Goal: Task Accomplishment & Management: Complete application form

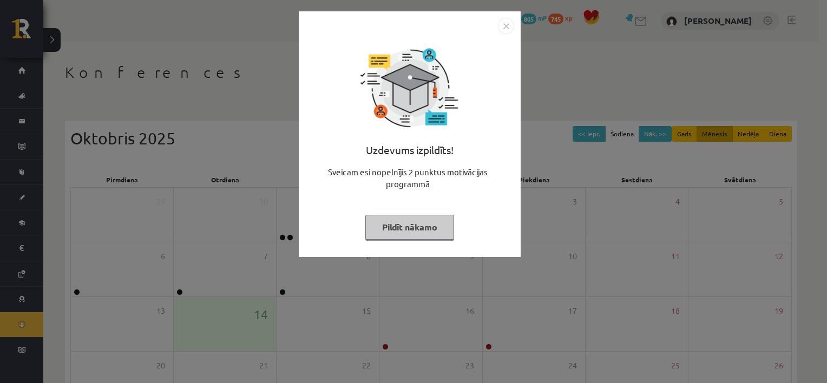
click at [413, 225] on button "Pildīt nākamo" at bounding box center [409, 227] width 89 height 25
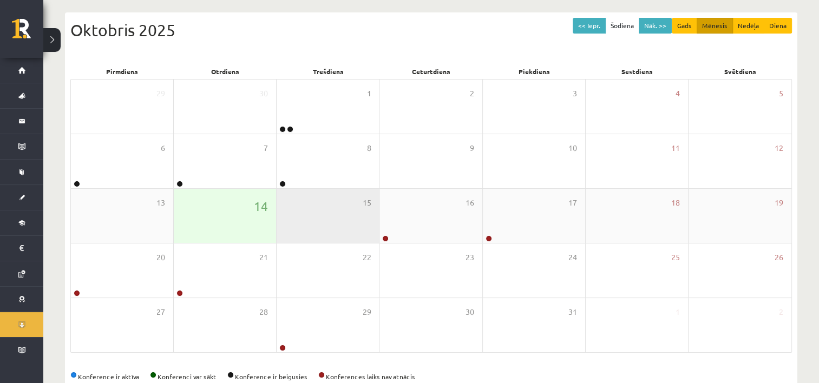
scroll to position [133, 0]
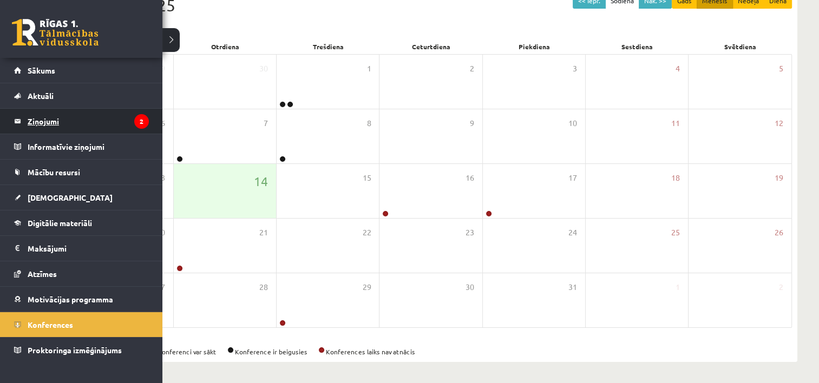
click at [90, 115] on legend "Ziņojumi 2" at bounding box center [88, 121] width 121 height 25
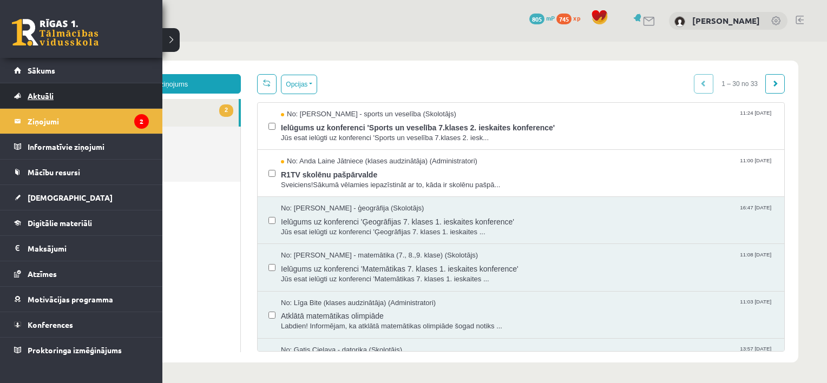
click at [40, 92] on span "Aktuāli" at bounding box center [41, 96] width 26 height 10
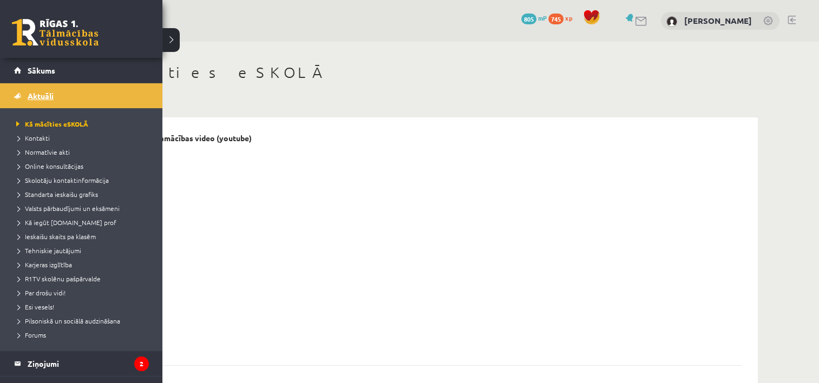
click at [43, 90] on link "Aktuāli" at bounding box center [81, 95] width 135 height 25
click at [27, 366] on link "Ziņojumi 2" at bounding box center [81, 363] width 135 height 25
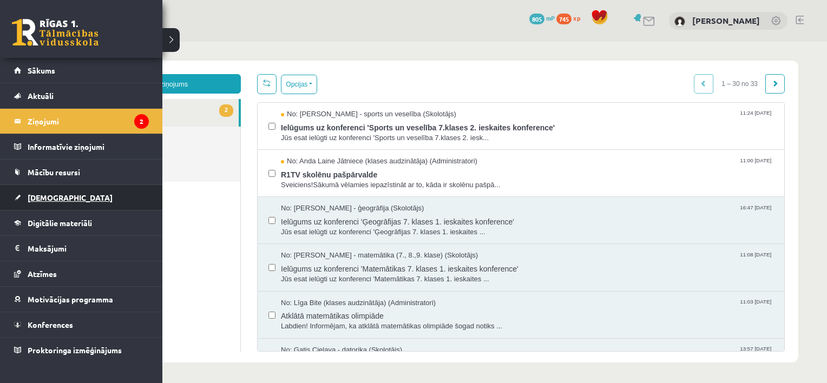
click at [43, 199] on span "[DEMOGRAPHIC_DATA]" at bounding box center [70, 198] width 85 height 10
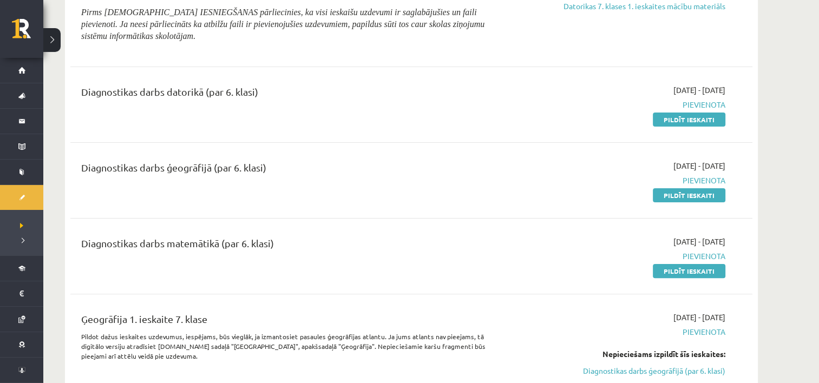
scroll to position [216, 0]
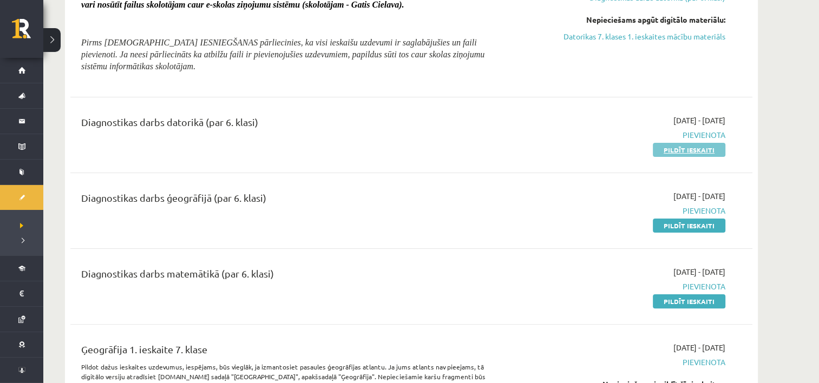
click at [701, 149] on link "Pildīt ieskaiti" at bounding box center [689, 150] width 73 height 14
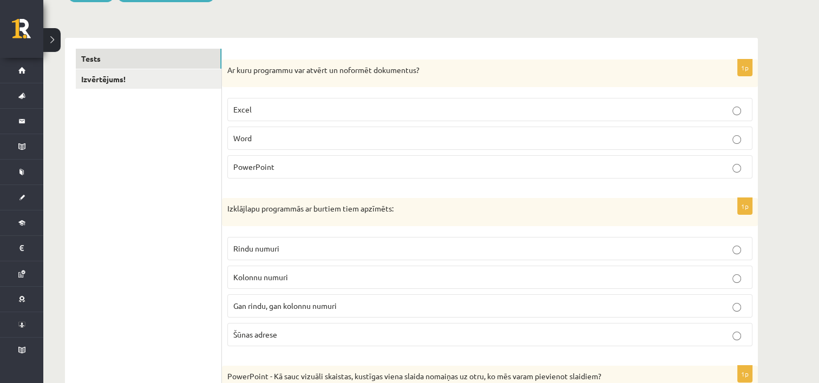
scroll to position [162, 0]
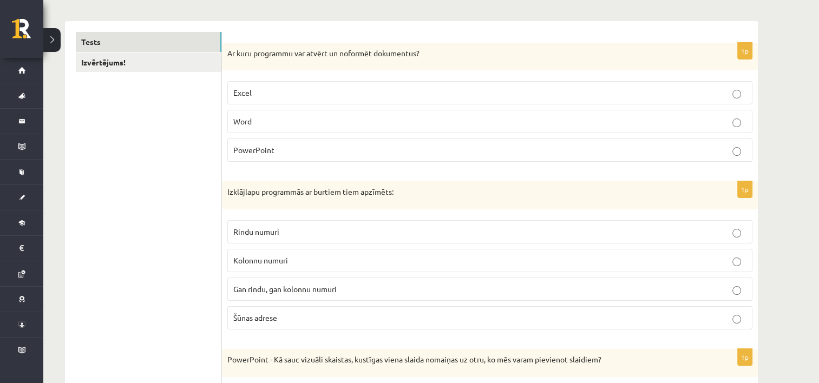
click at [742, 122] on p "Word" at bounding box center [489, 121] width 513 height 11
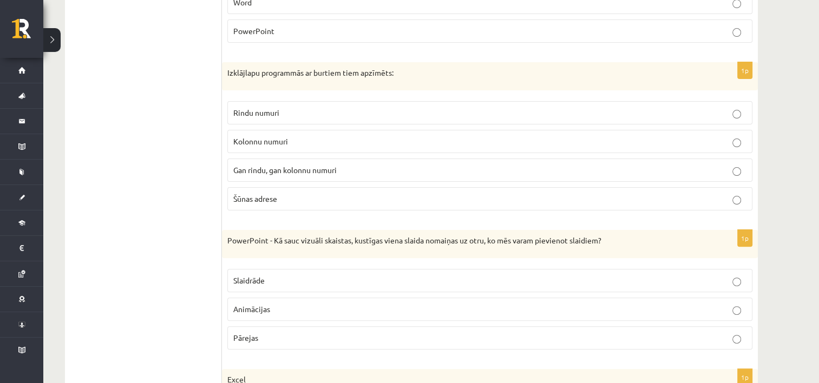
scroll to position [325, 0]
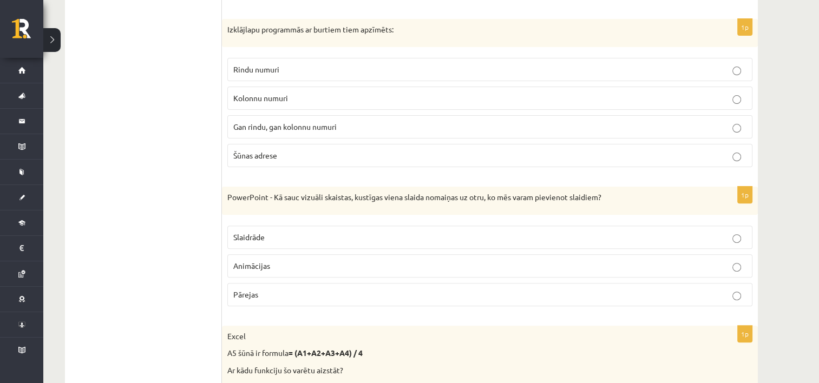
click at [302, 96] on p "Kolonnu numuri" at bounding box center [489, 98] width 513 height 11
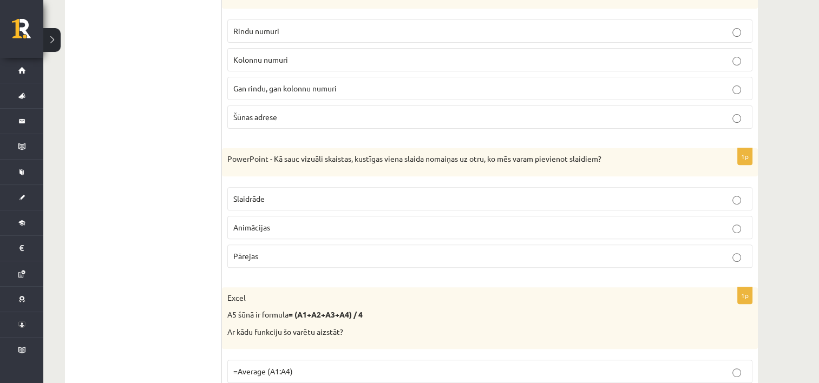
scroll to position [433, 0]
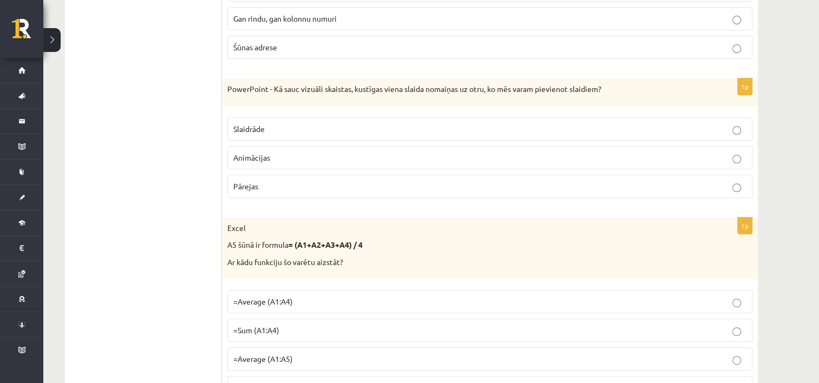
click at [258, 184] on span "Pārejas" at bounding box center [245, 186] width 25 height 10
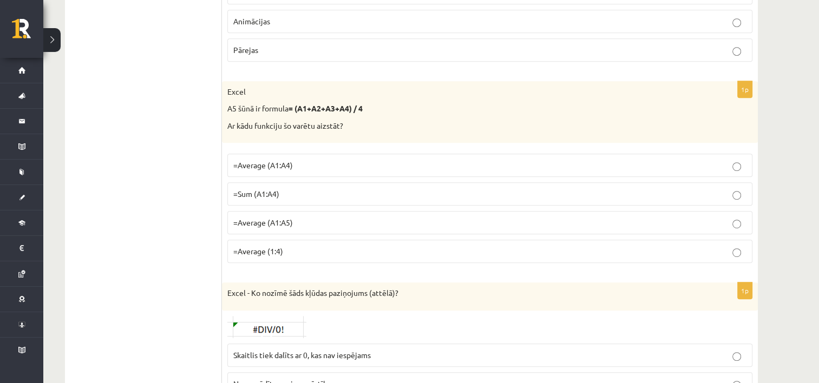
scroll to position [595, 0]
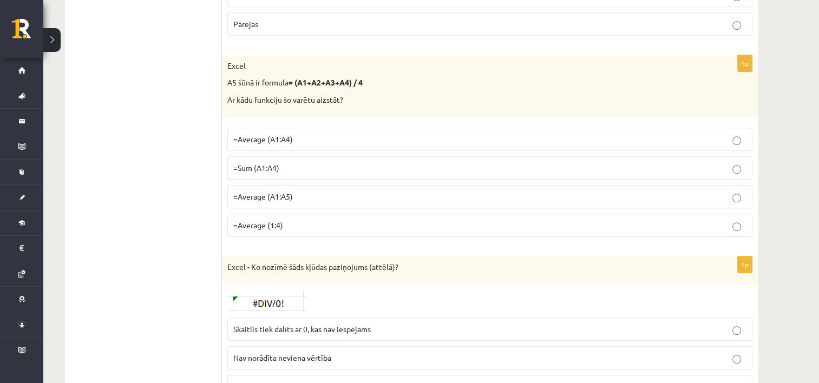
click at [277, 137] on span "=Average (A1:A4)" at bounding box center [263, 139] width 60 height 10
click at [249, 136] on span "=Average (A1:A4)" at bounding box center [263, 139] width 60 height 10
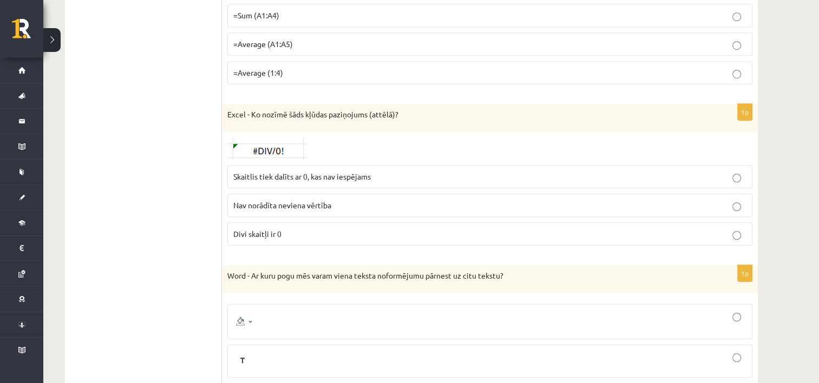
scroll to position [758, 0]
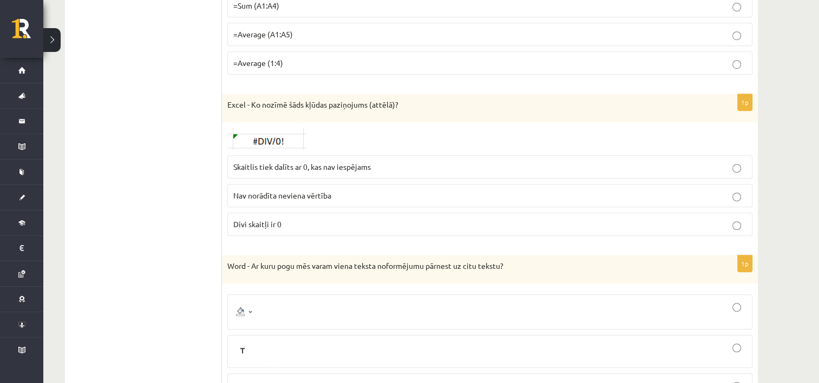
click at [333, 162] on span "Skaitlis tiek dalīts ar 0, kas nav iespējams" at bounding box center [301, 167] width 137 height 10
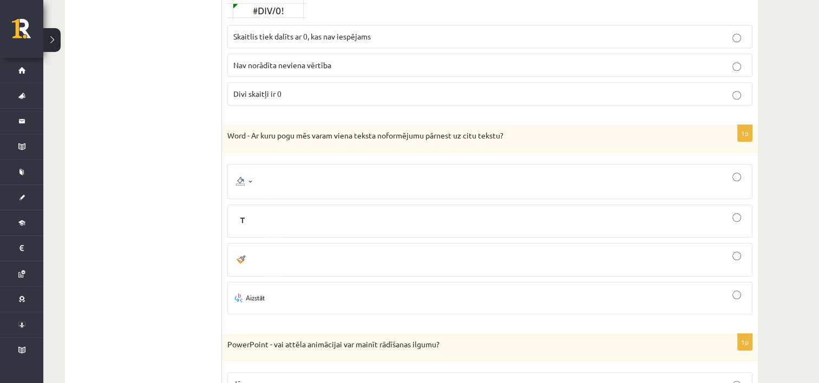
scroll to position [920, 0]
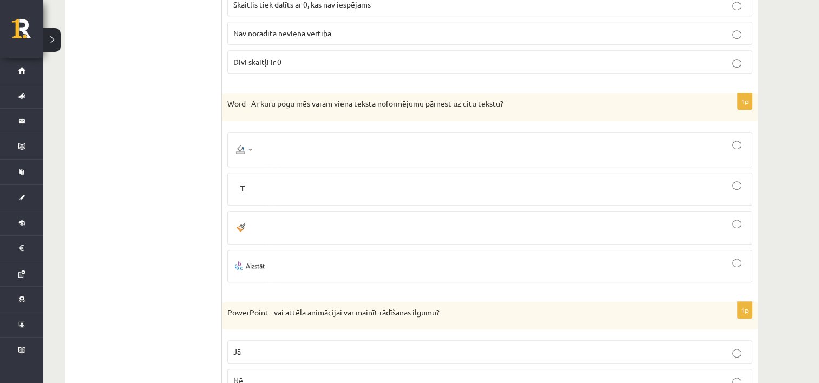
click at [253, 187] on div at bounding box center [489, 189] width 513 height 21
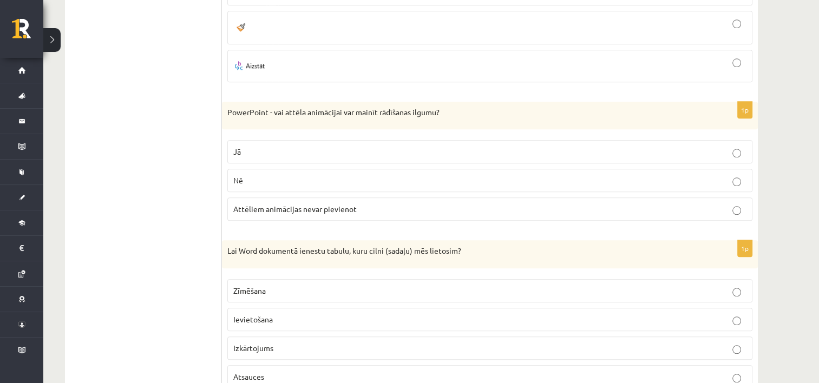
scroll to position [1136, 0]
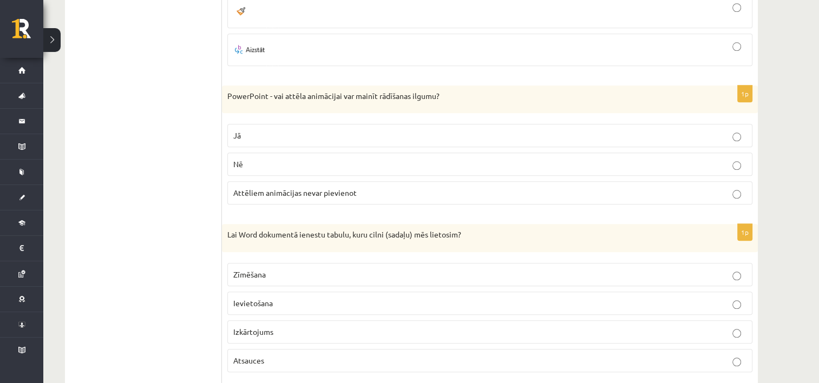
click at [238, 130] on span "Jā" at bounding box center [237, 135] width 8 height 10
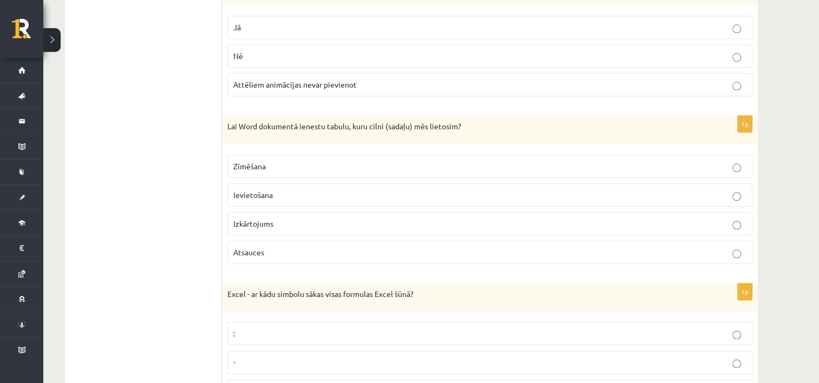
scroll to position [1299, 0]
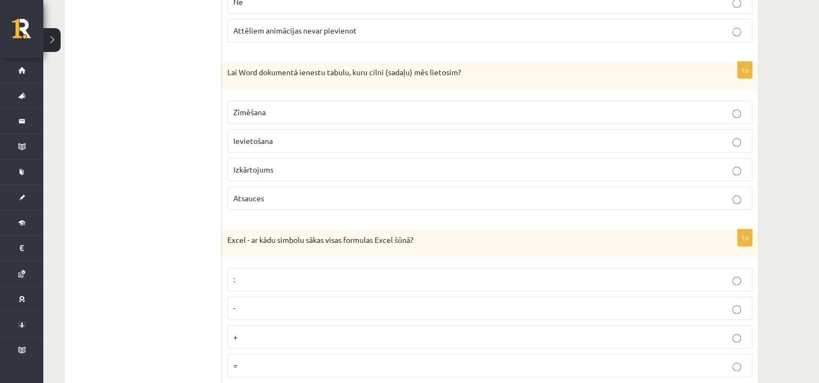
click at [272, 137] on span "Ievietošana" at bounding box center [253, 141] width 40 height 10
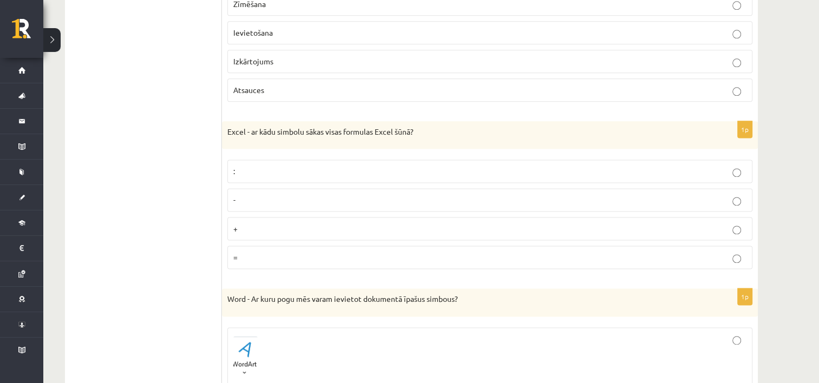
scroll to position [1461, 0]
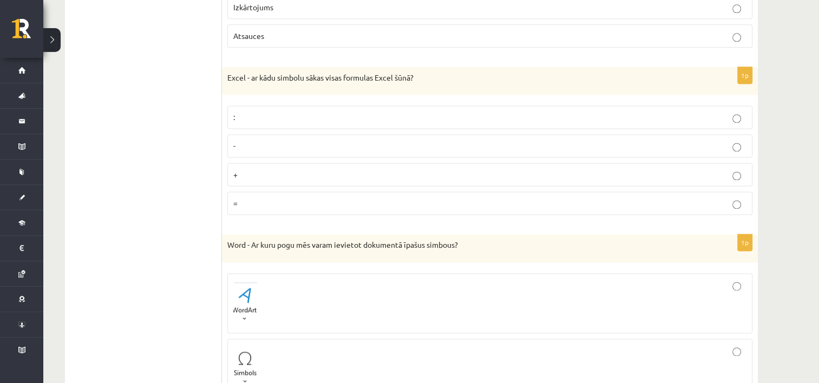
click at [257, 198] on p "=" at bounding box center [489, 203] width 513 height 11
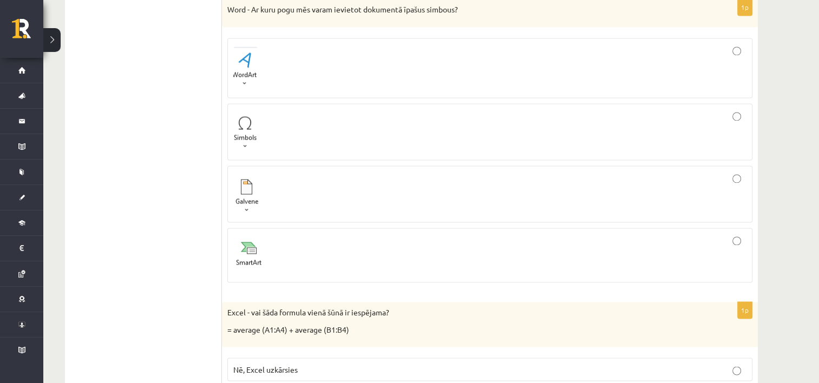
scroll to position [1678, 0]
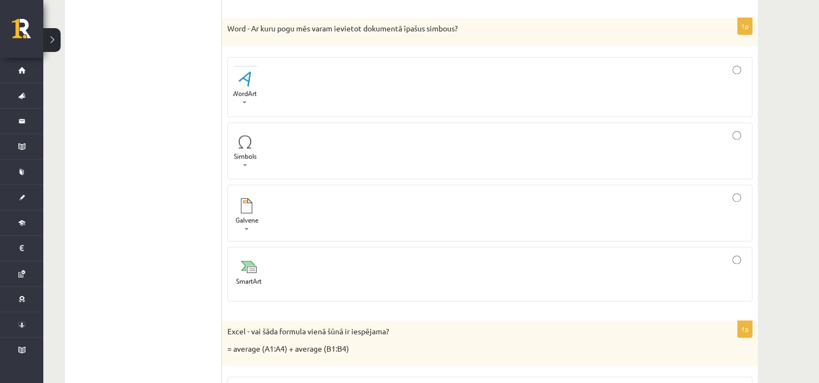
click at [285, 156] on div at bounding box center [489, 150] width 513 height 45
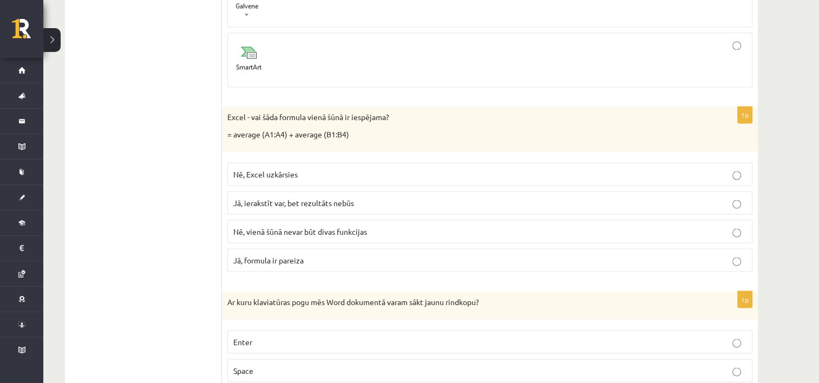
scroll to position [1894, 0]
click at [254, 253] on span "Jā, formula ir pareiza" at bounding box center [268, 258] width 70 height 10
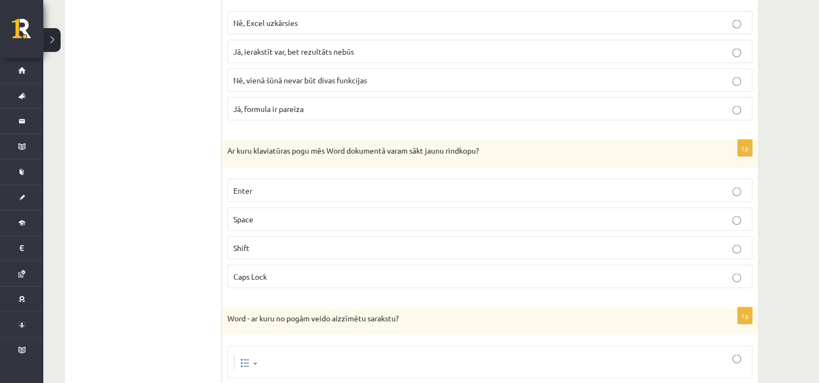
scroll to position [2110, 0]
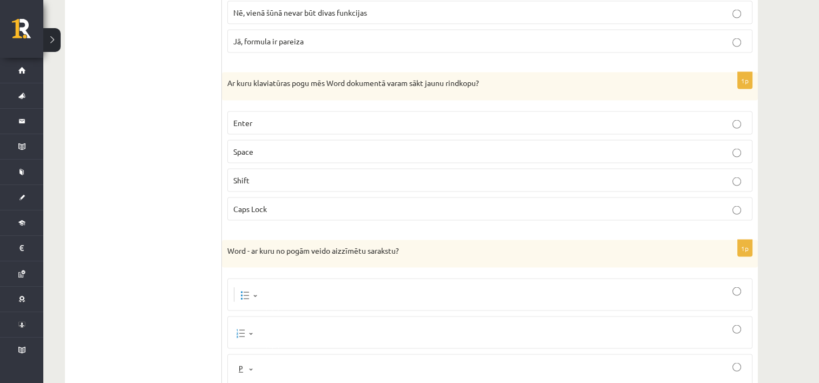
click at [280, 122] on label "Enter" at bounding box center [489, 122] width 525 height 23
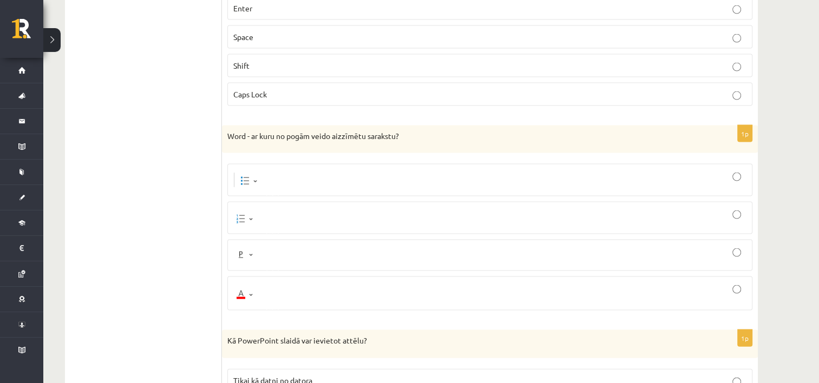
scroll to position [2273, 0]
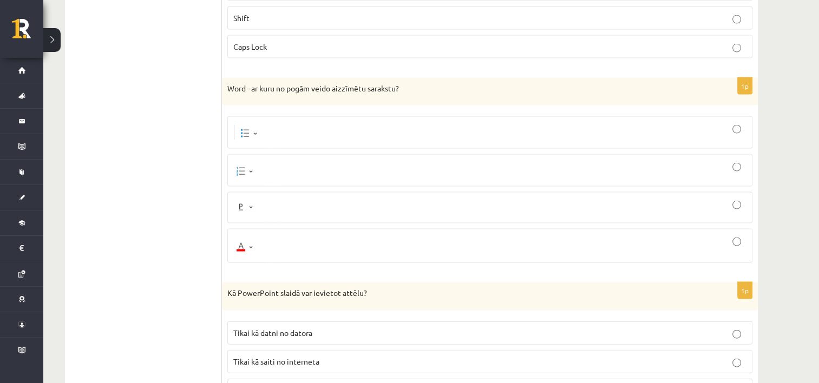
click at [260, 126] on div at bounding box center [489, 132] width 513 height 21
click at [257, 160] on div at bounding box center [489, 170] width 513 height 21
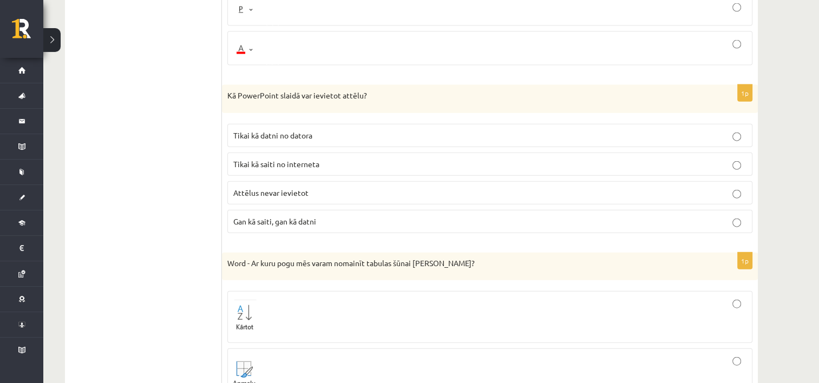
scroll to position [2489, 0]
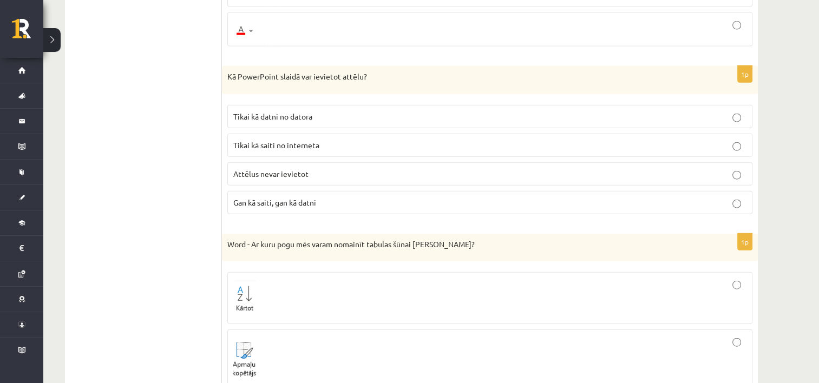
click at [285, 198] on span "Gan kā saiti, gan kā datni" at bounding box center [274, 203] width 83 height 10
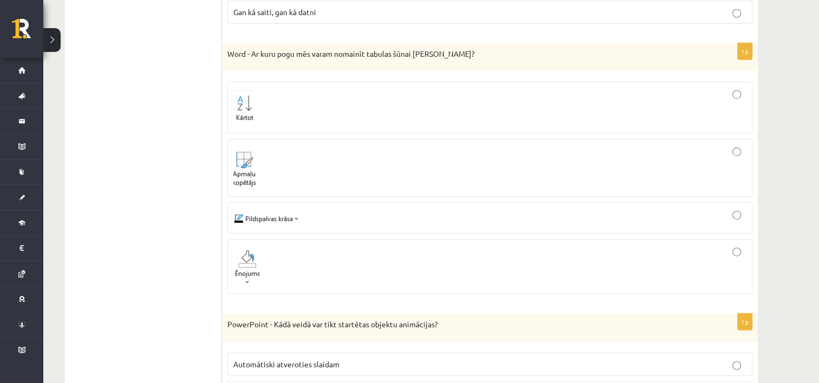
scroll to position [2706, 0]
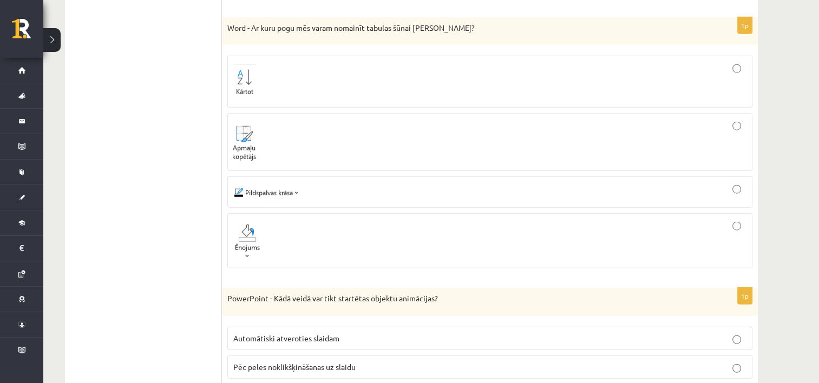
click at [262, 236] on img at bounding box center [248, 241] width 30 height 38
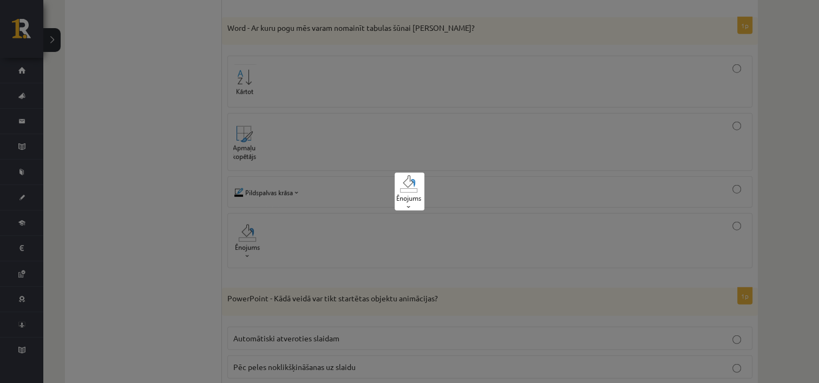
click at [343, 240] on div at bounding box center [409, 191] width 819 height 383
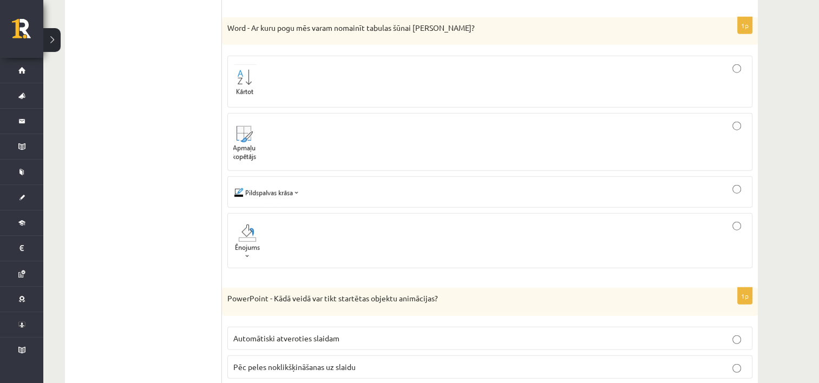
click at [294, 225] on div at bounding box center [489, 240] width 513 height 43
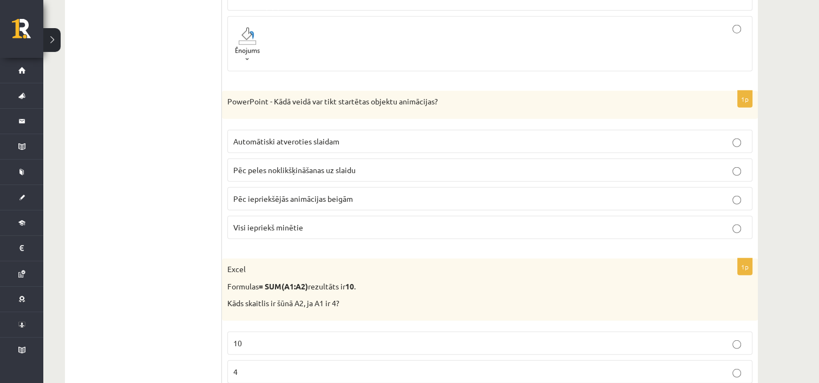
scroll to position [2922, 0]
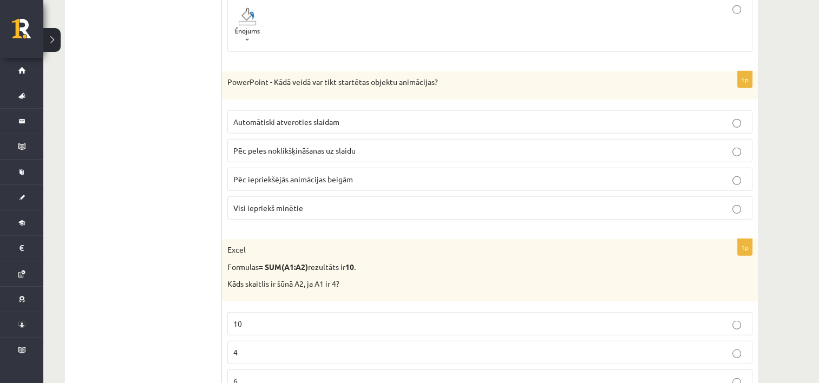
click at [281, 203] on span "Visi iepriekš minētie" at bounding box center [268, 208] width 70 height 10
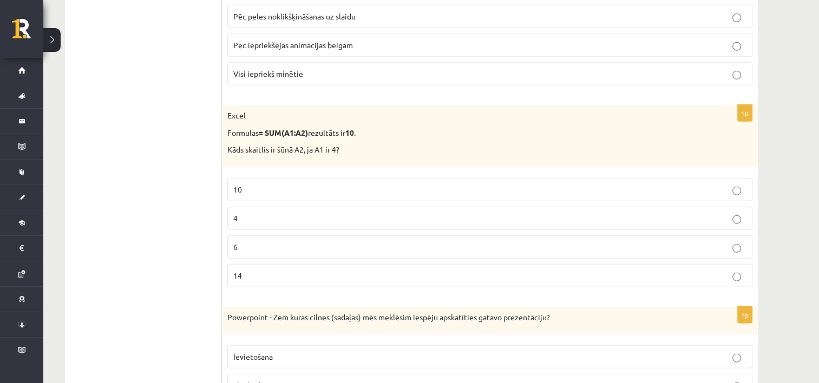
scroll to position [3085, 0]
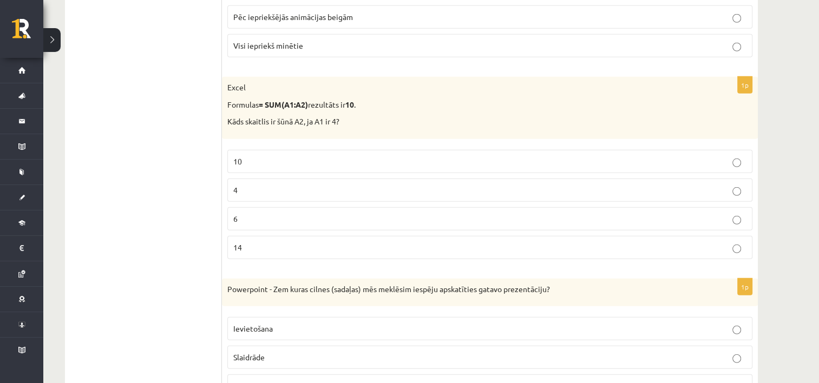
click at [277, 185] on p "4" at bounding box center [489, 190] width 513 height 11
click at [255, 213] on p "6" at bounding box center [489, 218] width 513 height 11
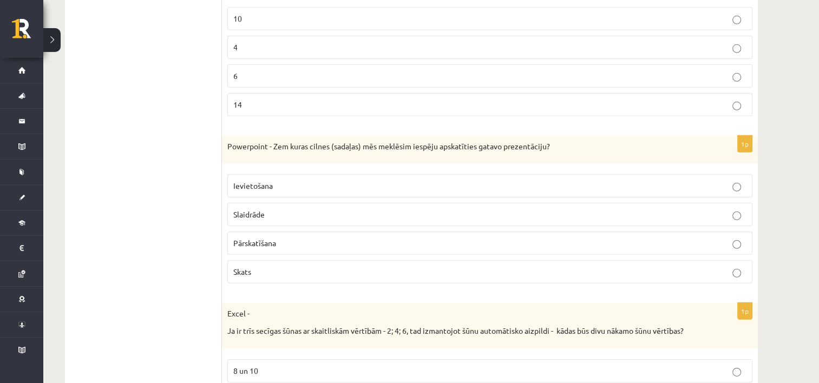
scroll to position [3247, 0]
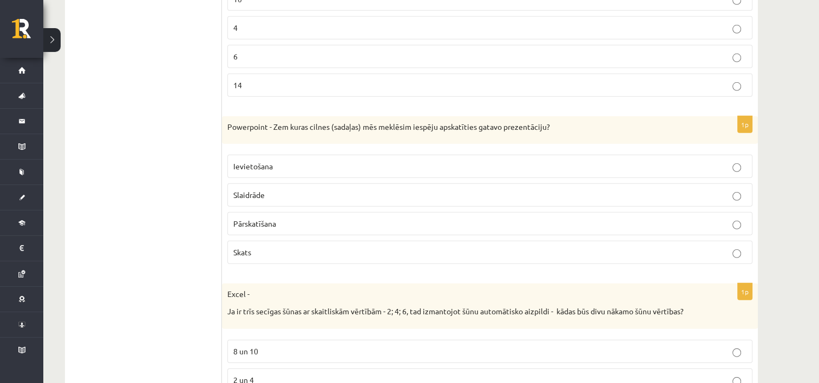
click at [284, 189] on p "Slaidrāde" at bounding box center [489, 194] width 513 height 11
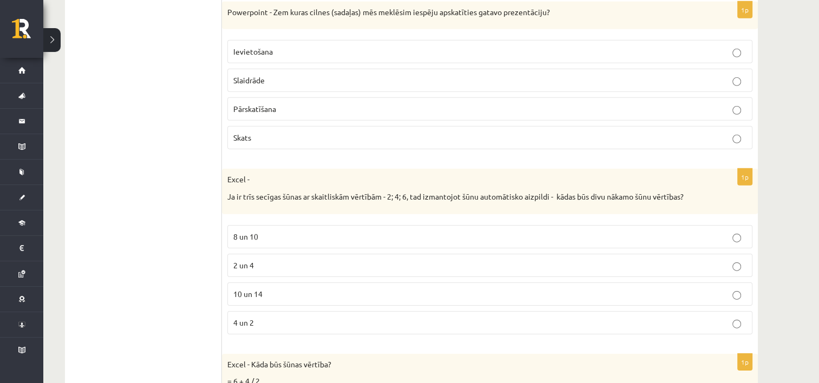
scroll to position [3409, 0]
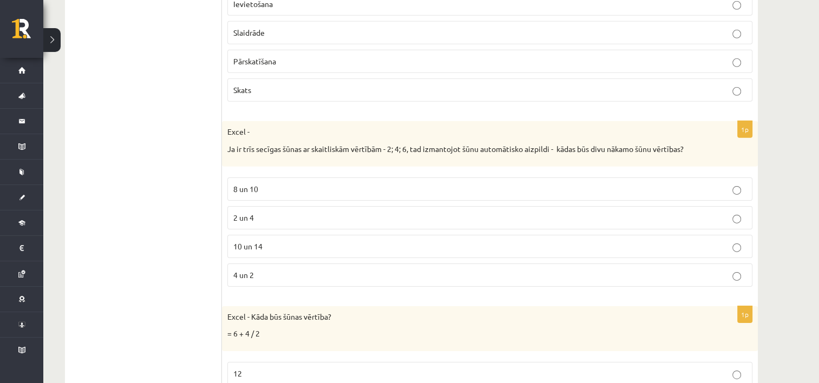
click at [271, 183] on p "8 un 10" at bounding box center [489, 188] width 513 height 11
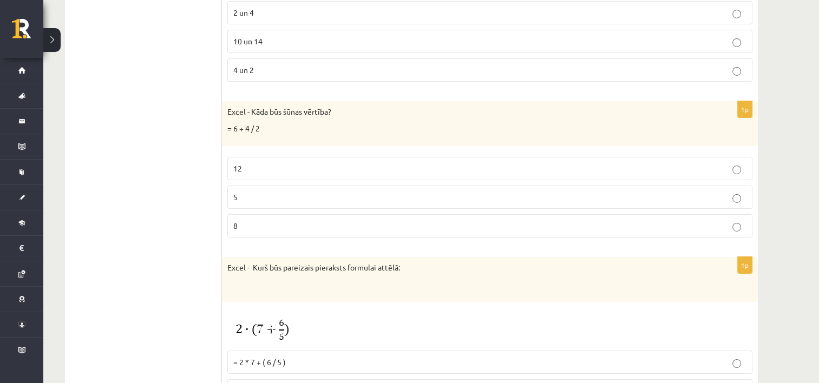
scroll to position [3626, 0]
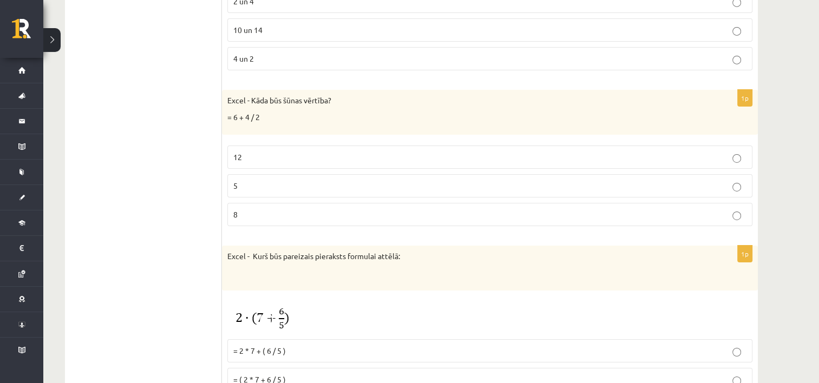
click at [255, 180] on p "5" at bounding box center [489, 185] width 513 height 11
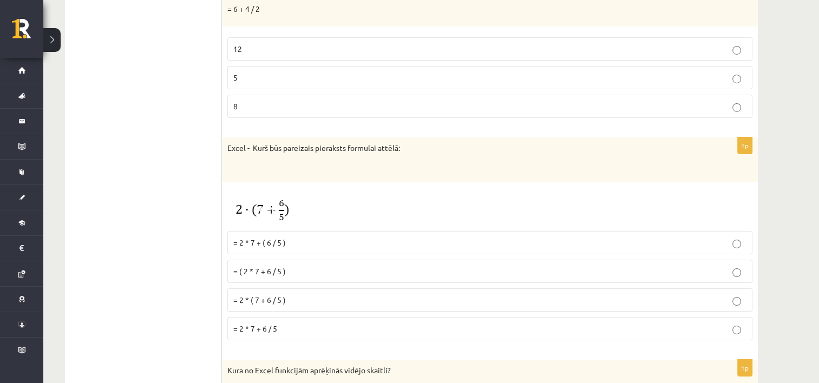
scroll to position [3788, 0]
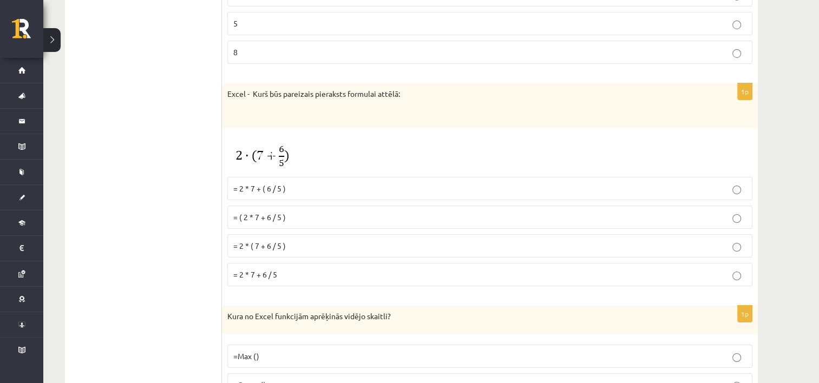
click at [262, 241] on span "= 2 * ( 7 + 6 / 5 )" at bounding box center [259, 246] width 52 height 10
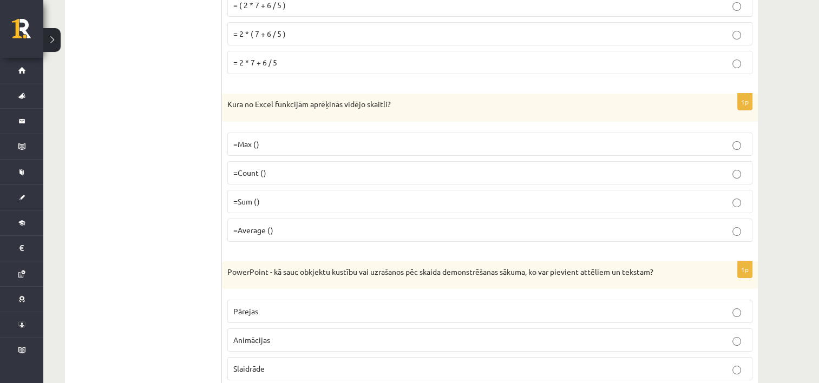
scroll to position [4005, 0]
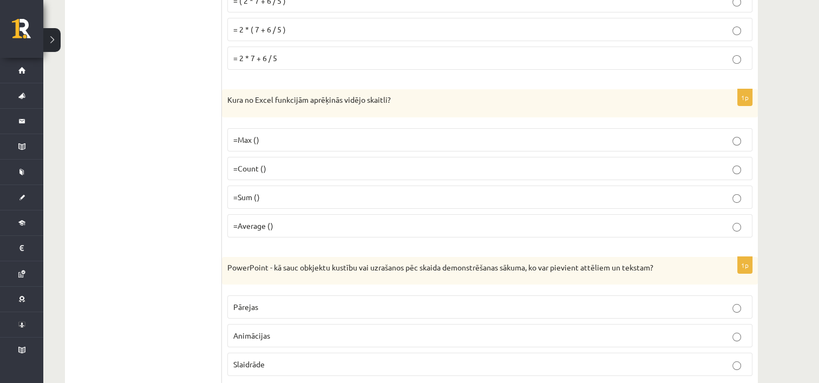
click at [244, 221] on span "=Average ()" at bounding box center [253, 226] width 40 height 10
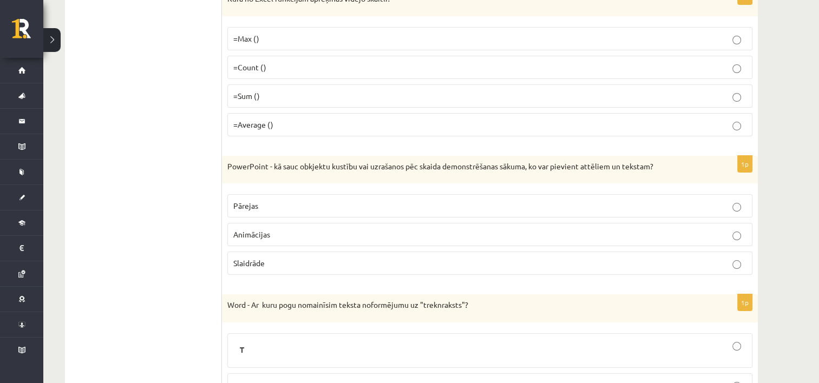
scroll to position [4113, 0]
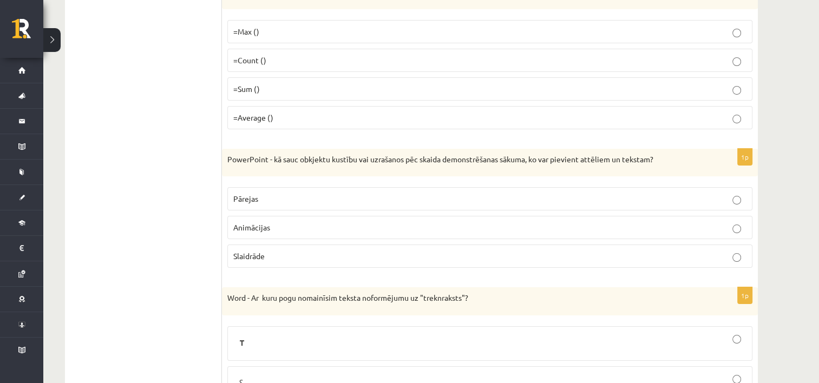
click at [250, 216] on label "Animācijas" at bounding box center [489, 227] width 525 height 23
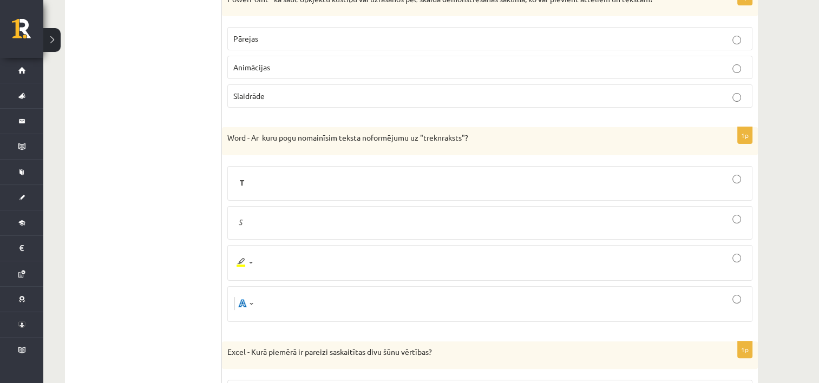
scroll to position [4275, 0]
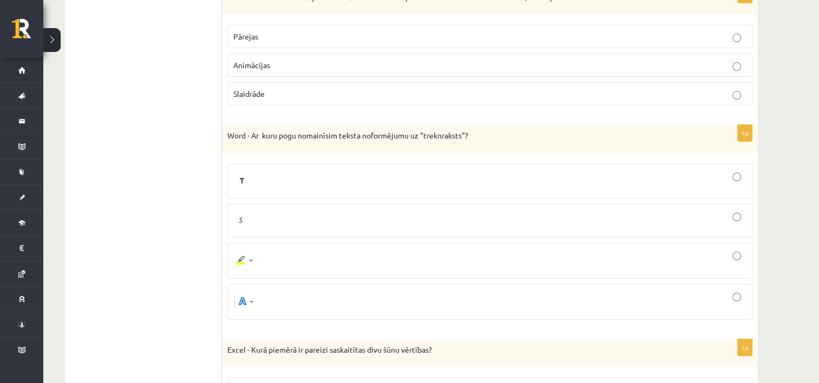
click at [252, 210] on div at bounding box center [489, 221] width 513 height 22
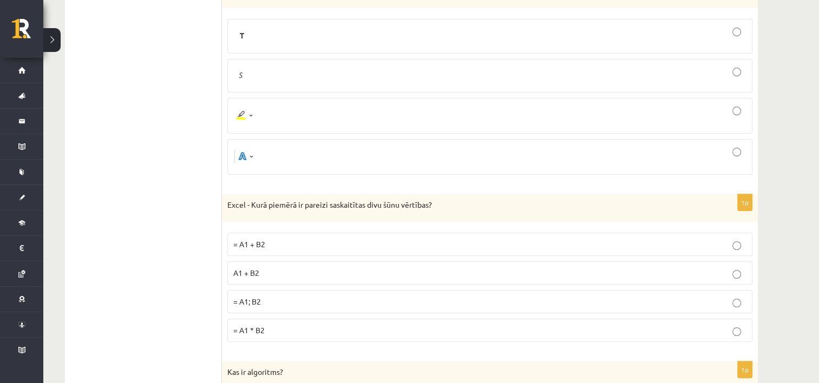
scroll to position [4437, 0]
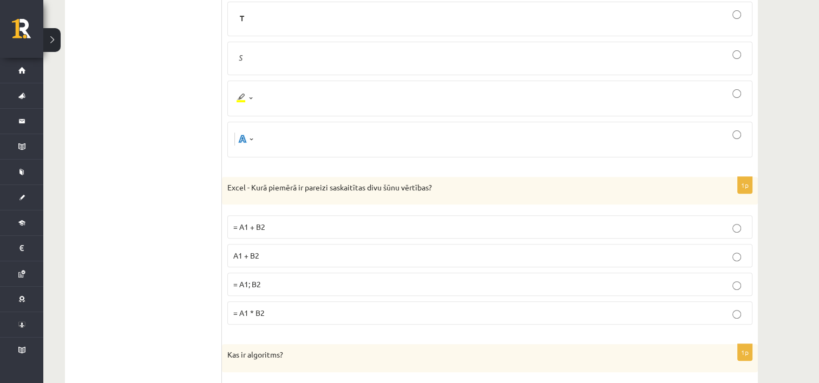
click at [275, 221] on p "= A1 + B2" at bounding box center [489, 226] width 513 height 11
click at [239, 251] on span "A1 + B2" at bounding box center [246, 256] width 26 height 10
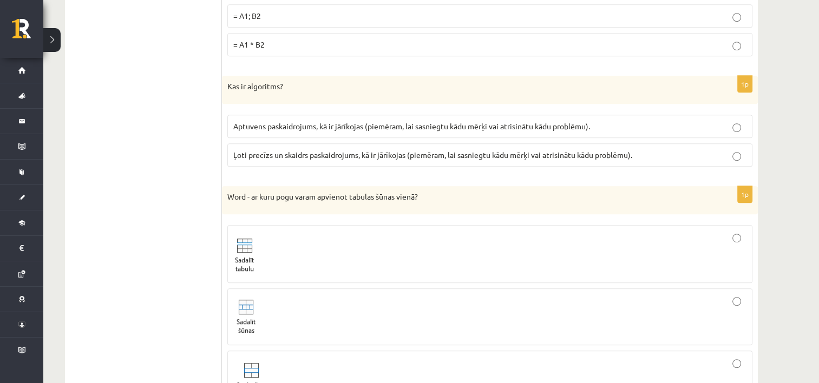
scroll to position [4708, 0]
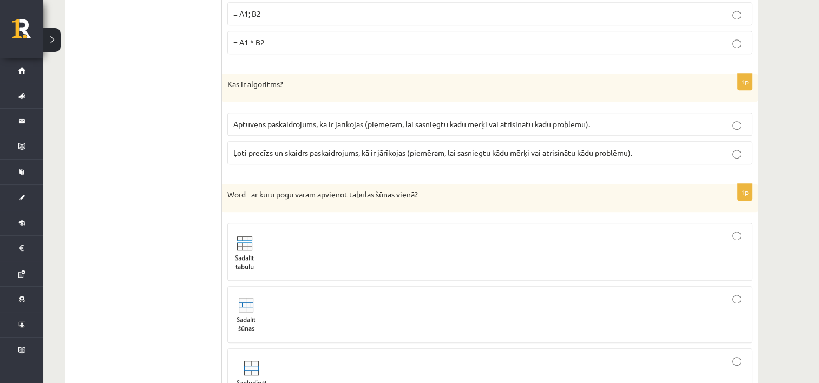
click at [364, 119] on span "Aptuvens paskaidrojums, kā ir jārīkojas (piemēram, lai sasniegtu kādu mērķi vai…" at bounding box center [411, 124] width 357 height 10
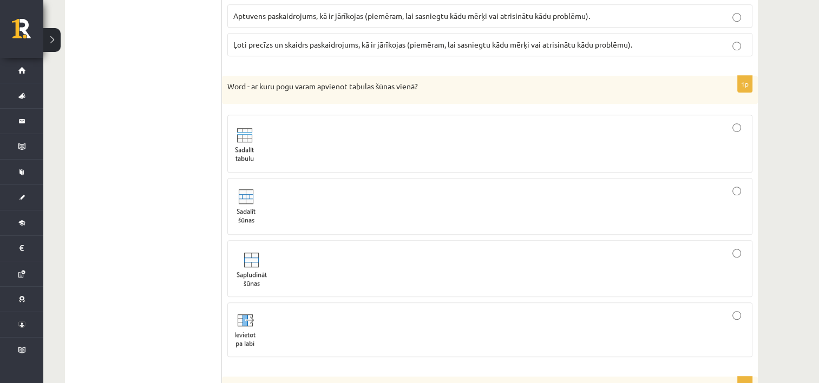
scroll to position [4870, 0]
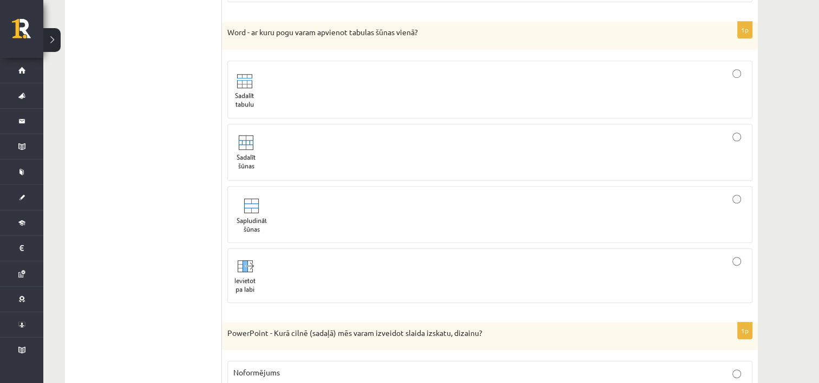
click at [281, 192] on div at bounding box center [489, 214] width 513 height 45
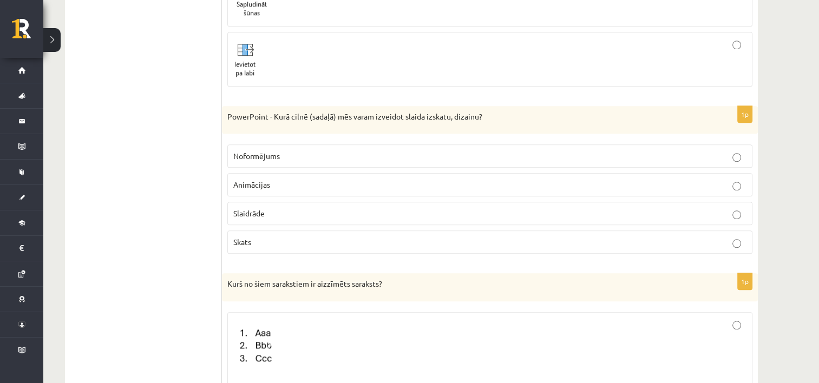
scroll to position [5087, 0]
click at [246, 151] on span "Noformējums" at bounding box center [256, 156] width 47 height 10
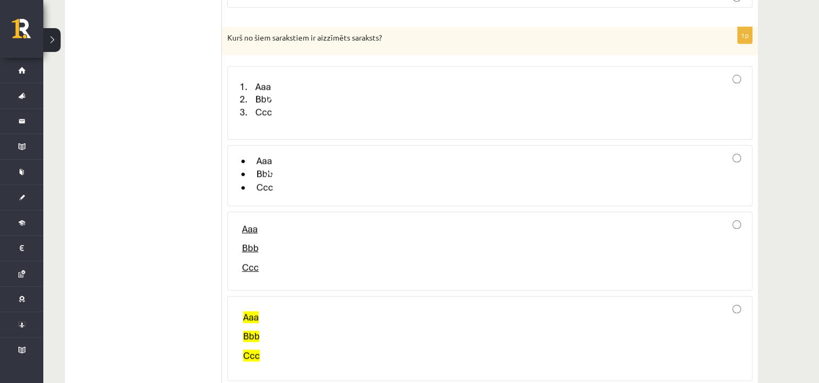
scroll to position [5391, 0]
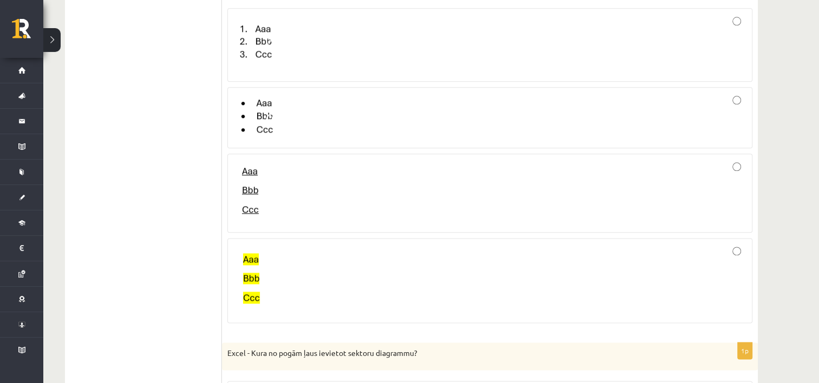
click at [250, 247] on img at bounding box center [256, 281] width 47 height 68
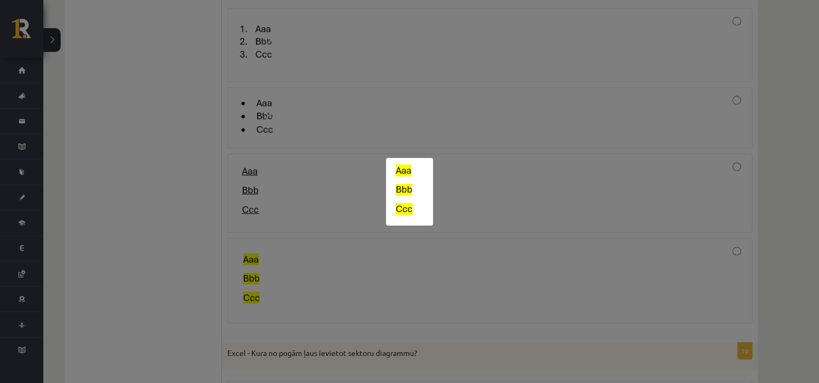
click at [312, 268] on div at bounding box center [409, 191] width 819 height 383
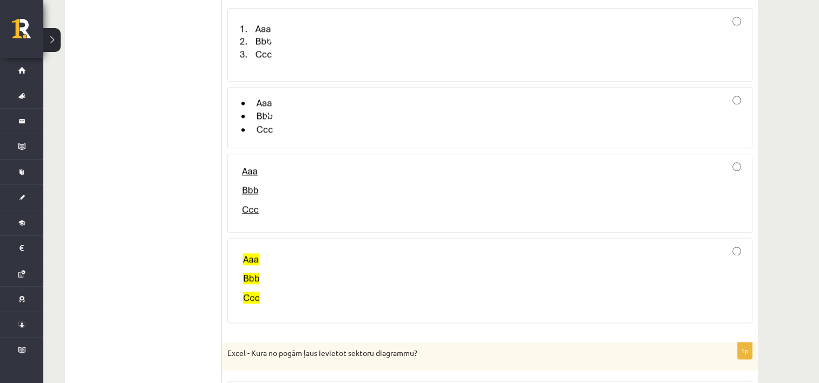
click at [313, 265] on div at bounding box center [489, 280] width 513 height 73
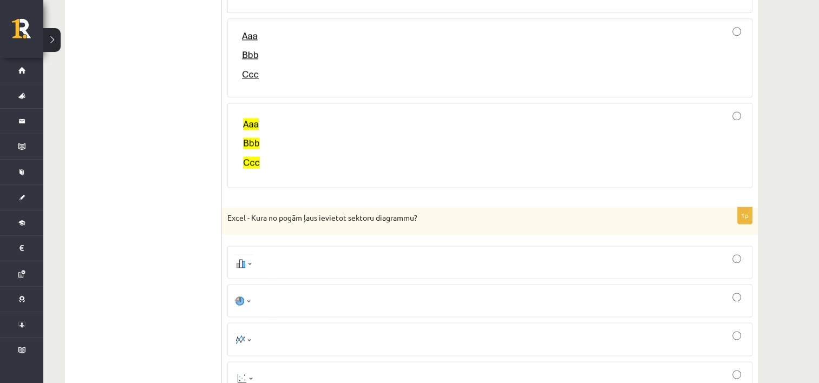
scroll to position [5553, 0]
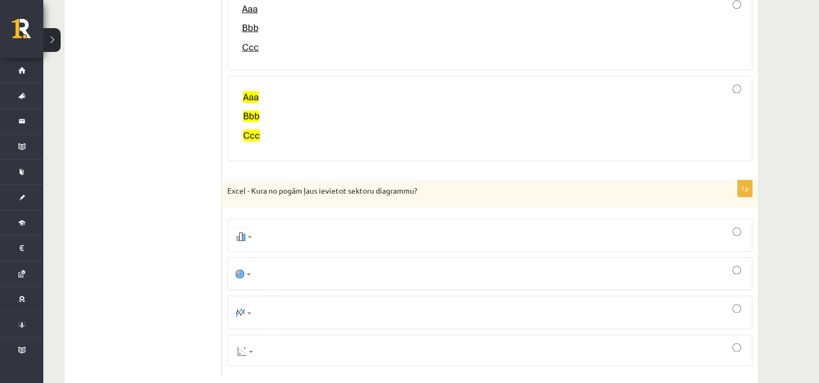
click at [269, 263] on div at bounding box center [489, 273] width 513 height 21
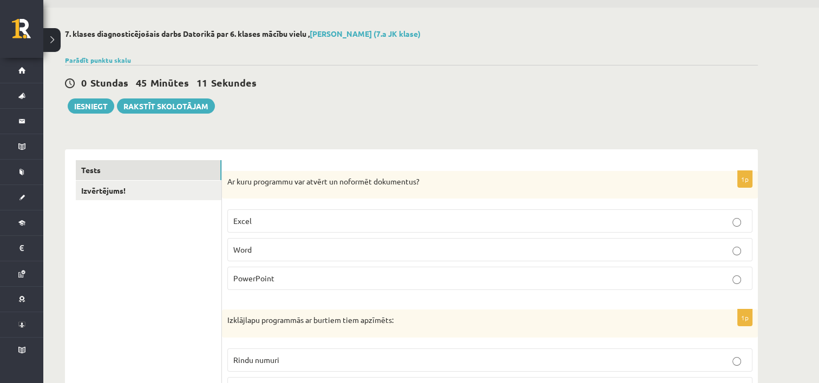
scroll to position [0, 0]
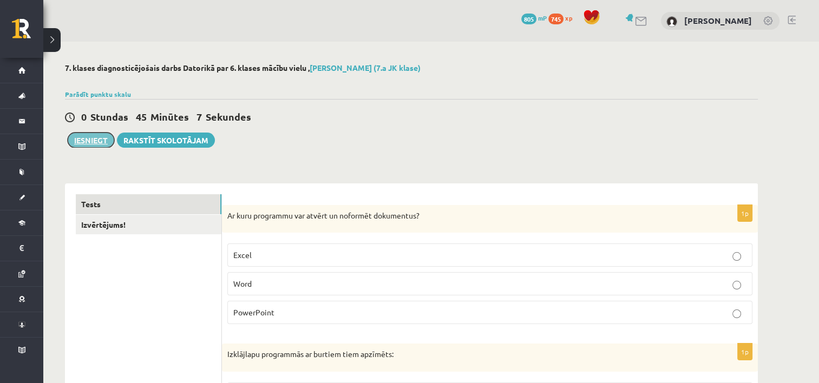
click at [86, 138] on button "Iesniegt" at bounding box center [91, 140] width 47 height 15
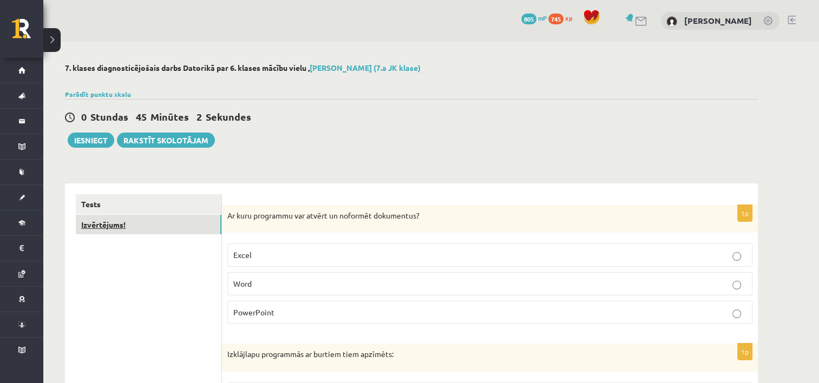
click at [181, 231] on link "Izvērtējums!" at bounding box center [149, 225] width 146 height 20
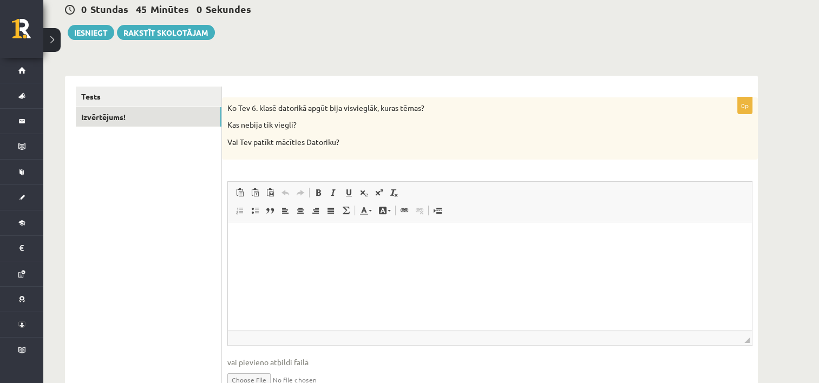
scroll to position [163, 0]
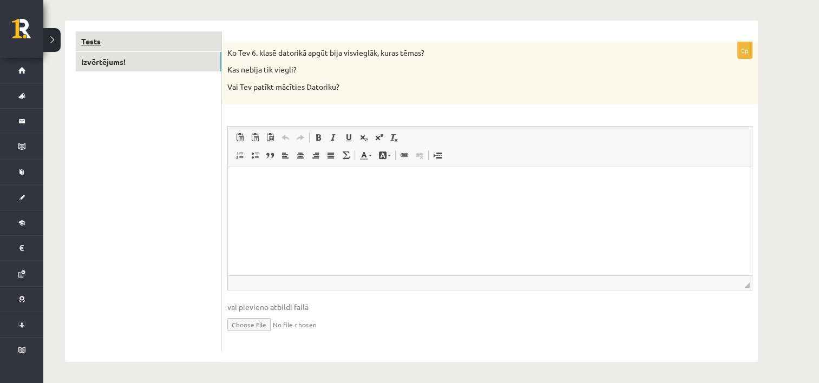
click at [100, 39] on link "Tests" at bounding box center [149, 41] width 146 height 20
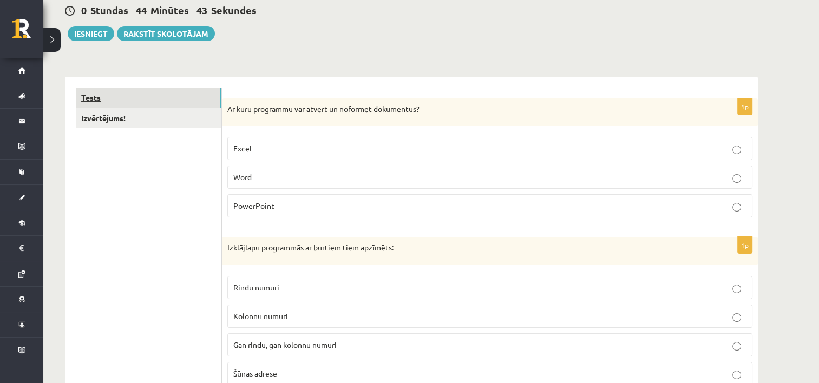
scroll to position [55, 0]
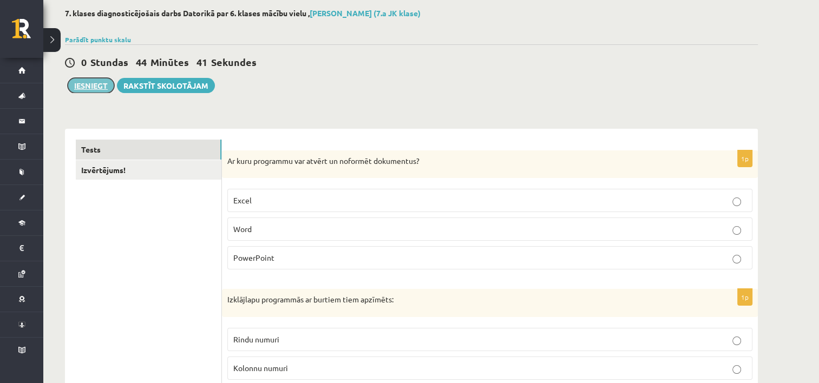
click at [91, 82] on button "Iesniegt" at bounding box center [91, 85] width 47 height 15
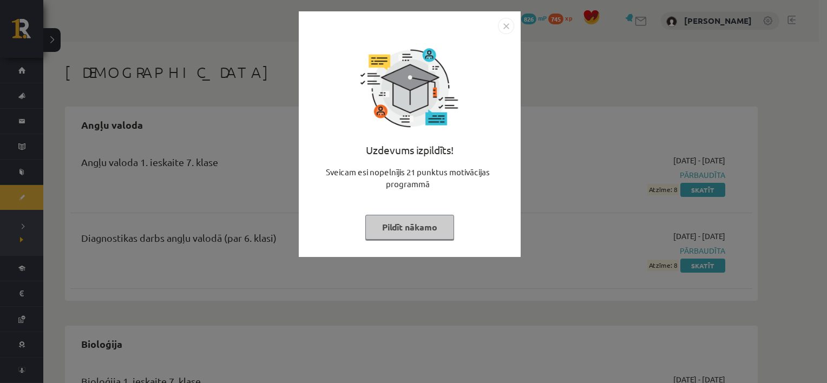
click at [431, 223] on button "Pildīt nākamo" at bounding box center [409, 227] width 89 height 25
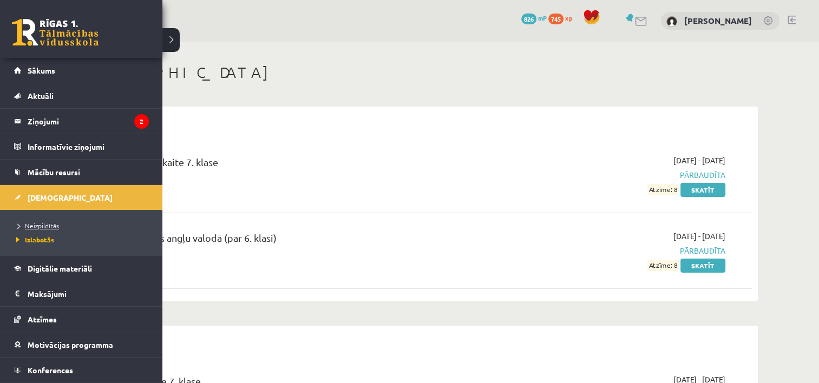
click at [28, 226] on span "Neizpildītās" at bounding box center [36, 225] width 45 height 9
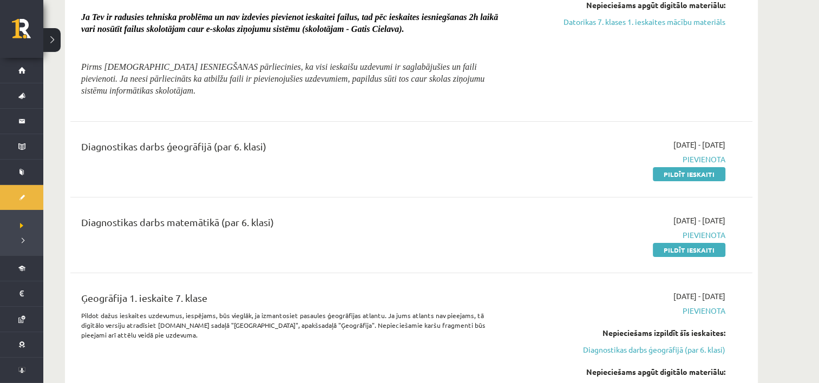
scroll to position [216, 0]
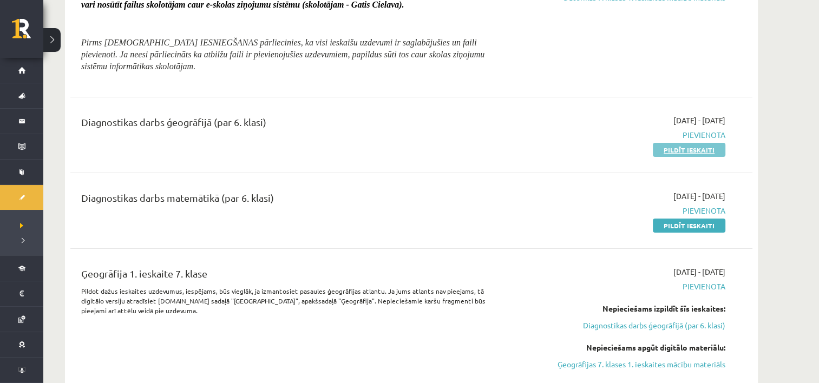
click at [697, 149] on link "Pildīt ieskaiti" at bounding box center [689, 150] width 73 height 14
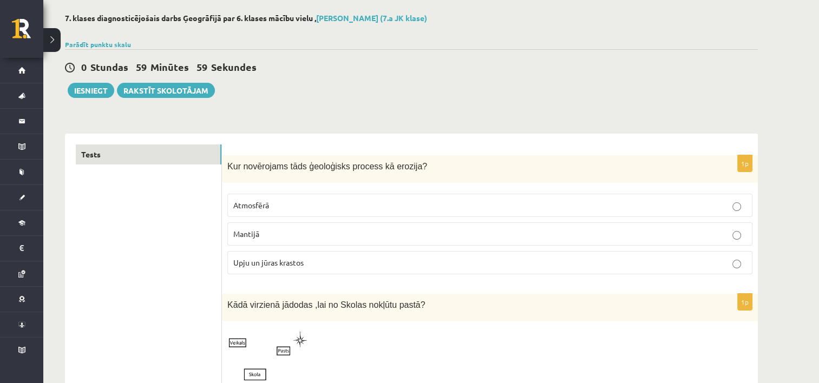
scroll to position [108, 0]
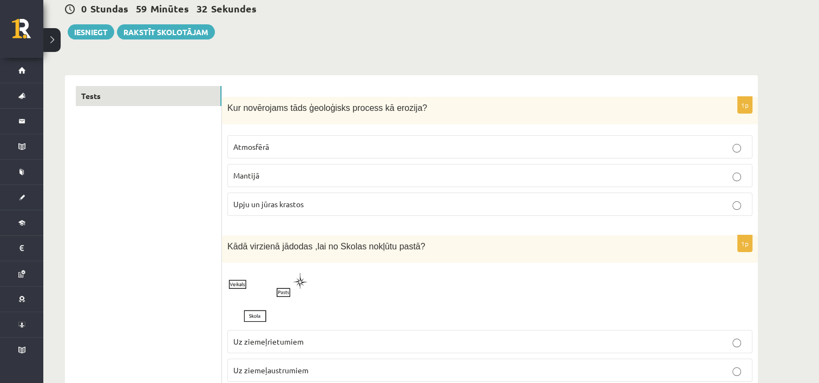
click at [529, 206] on p "Upju un jūras krastos" at bounding box center [489, 204] width 513 height 11
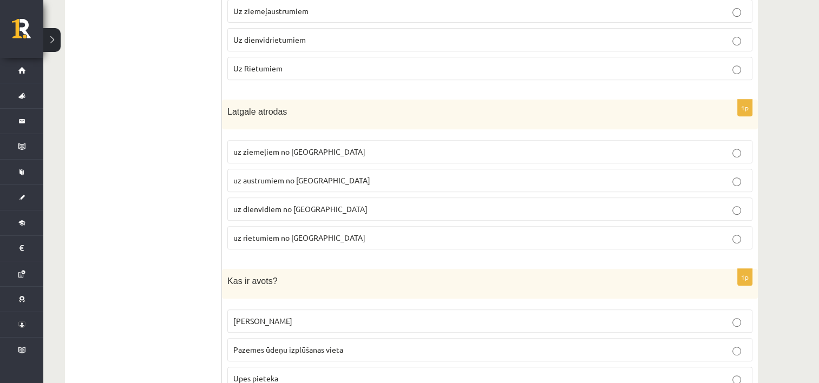
scroll to position [487, 0]
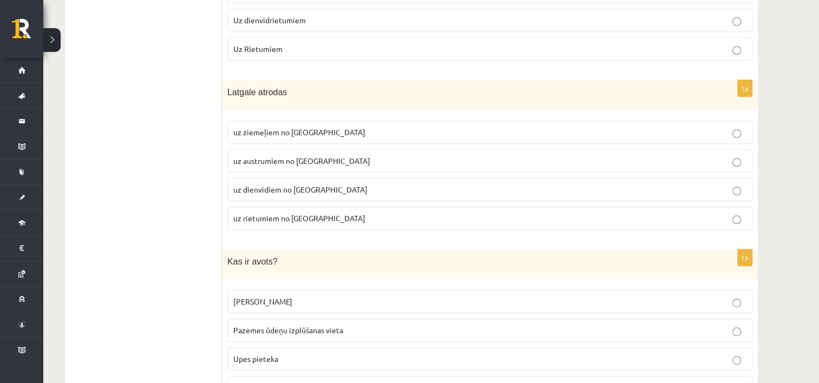
click at [288, 156] on span "uz austrumiem no Kurzemes" at bounding box center [301, 161] width 137 height 10
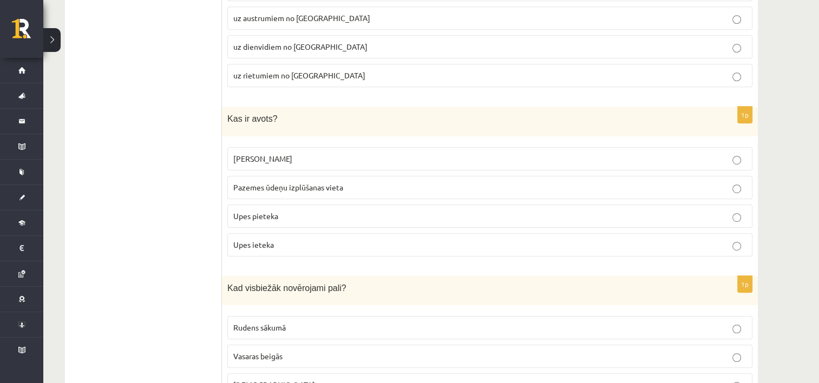
scroll to position [649, 0]
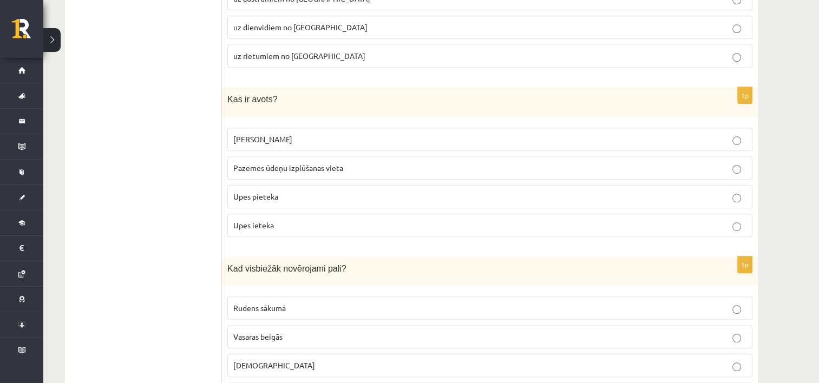
click at [303, 163] on span "Pazemes ūdeņu izplūšanas vieta" at bounding box center [288, 168] width 110 height 10
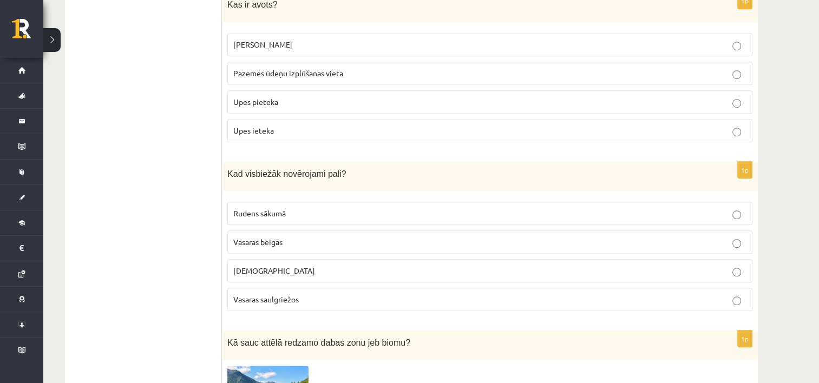
scroll to position [812, 0]
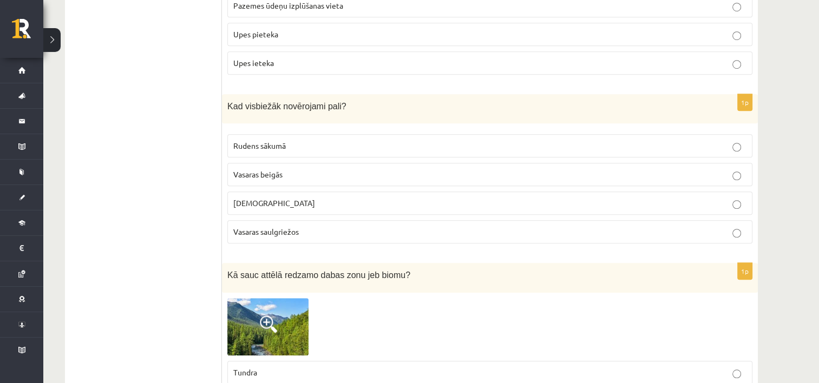
click at [249, 199] on span "Pavasarī" at bounding box center [274, 203] width 82 height 10
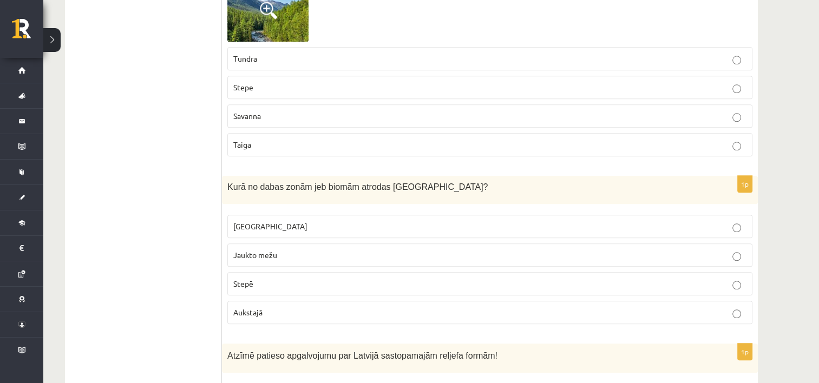
scroll to position [1245, 0]
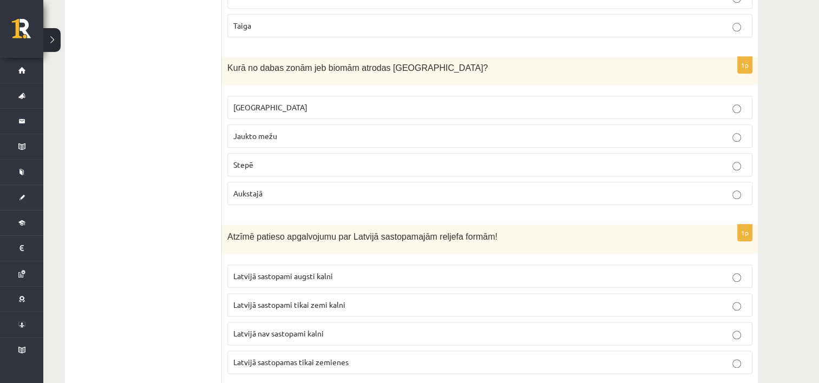
click at [260, 102] on span "Mērenajā" at bounding box center [270, 107] width 74 height 10
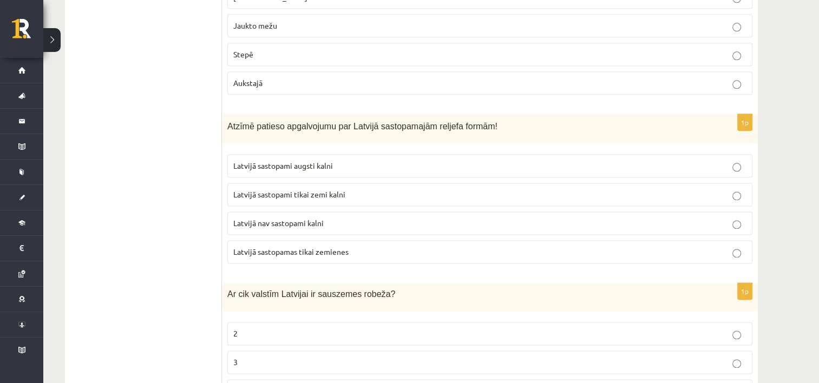
scroll to position [1407, 0]
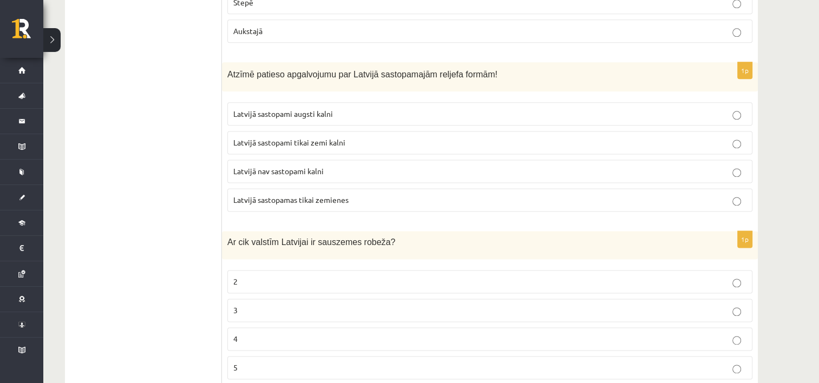
click at [341, 137] on span "Latvijā sastopami tikai zemi kalni" at bounding box center [289, 142] width 112 height 10
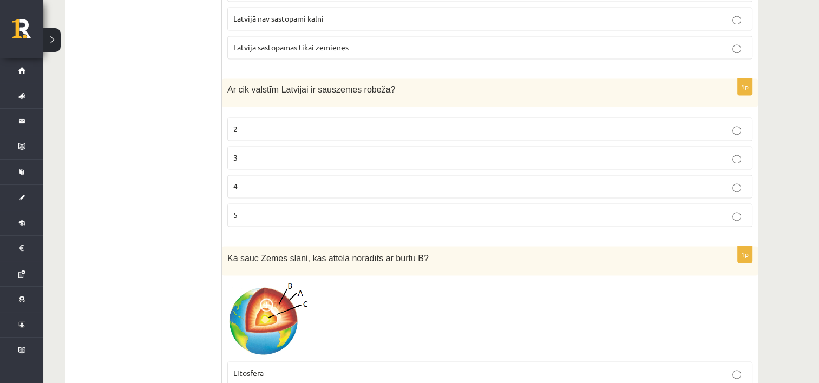
scroll to position [1569, 0]
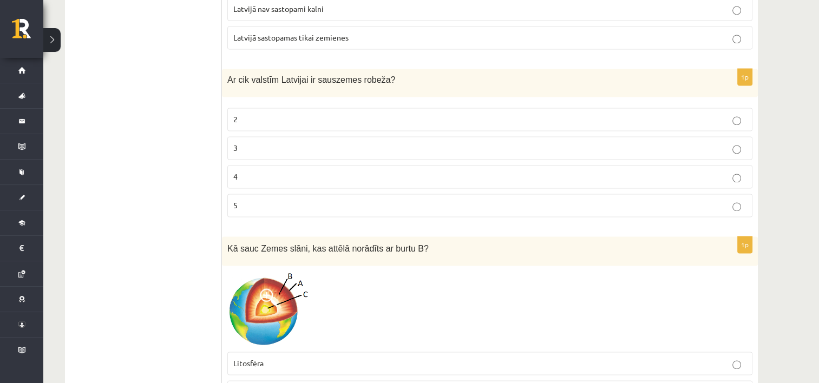
click at [251, 173] on p "4" at bounding box center [489, 176] width 513 height 11
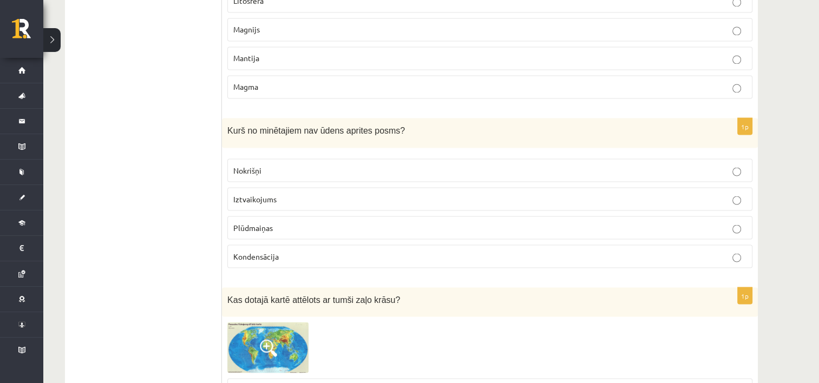
scroll to position [1948, 0]
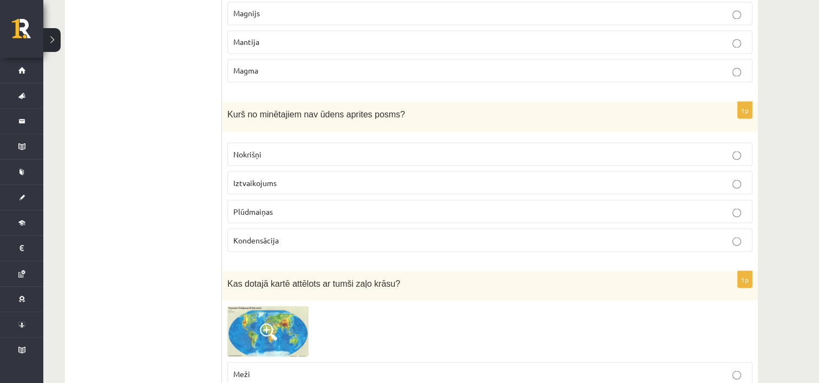
click at [265, 206] on span "Plūdmaiņas" at bounding box center [253, 211] width 40 height 10
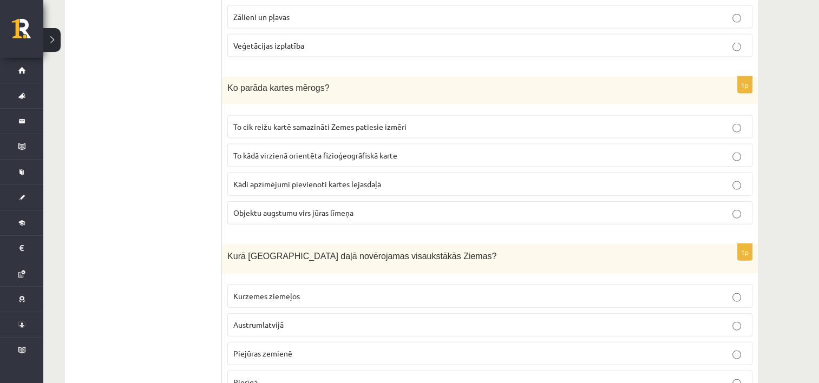
scroll to position [2381, 0]
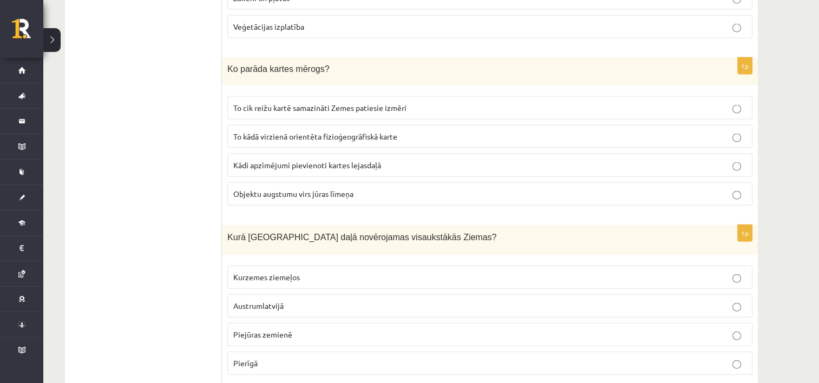
click at [273, 102] on p "To cik reižu kartē samazināti Zemes patiesie izmēri" at bounding box center [489, 107] width 513 height 11
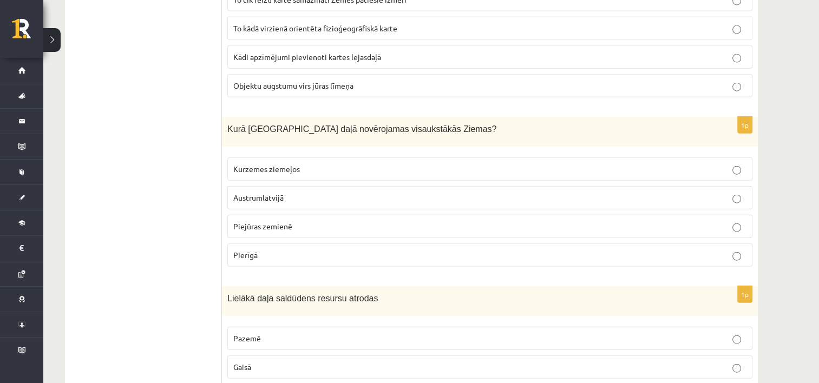
scroll to position [2543, 0]
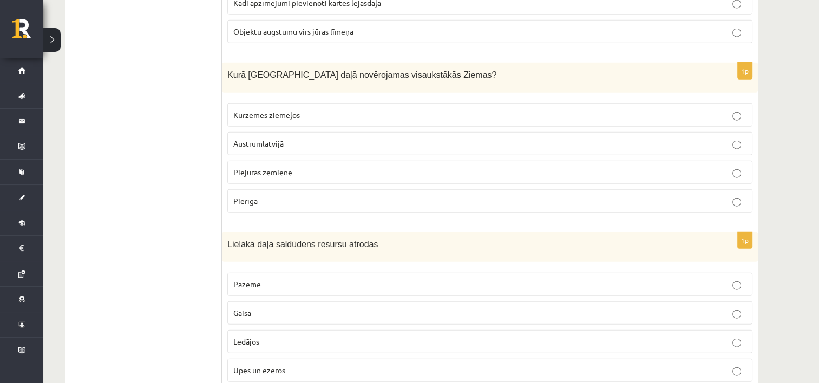
click at [268, 139] on span "Austrumlatvijā" at bounding box center [258, 144] width 50 height 10
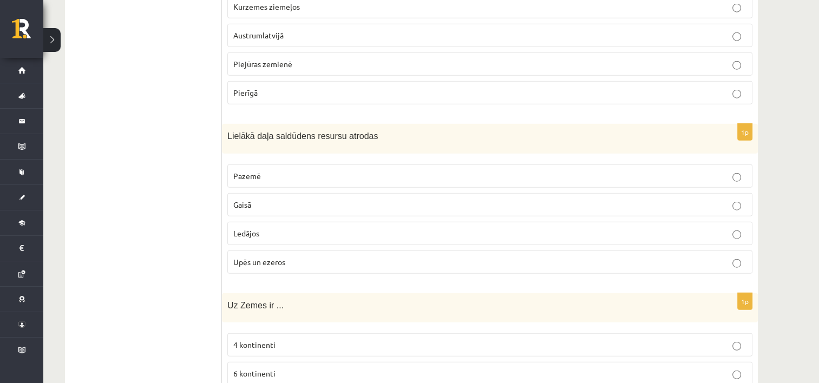
click at [240, 170] on p "Pazemē" at bounding box center [489, 175] width 513 height 11
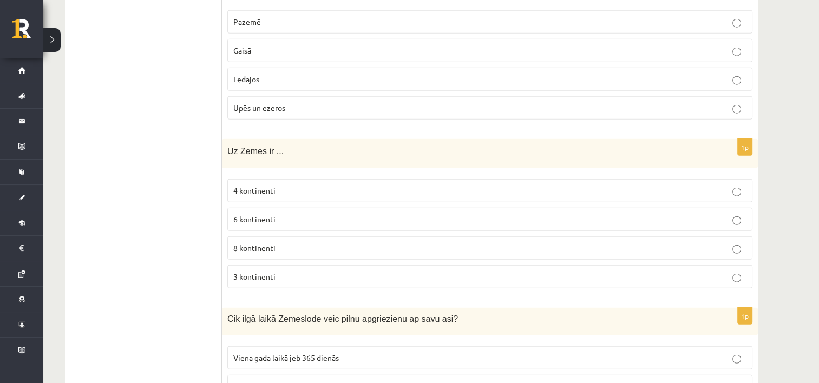
scroll to position [2814, 0]
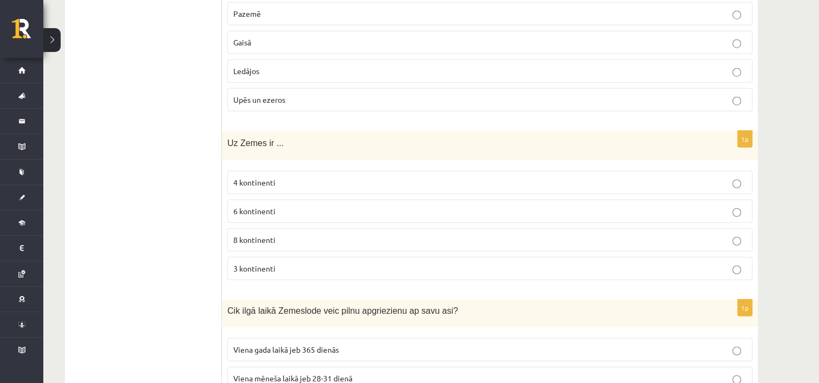
click at [247, 206] on span "6 kontinenti" at bounding box center [254, 211] width 42 height 10
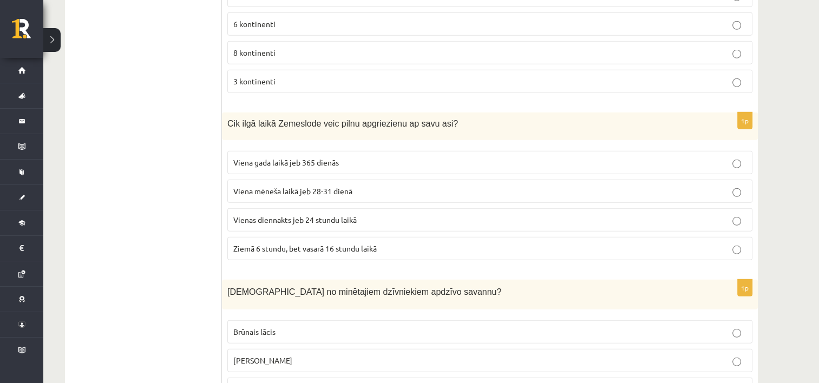
scroll to position [3030, 0]
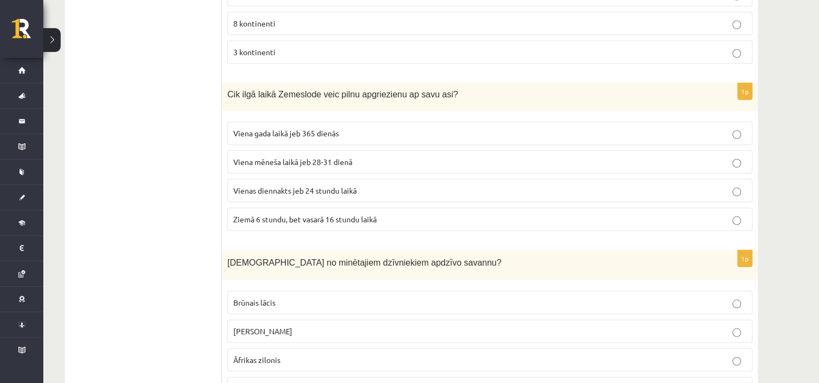
click at [315, 186] on span "Vienas diennakts jeb 24 stundu laikā" at bounding box center [294, 191] width 123 height 10
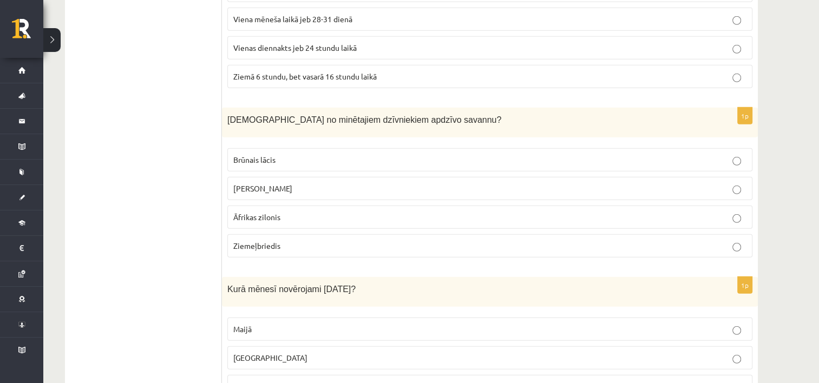
scroll to position [3193, 0]
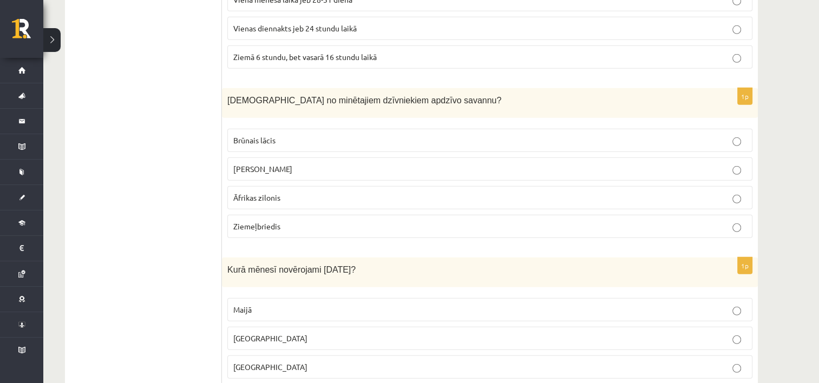
click at [254, 193] on span "Āfrikas zilonis" at bounding box center [256, 198] width 47 height 10
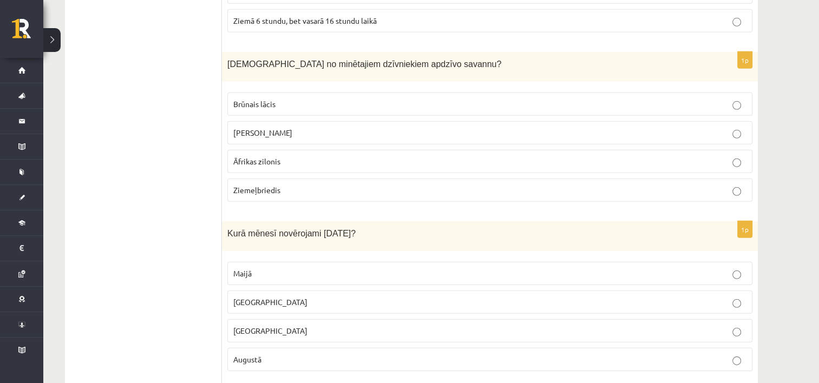
scroll to position [3355, 0]
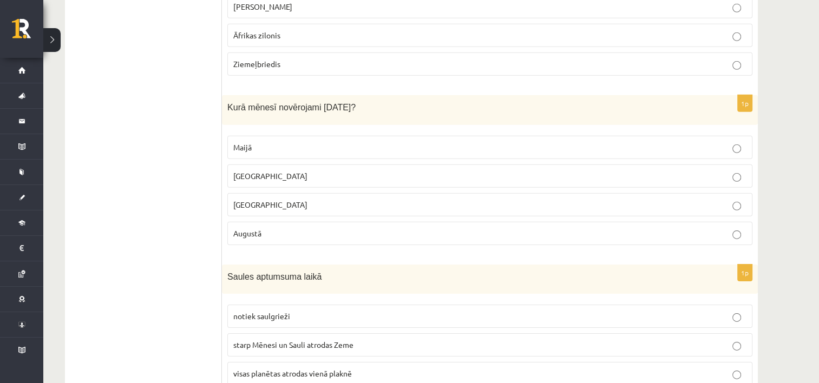
click at [247, 200] on span "Jūlijā" at bounding box center [270, 205] width 74 height 10
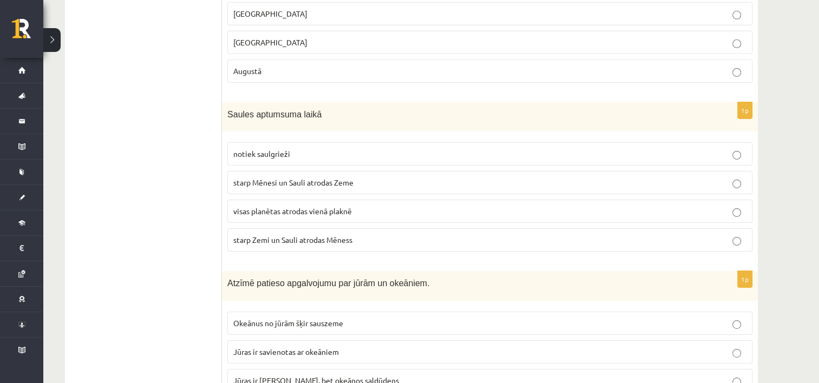
click at [285, 235] on span "starp Zemi un Sauli atrodas Mēness" at bounding box center [292, 240] width 119 height 10
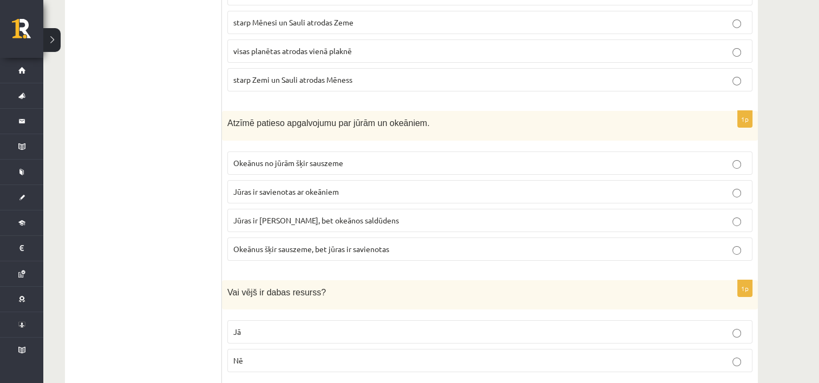
scroll to position [3680, 0]
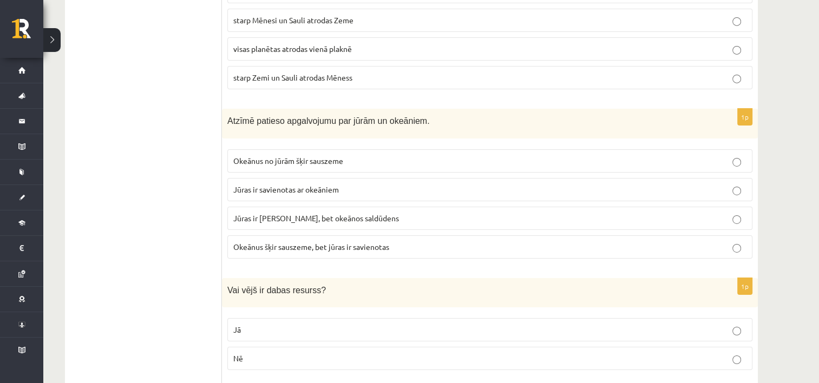
click at [310, 185] on span "Jūras ir savienotas ar okeāniem" at bounding box center [286, 190] width 106 height 10
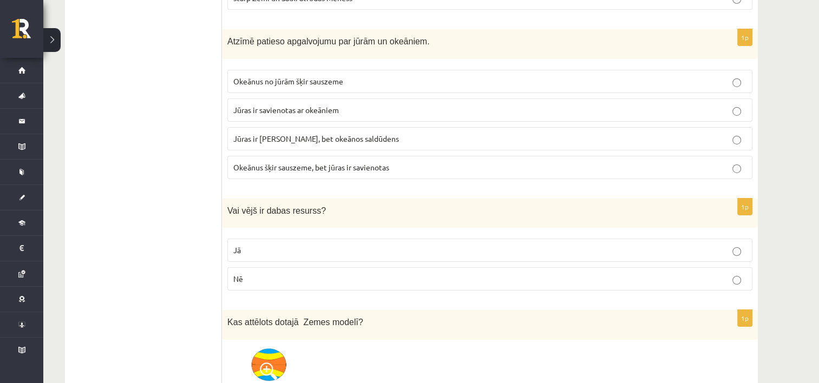
scroll to position [3788, 0]
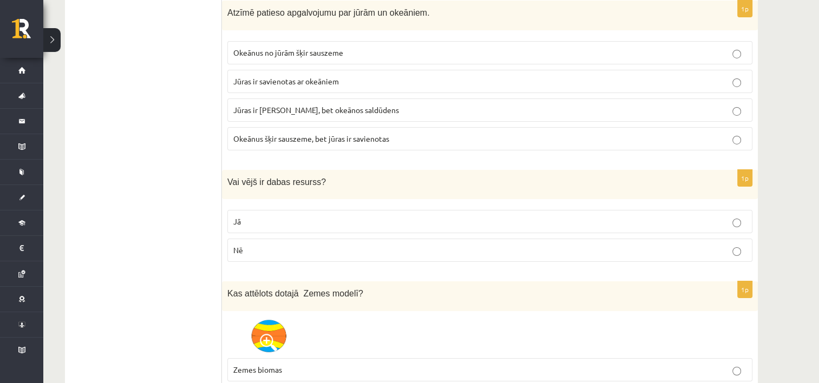
click at [304, 216] on p "Jā" at bounding box center [489, 221] width 513 height 11
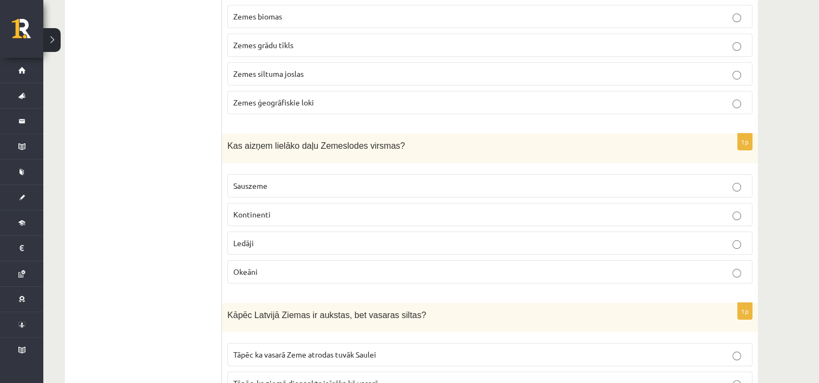
scroll to position [4167, 0]
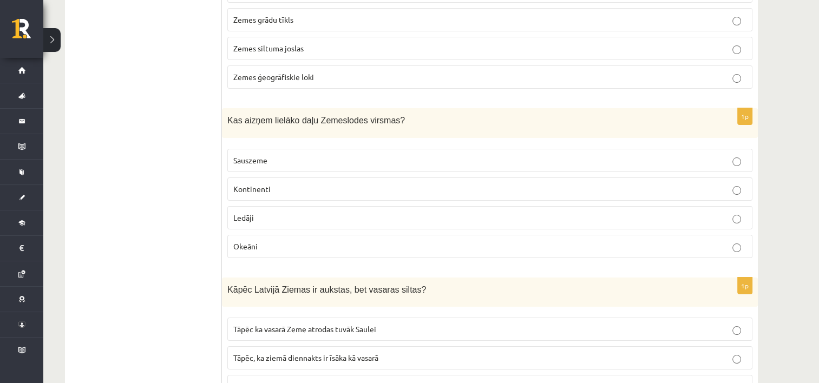
click at [250, 241] on span "Okeāni" at bounding box center [245, 246] width 24 height 10
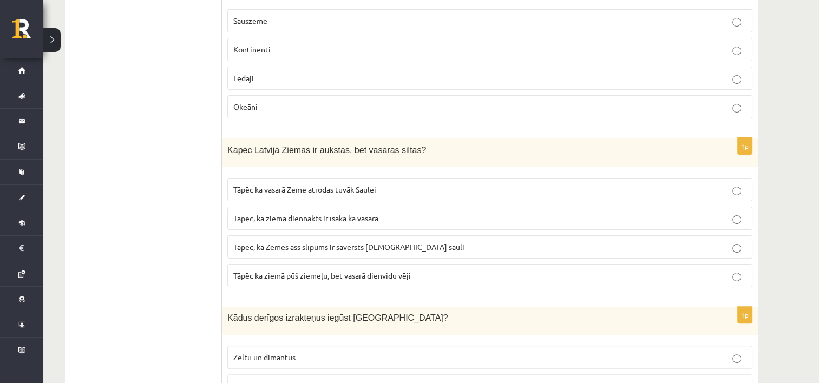
scroll to position [4329, 0]
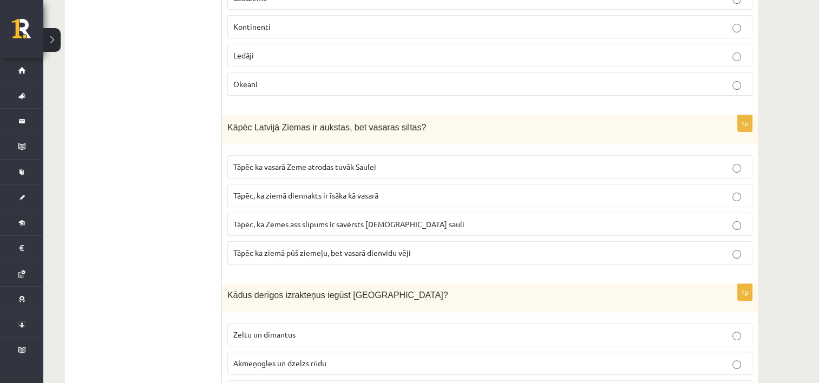
click at [277, 219] on span "Tāpēc, ka Zemes ass slīpums ir savērsts pret sauli" at bounding box center [348, 224] width 231 height 10
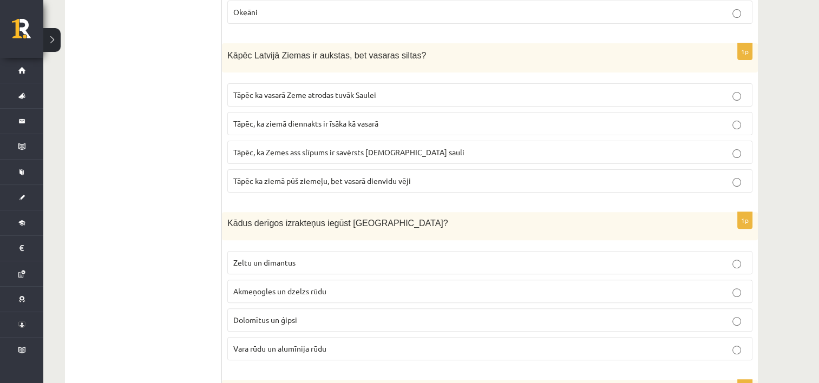
scroll to position [4437, 0]
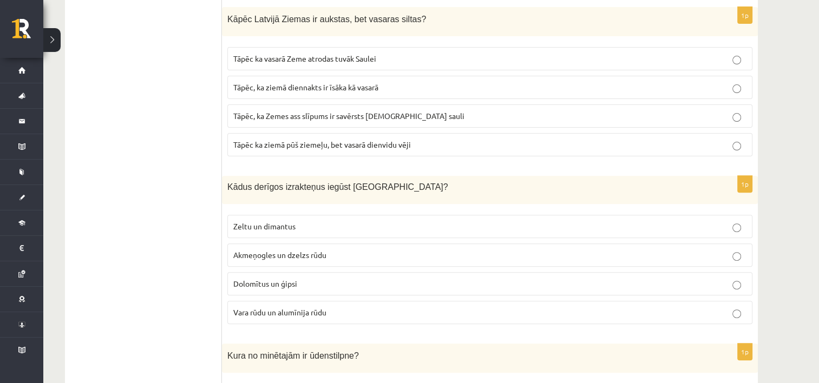
click at [267, 279] on span "Dolomītus un ģipsi" at bounding box center [265, 284] width 64 height 10
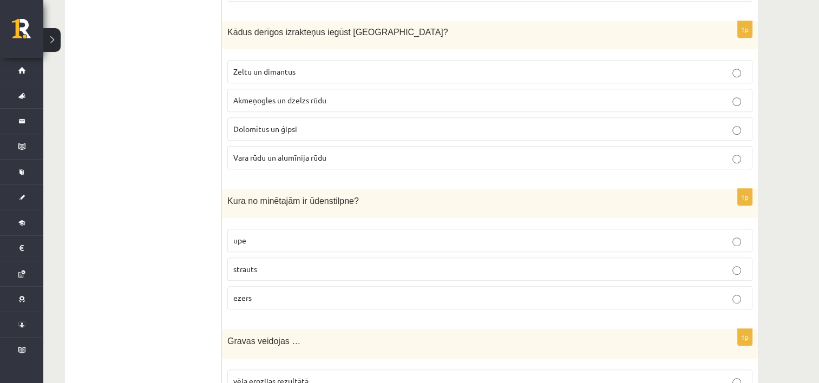
scroll to position [4600, 0]
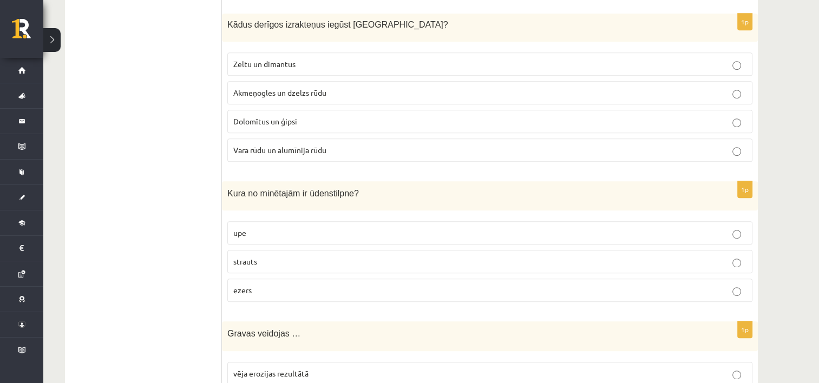
click at [247, 285] on span "ezers" at bounding box center [242, 290] width 18 height 10
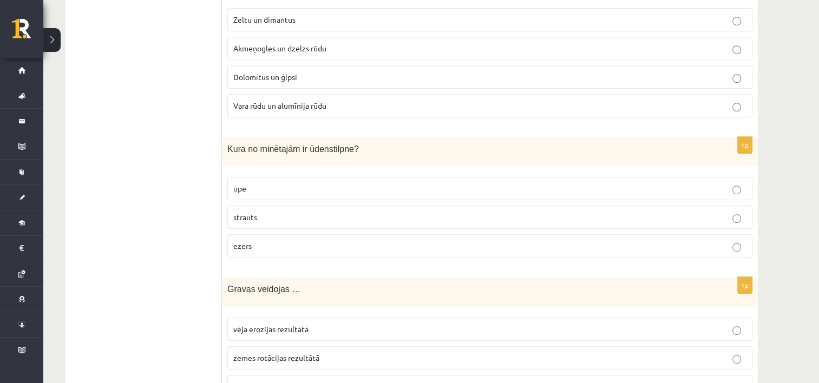
scroll to position [4762, 0]
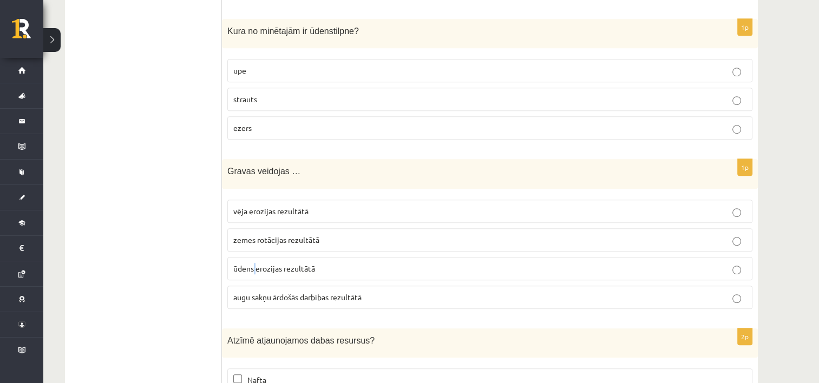
click at [253, 264] on span "ūdens erozijas rezultātā" at bounding box center [274, 269] width 82 height 10
click at [246, 264] on span "ūdens erozijas rezultātā" at bounding box center [274, 269] width 82 height 10
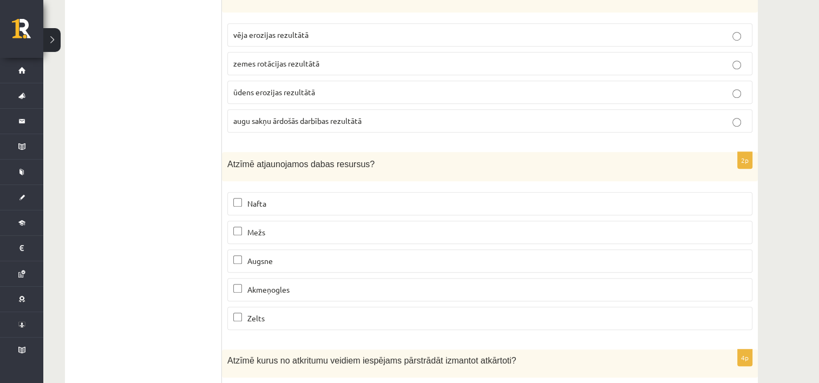
scroll to position [4979, 0]
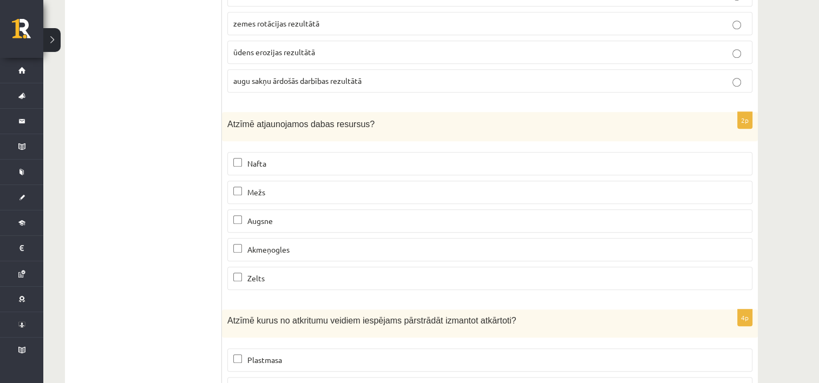
click at [267, 187] on p "Mežs" at bounding box center [489, 192] width 513 height 11
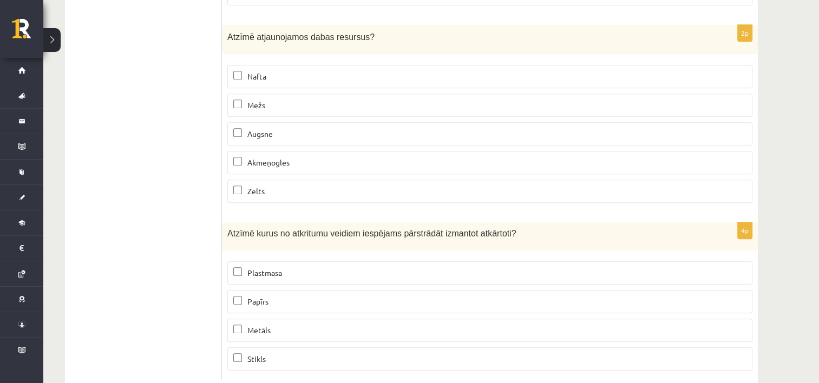
scroll to position [5066, 0]
click at [281, 261] on label "Plastmasa" at bounding box center [489, 272] width 525 height 23
click at [279, 295] on p "Papīrs" at bounding box center [489, 300] width 513 height 11
click at [266, 325] on span "Metāls" at bounding box center [258, 330] width 23 height 10
click at [260, 353] on span "Stikls" at bounding box center [256, 358] width 18 height 10
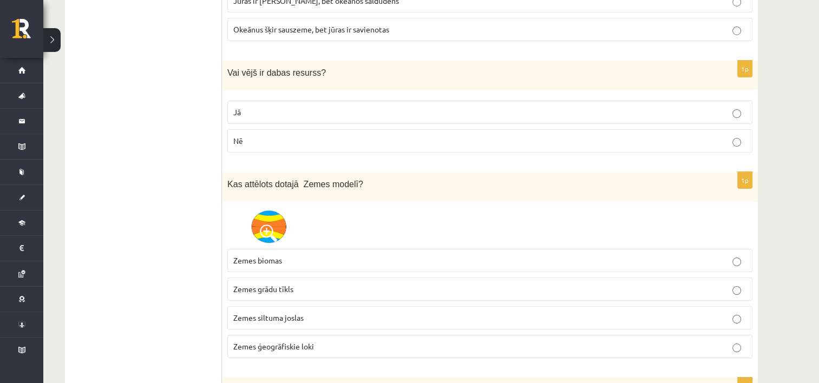
scroll to position [3930, 0]
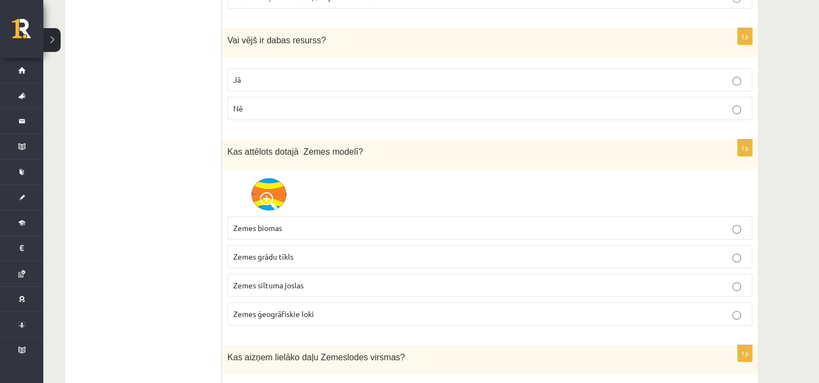
click at [300, 280] on span "Zemes siltuma joslas" at bounding box center [268, 285] width 70 height 10
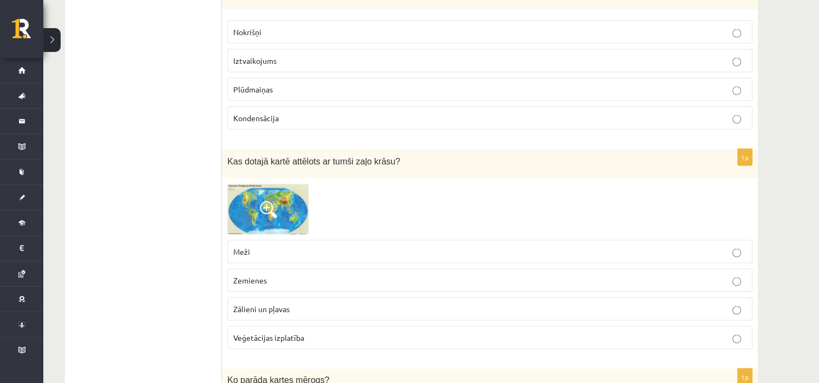
scroll to position [2090, 0]
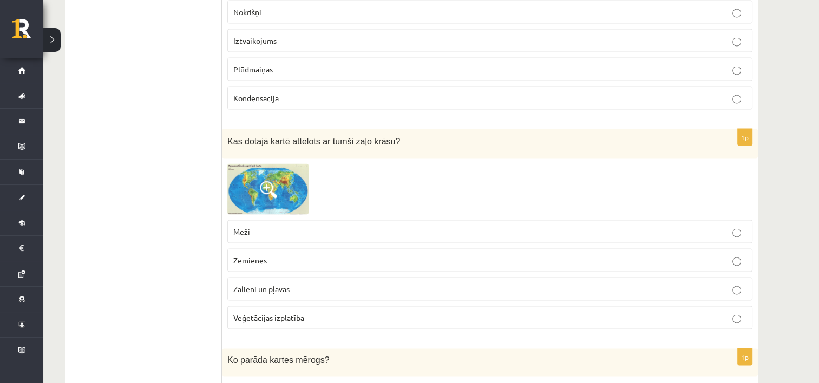
click at [284, 313] on span "Veģetācijas izplatība" at bounding box center [268, 318] width 71 height 10
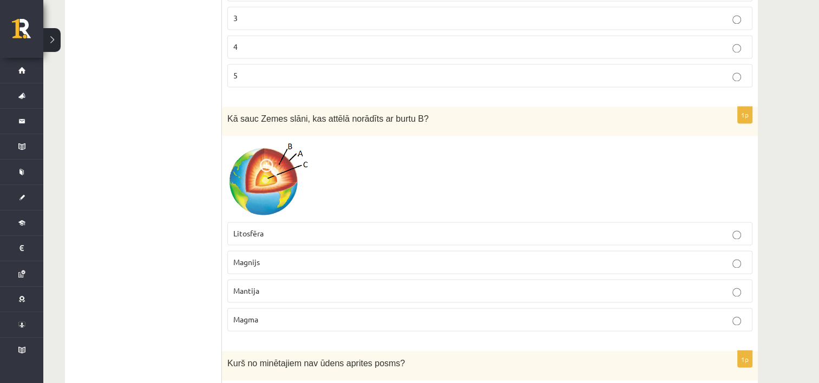
scroll to position [1711, 0]
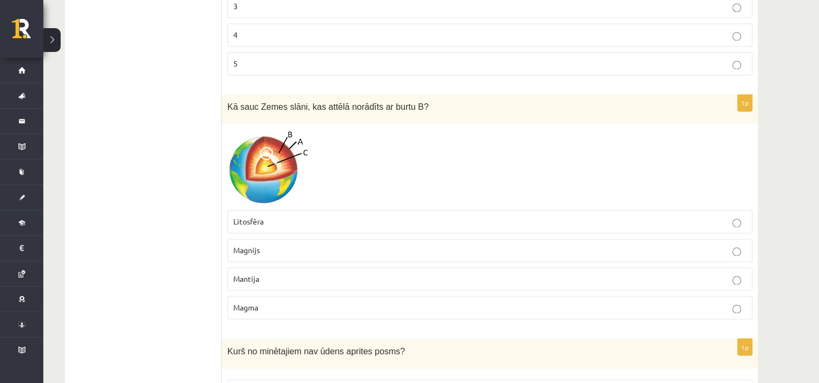
click at [249, 245] on span "Magnijs" at bounding box center [246, 250] width 27 height 10
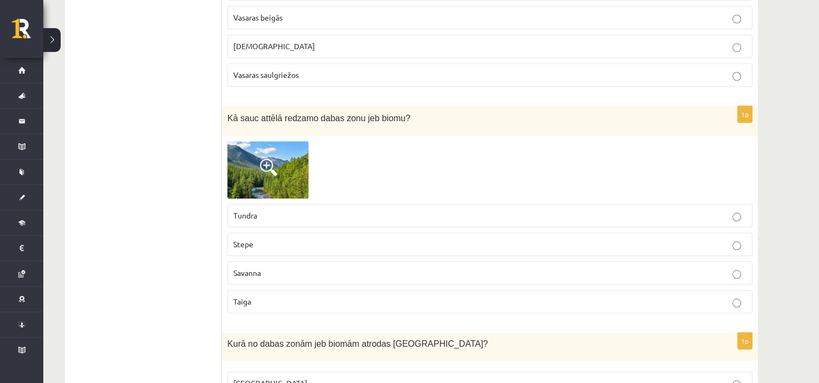
scroll to position [954, 0]
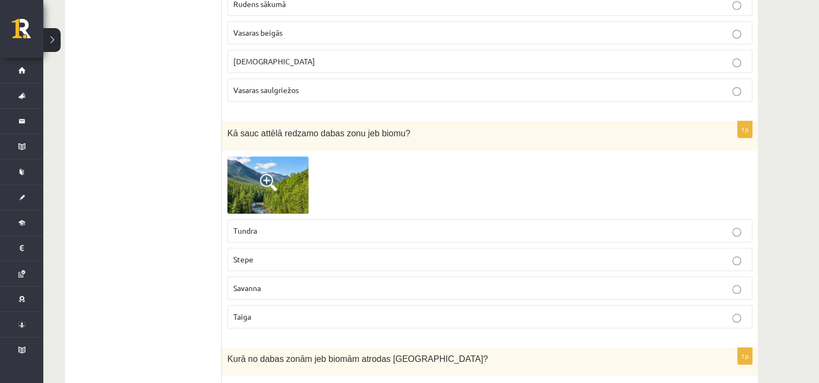
click at [259, 314] on p "Taiga" at bounding box center [489, 316] width 513 height 11
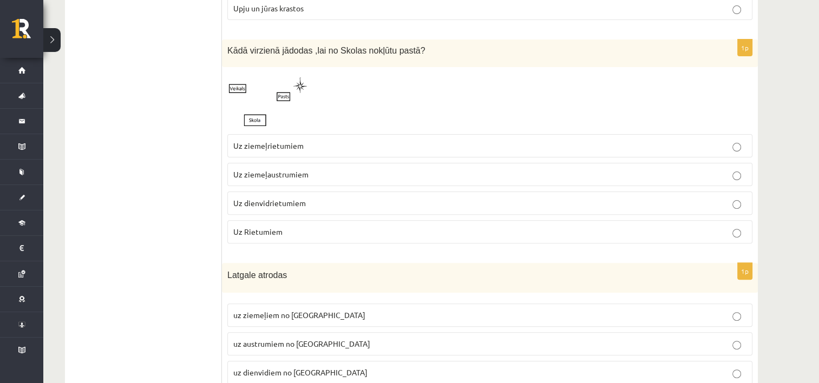
scroll to position [250, 0]
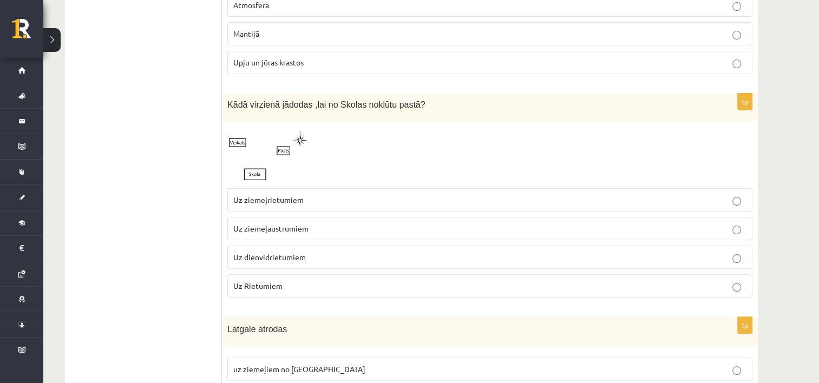
click at [298, 231] on span "Uz ziemeļaustrumiem" at bounding box center [270, 228] width 75 height 10
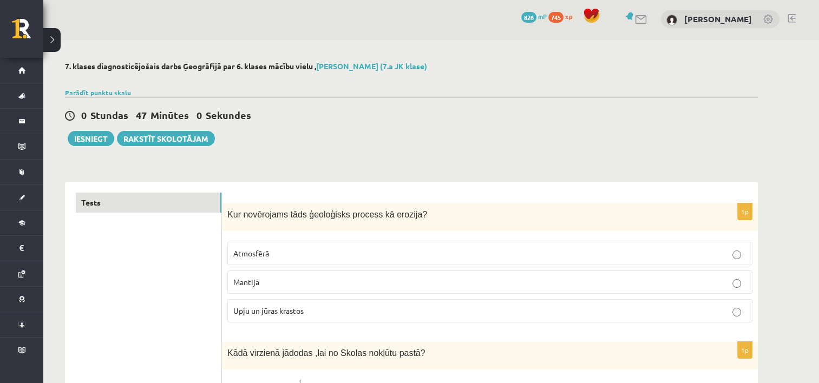
scroll to position [0, 0]
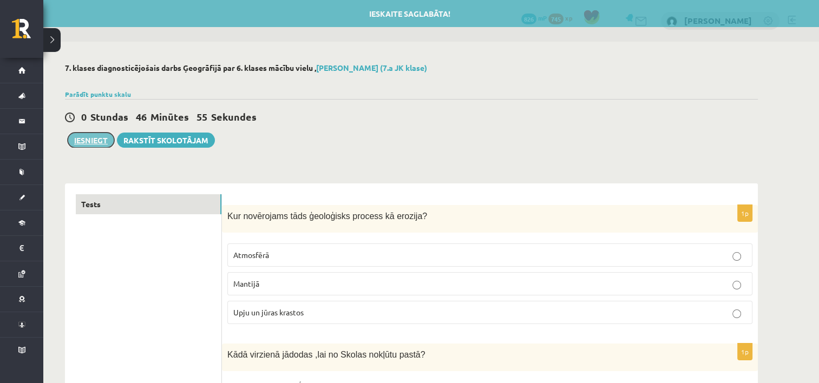
click at [79, 140] on button "Iesniegt" at bounding box center [91, 140] width 47 height 15
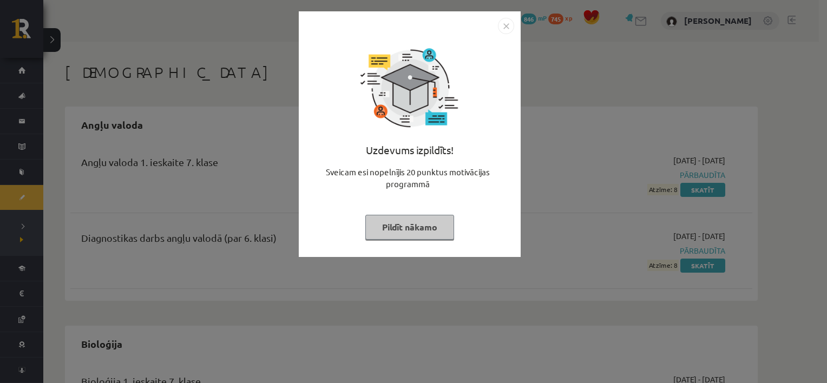
click at [418, 229] on button "Pildīt nākamo" at bounding box center [409, 227] width 89 height 25
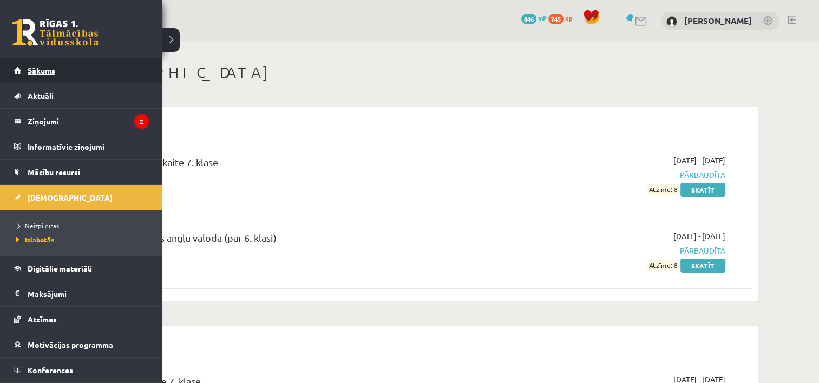
click at [24, 71] on link "Sākums" at bounding box center [81, 70] width 135 height 25
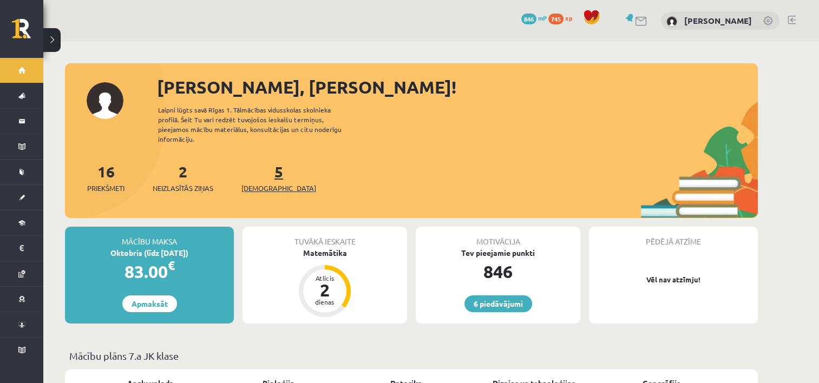
click at [263, 165] on link "5 [DEMOGRAPHIC_DATA]" at bounding box center [278, 178] width 75 height 32
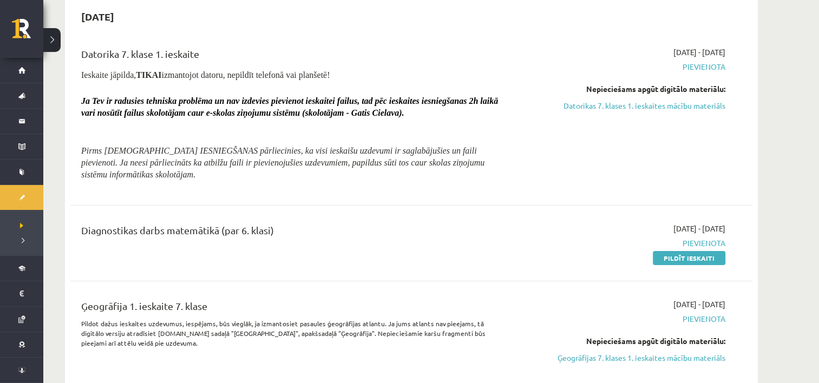
scroll to position [216, 0]
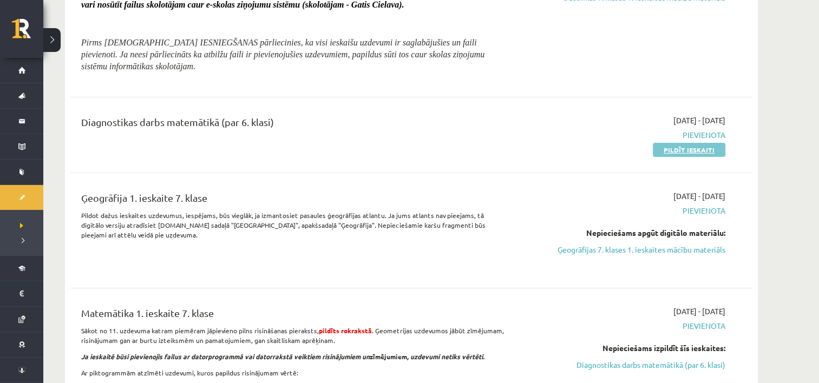
click at [673, 148] on link "Pildīt ieskaiti" at bounding box center [689, 150] width 73 height 14
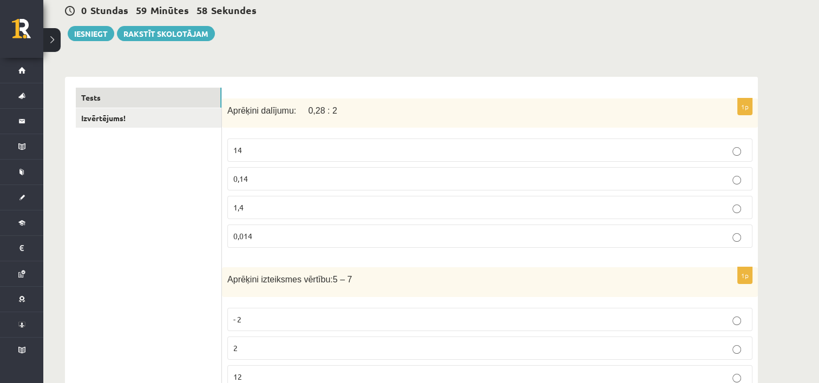
scroll to position [108, 0]
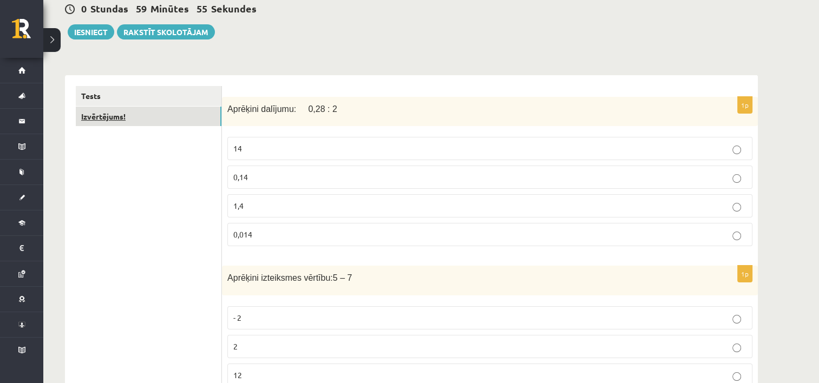
click at [120, 117] on link "Izvērtējums!" at bounding box center [149, 117] width 146 height 20
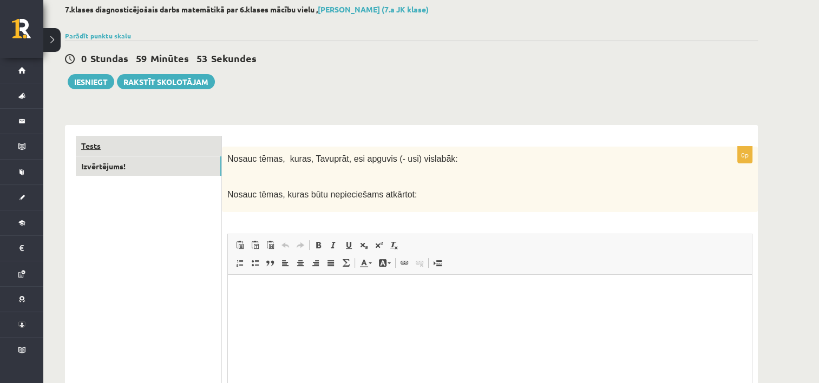
scroll to position [0, 0]
click at [130, 140] on link "Tests" at bounding box center [149, 146] width 146 height 20
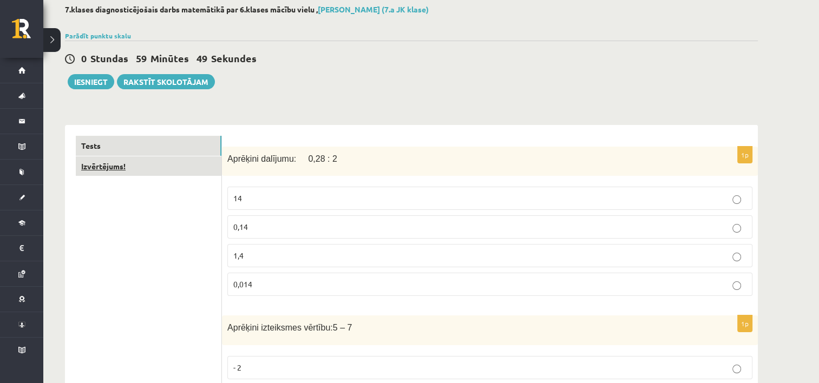
click at [163, 168] on link "Izvērtējums!" at bounding box center [149, 166] width 146 height 20
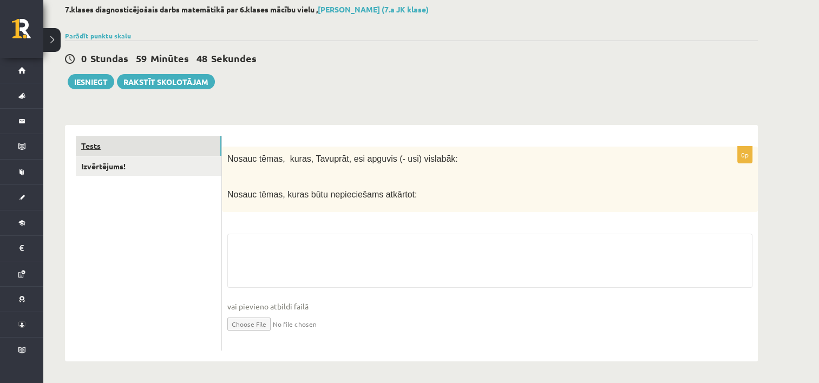
click at [161, 153] on link "Tests" at bounding box center [149, 146] width 146 height 20
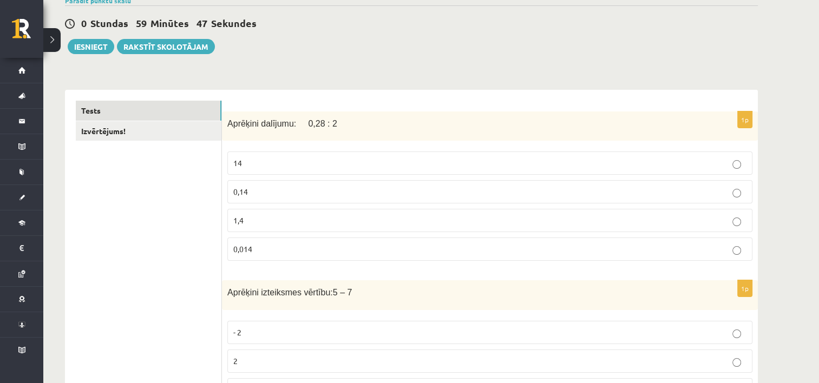
scroll to position [113, 0]
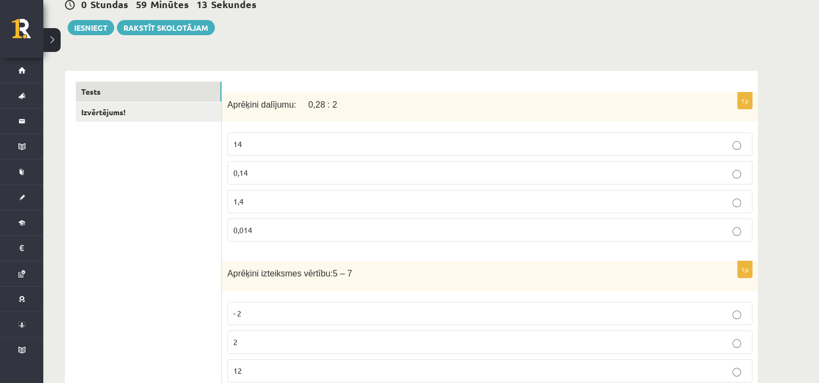
click at [255, 178] on p "0,14" at bounding box center [489, 172] width 513 height 11
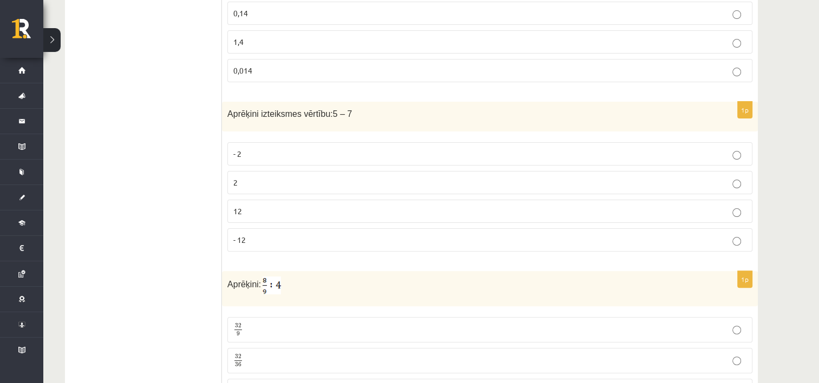
scroll to position [275, 0]
click at [253, 148] on p "- 2" at bounding box center [489, 151] width 513 height 11
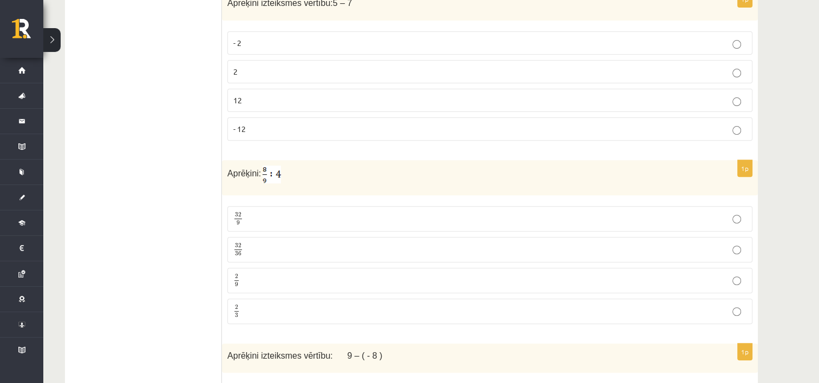
scroll to position [437, 0]
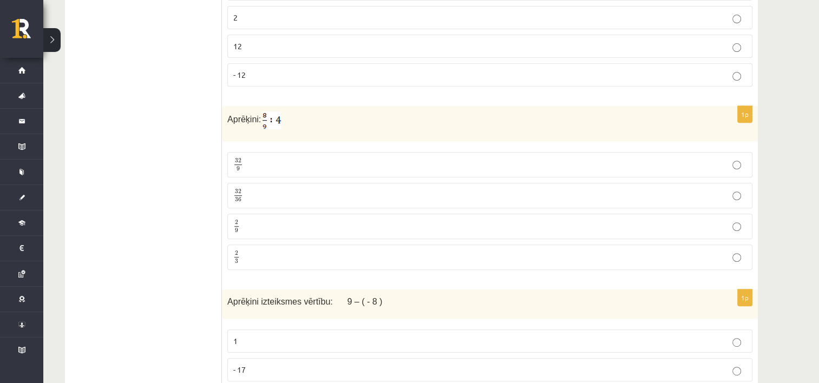
click at [249, 224] on p "2 9 2 9" at bounding box center [489, 227] width 513 height 14
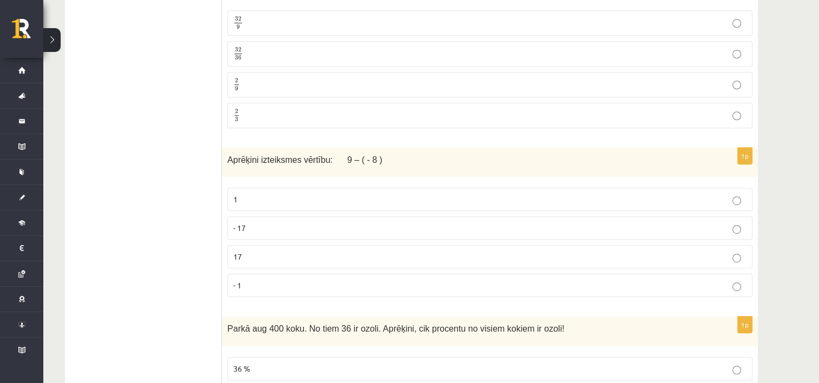
scroll to position [600, 0]
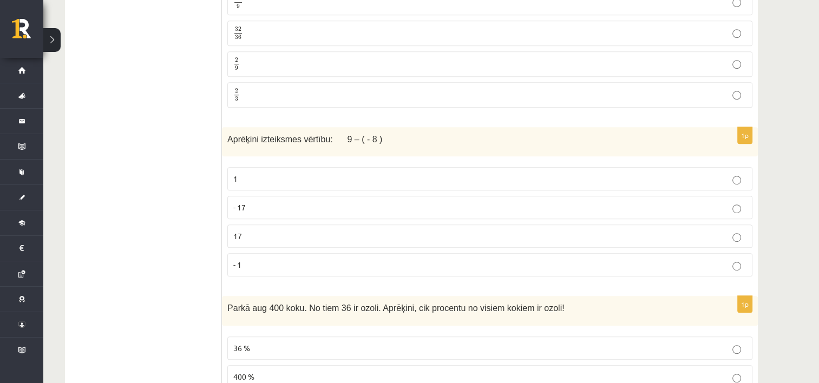
click at [234, 231] on span "17" at bounding box center [237, 236] width 9 height 10
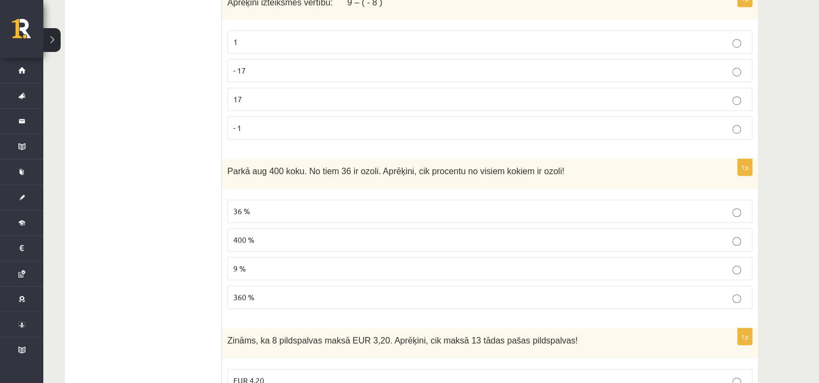
scroll to position [762, 0]
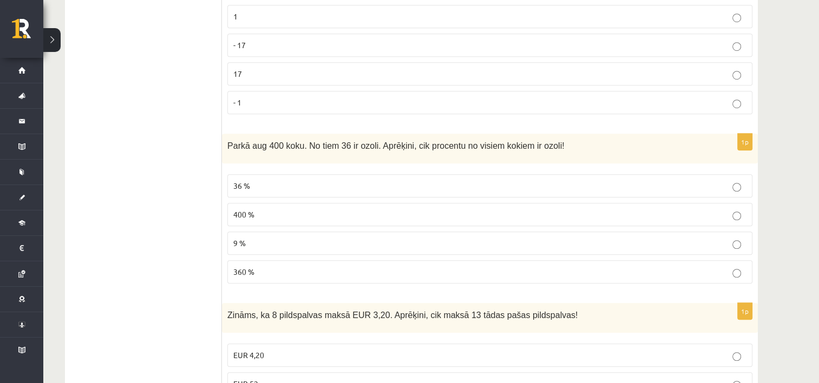
click at [238, 239] on span "9 %" at bounding box center [239, 243] width 12 height 10
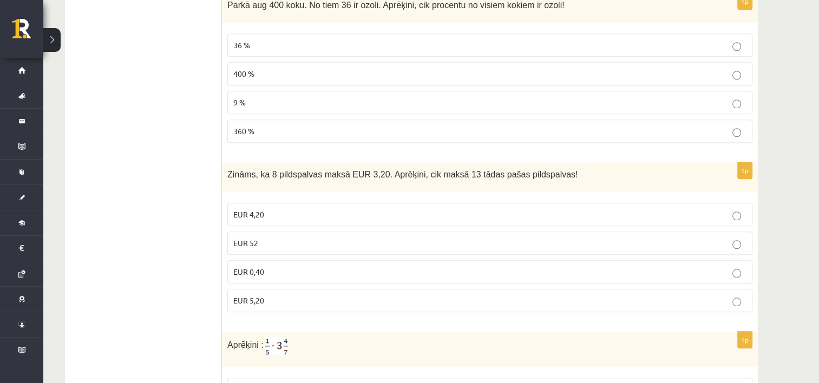
scroll to position [924, 0]
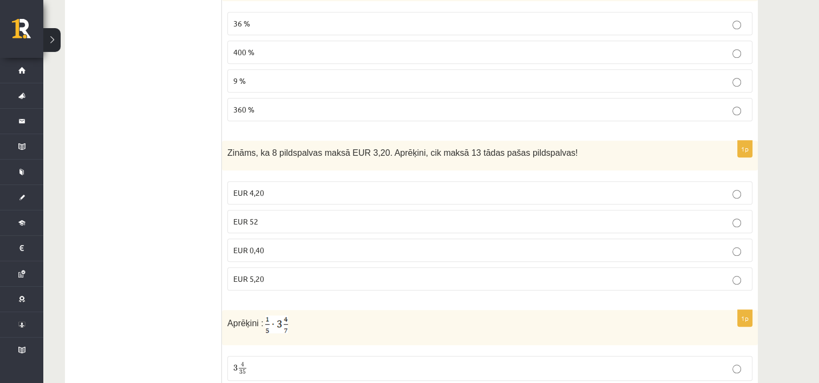
click at [249, 274] on span "EUR 5,20" at bounding box center [248, 279] width 31 height 10
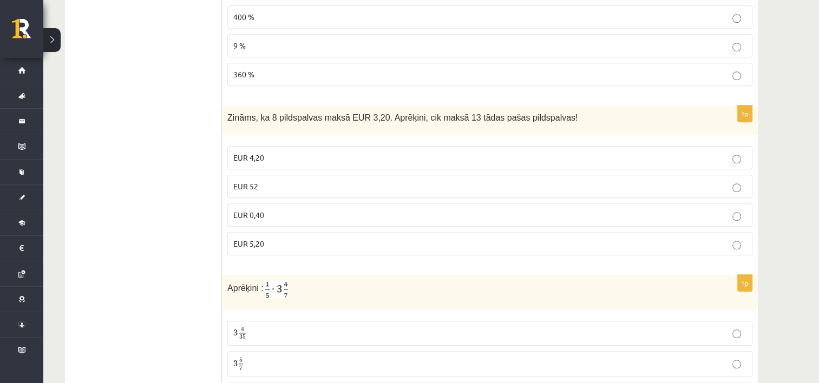
scroll to position [1141, 0]
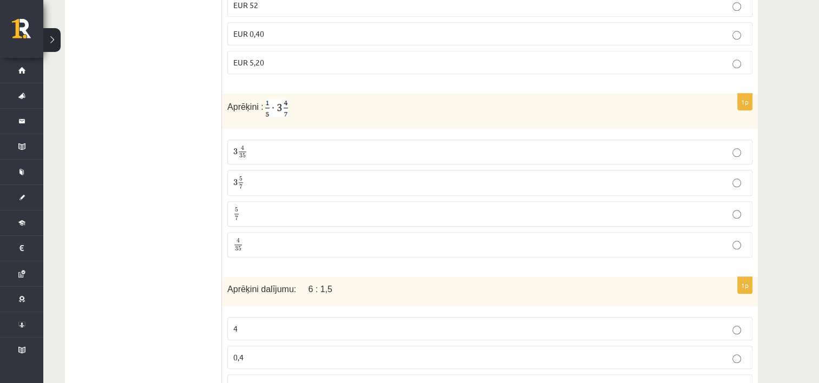
click at [249, 208] on p "5 7 5 7" at bounding box center [489, 214] width 513 height 14
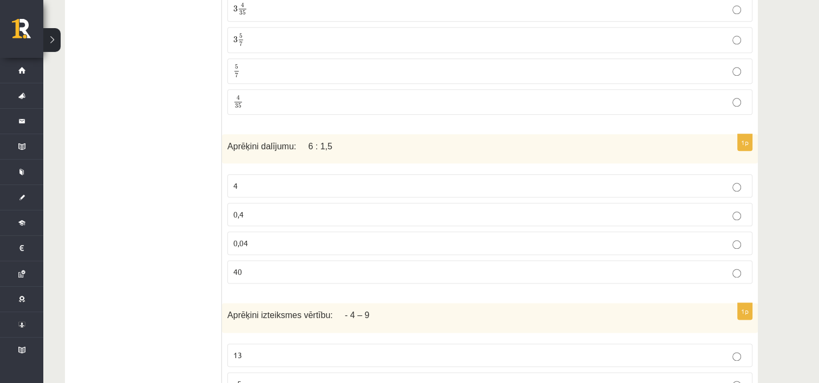
scroll to position [1303, 0]
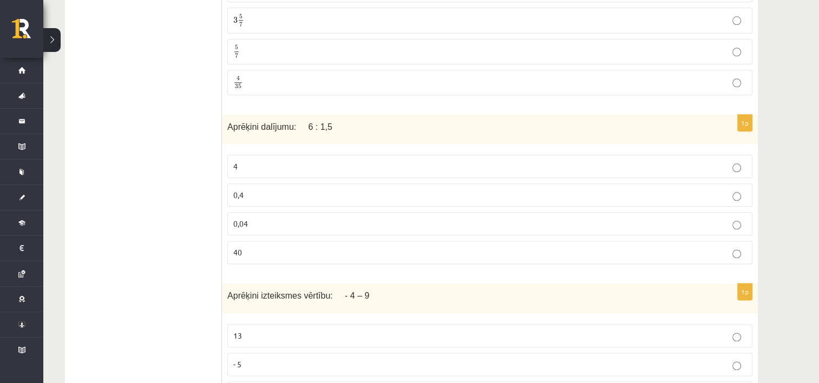
click at [245, 161] on p "4" at bounding box center [489, 166] width 513 height 11
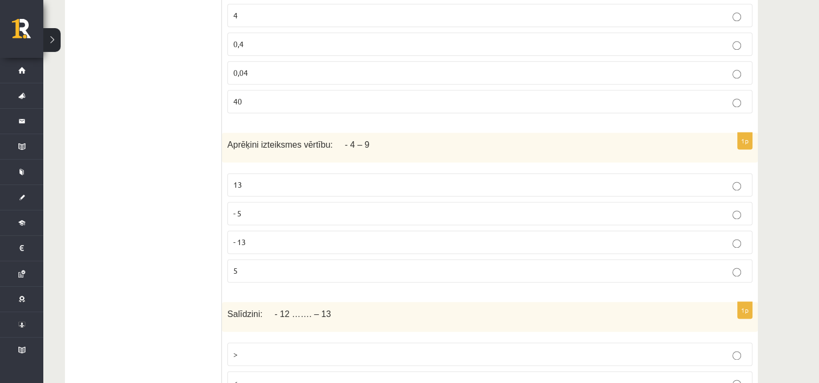
scroll to position [1520, 0]
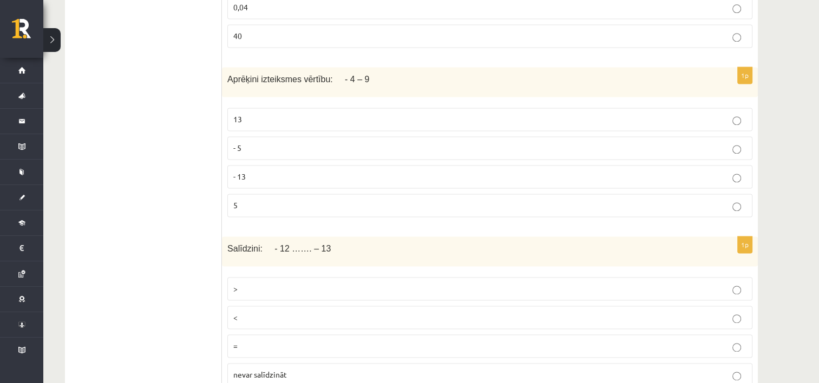
click at [274, 116] on p "13" at bounding box center [489, 119] width 513 height 11
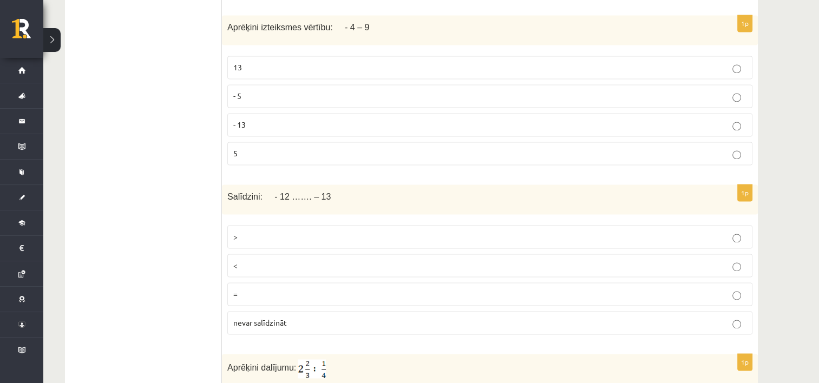
scroll to position [1628, 0]
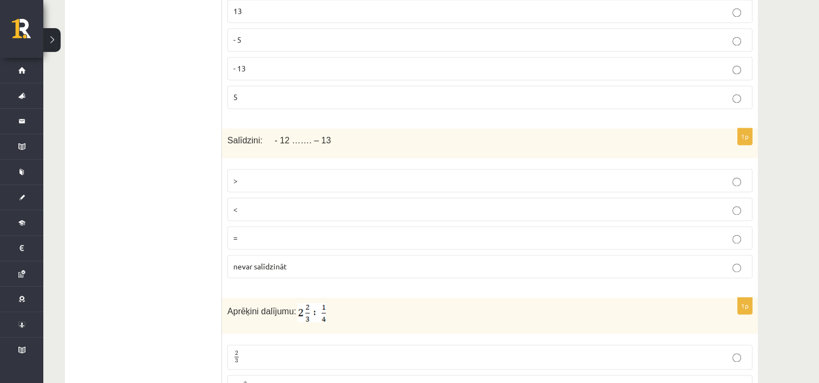
click at [282, 203] on p "<" at bounding box center [489, 208] width 513 height 11
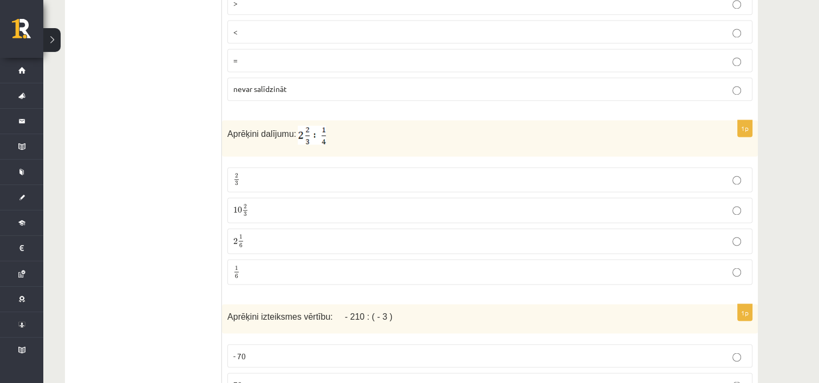
scroll to position [1844, 0]
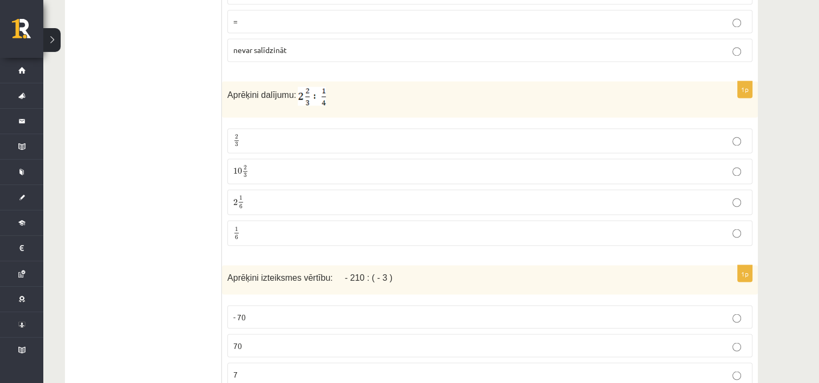
click at [245, 165] on span "2" at bounding box center [245, 167] width 3 height 5
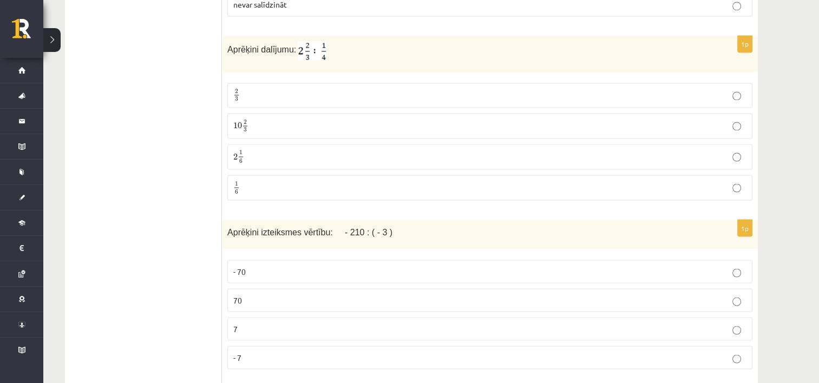
scroll to position [2007, 0]
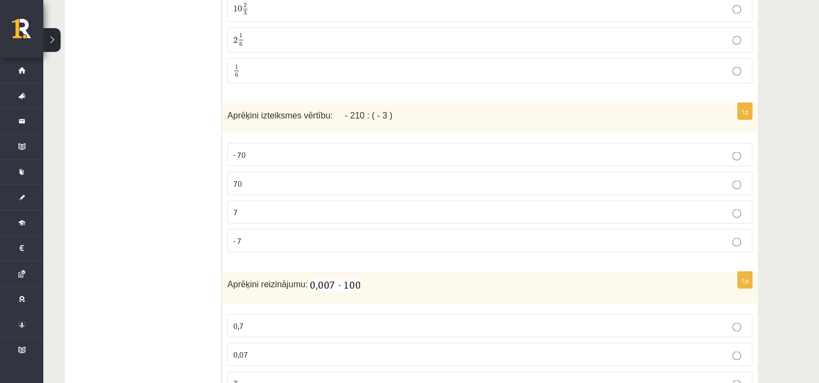
click at [246, 149] on p "- 70" at bounding box center [489, 154] width 513 height 11
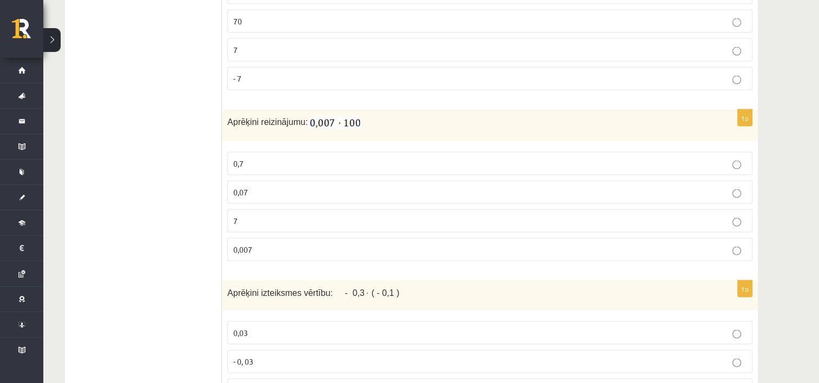
scroll to position [2169, 0]
click at [258, 157] on p "0,7" at bounding box center [489, 162] width 513 height 11
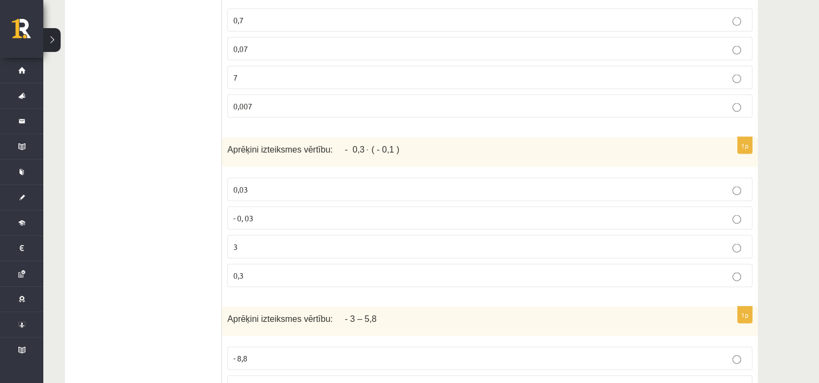
scroll to position [2331, 0]
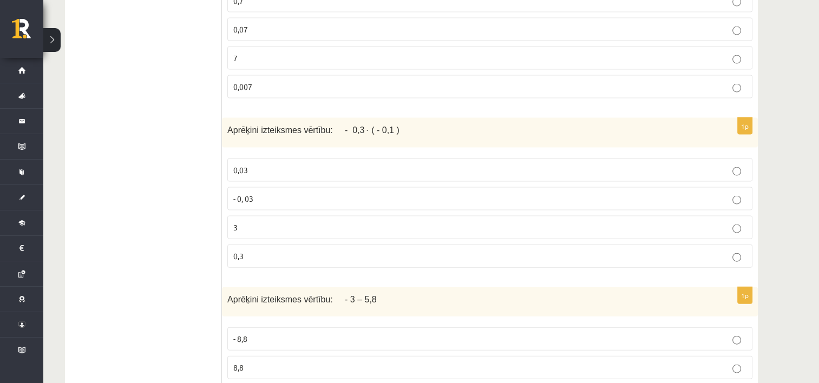
click at [271, 165] on p "0,03" at bounding box center [489, 170] width 513 height 11
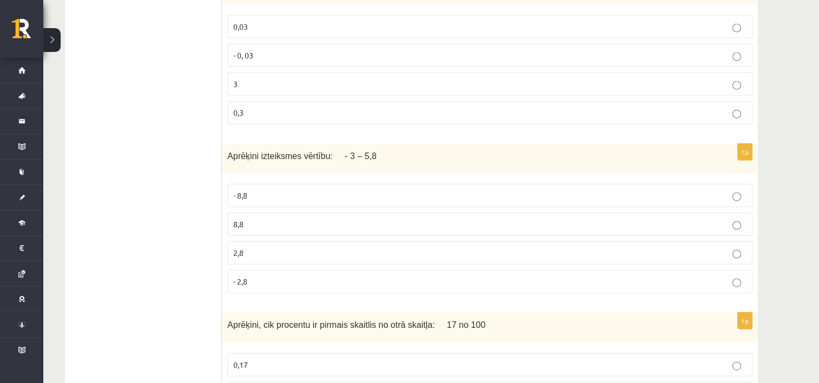
scroll to position [2494, 0]
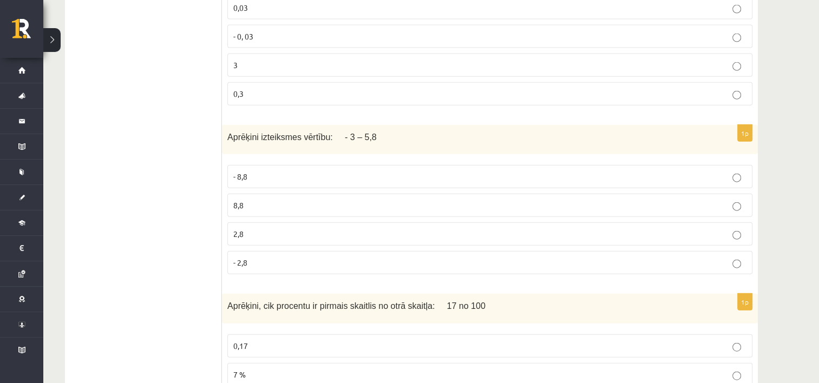
click at [257, 171] on p "- 8,8" at bounding box center [489, 176] width 513 height 11
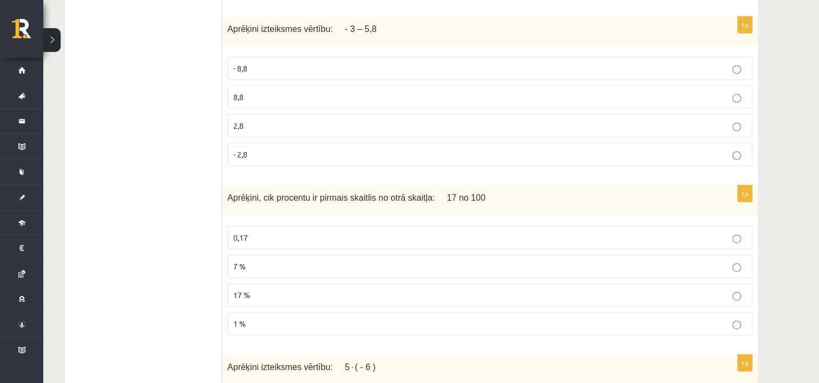
scroll to position [2656, 0]
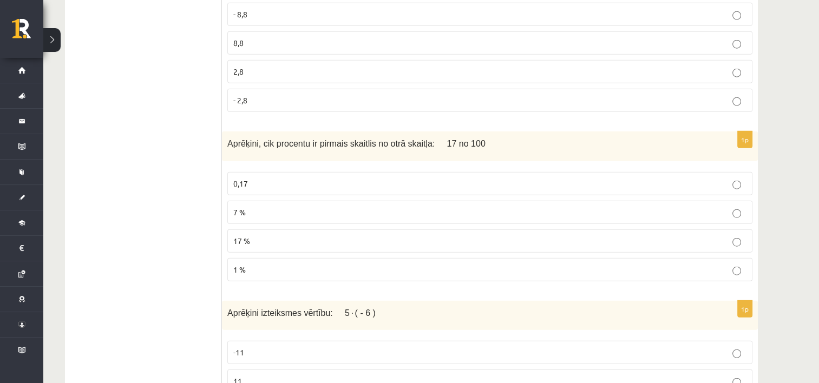
click at [243, 236] on span "17 %" at bounding box center [241, 241] width 17 height 10
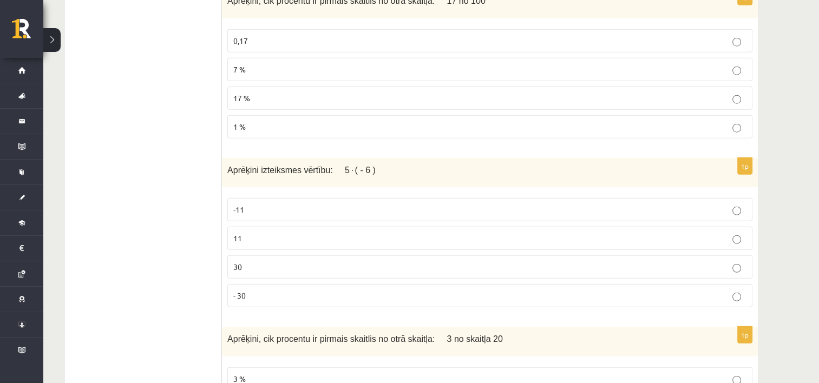
scroll to position [2818, 0]
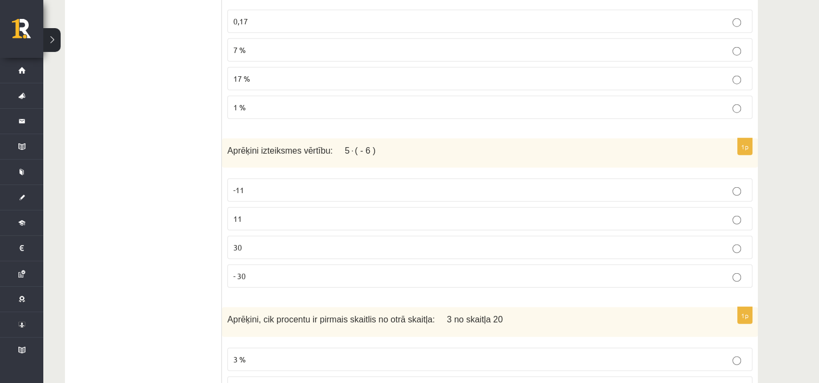
click at [251, 213] on p "11" at bounding box center [489, 218] width 513 height 11
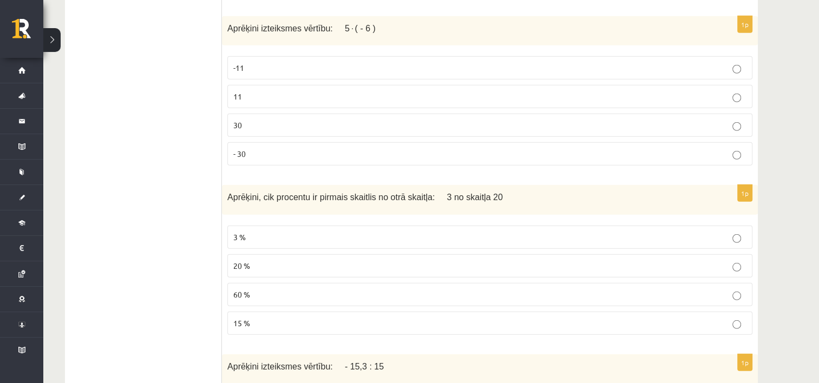
scroll to position [2981, 0]
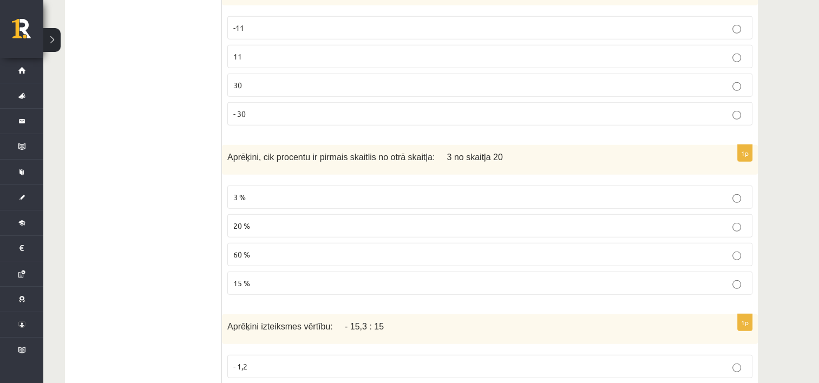
click at [247, 278] on span "15 %" at bounding box center [241, 283] width 17 height 10
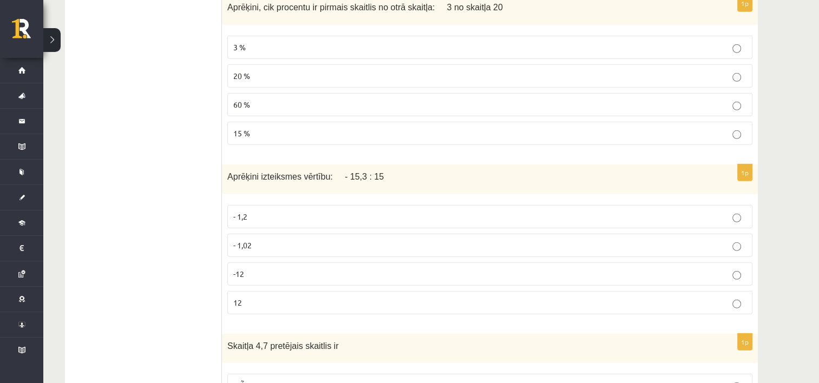
scroll to position [3197, 0]
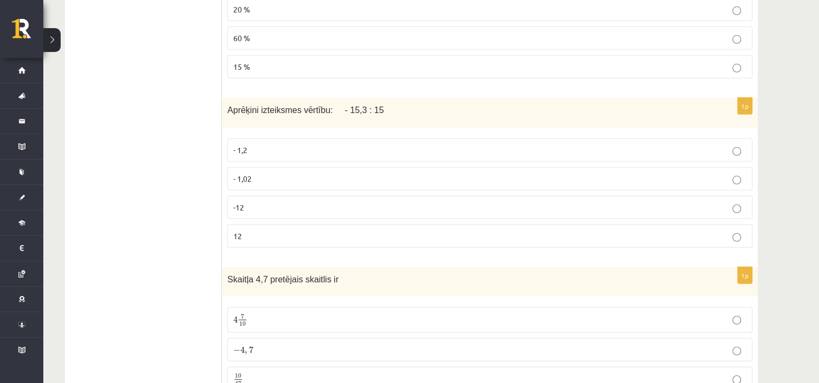
click at [257, 173] on p "- 1,02" at bounding box center [489, 178] width 513 height 11
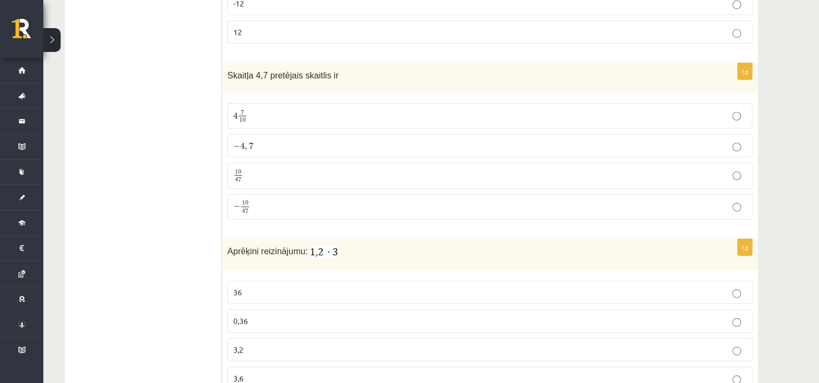
scroll to position [3414, 0]
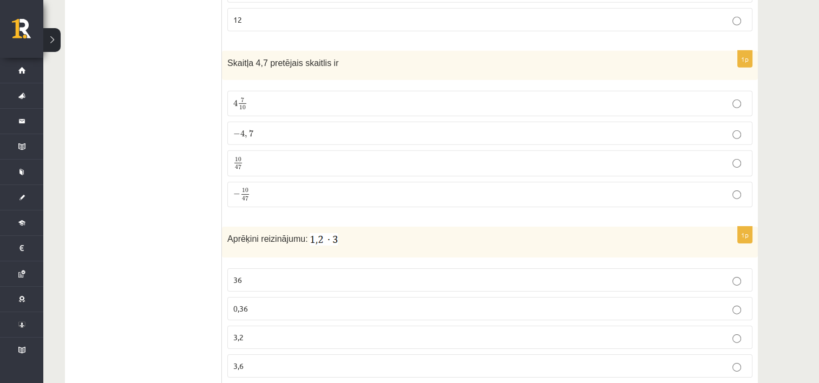
click at [245, 134] on span "," at bounding box center [246, 136] width 3 height 5
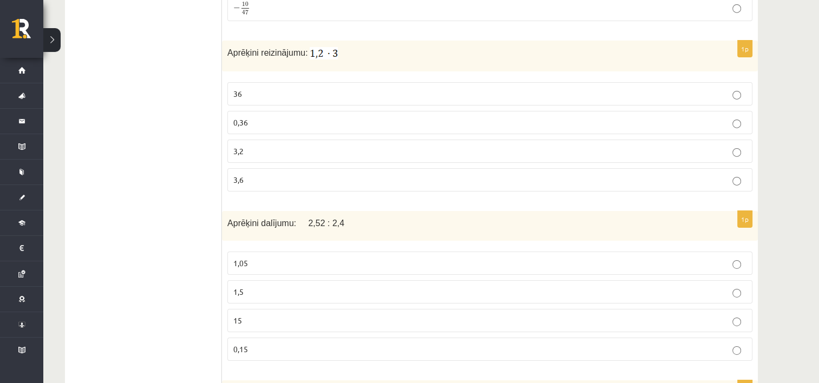
scroll to position [3576, 0]
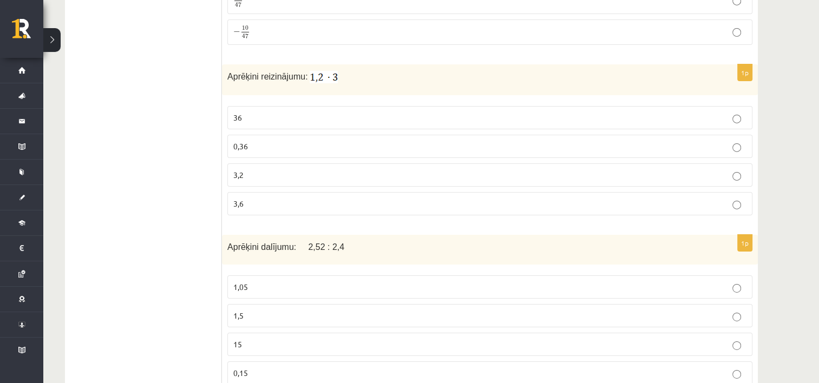
click at [249, 198] on p "3,6" at bounding box center [489, 203] width 513 height 11
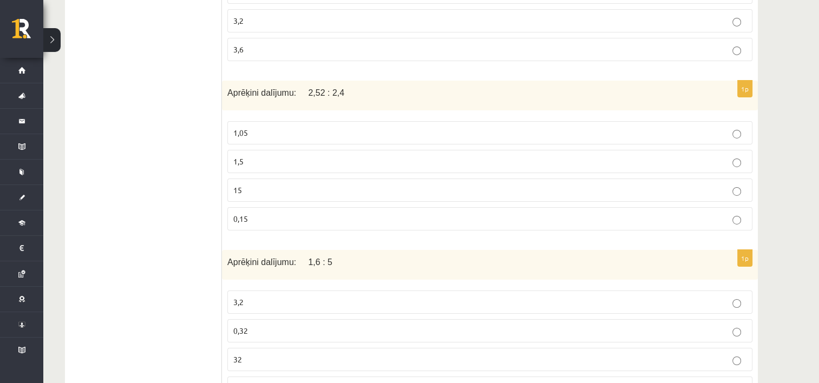
scroll to position [3738, 0]
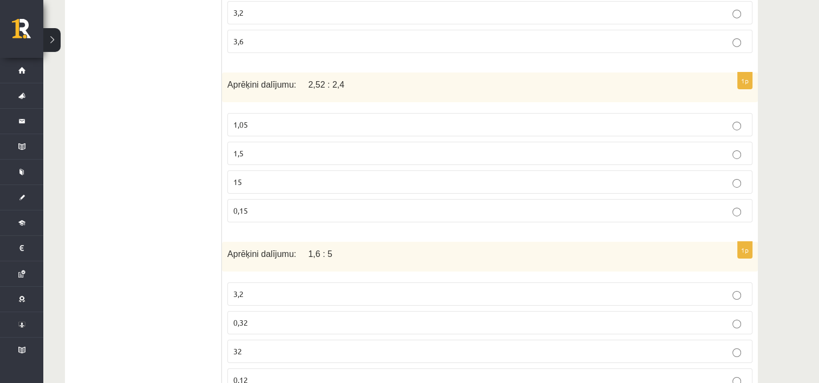
click at [269, 119] on p "1,05" at bounding box center [489, 124] width 513 height 11
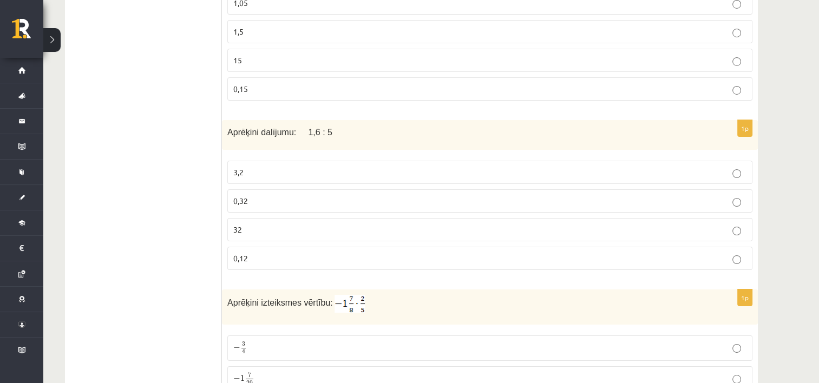
scroll to position [3901, 0]
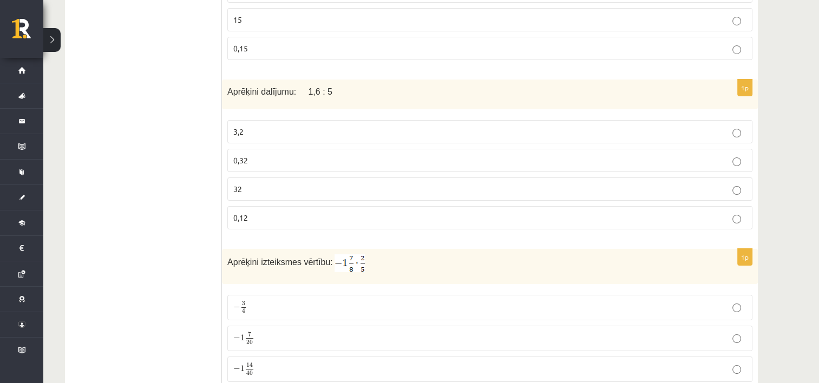
click at [251, 155] on p "0,32" at bounding box center [489, 160] width 513 height 11
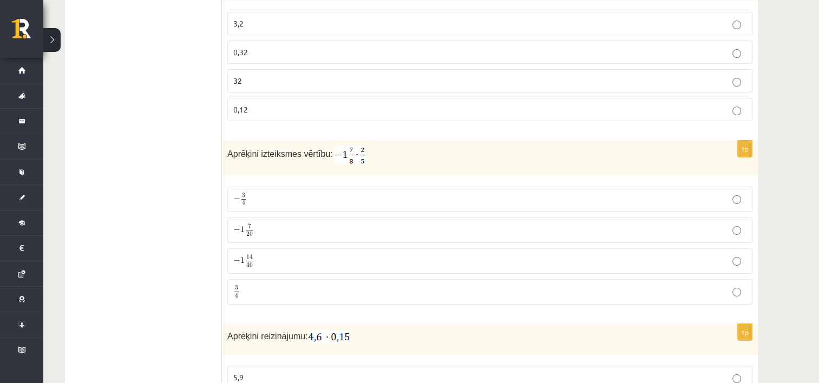
scroll to position [4063, 0]
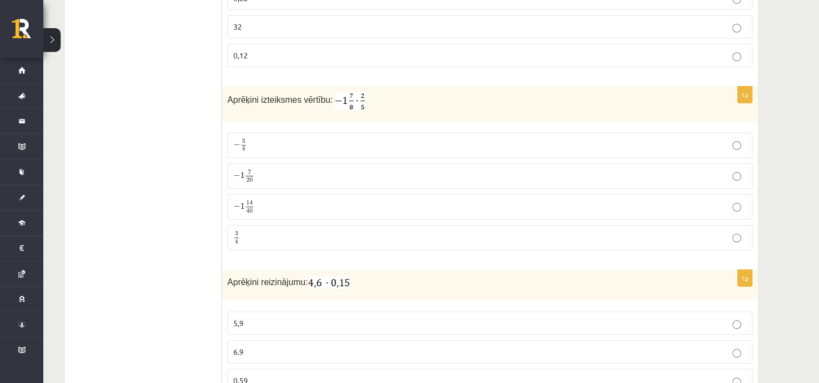
click at [240, 203] on span "1" at bounding box center [242, 206] width 4 height 6
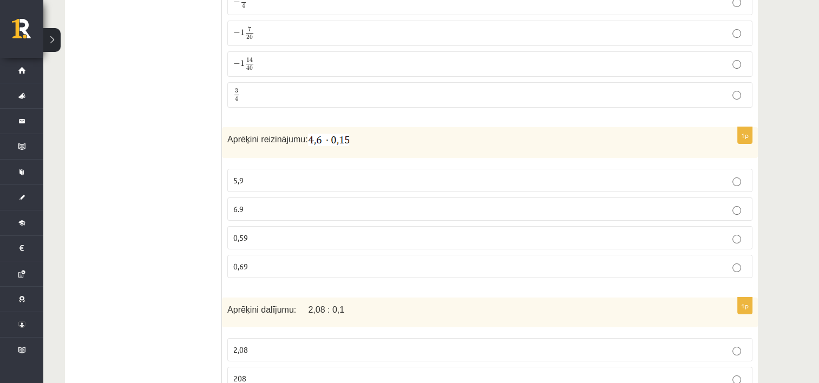
scroll to position [4279, 0]
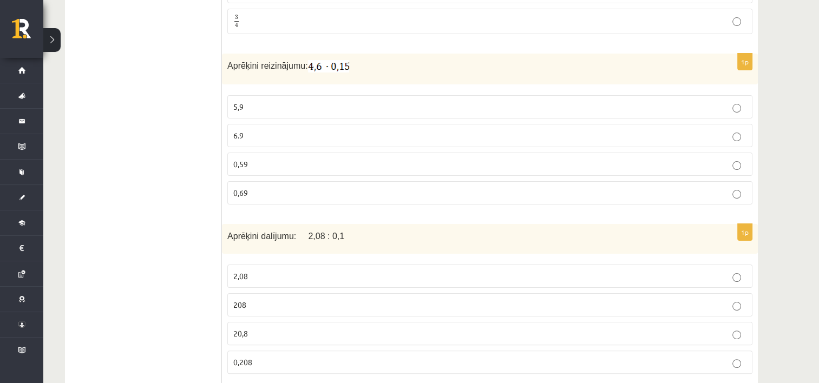
click at [245, 188] on span "0,69" at bounding box center [240, 193] width 15 height 10
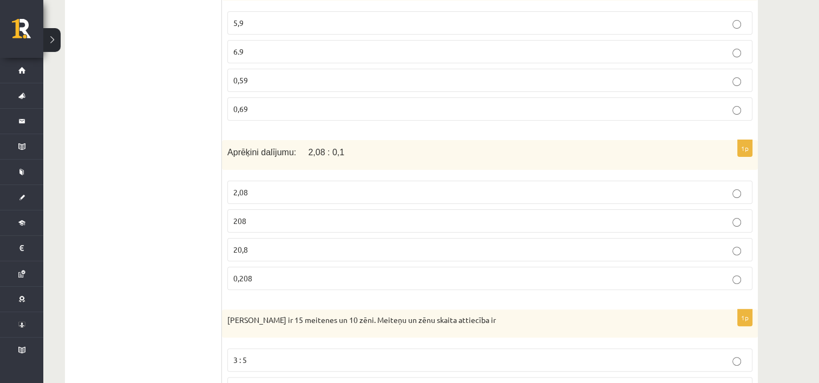
scroll to position [4388, 0]
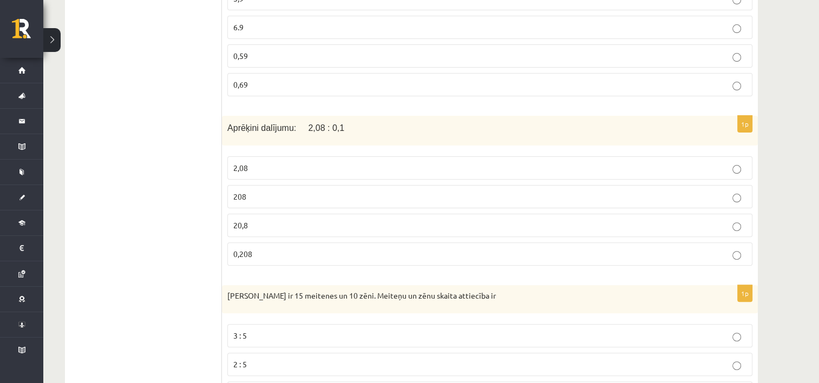
click at [236, 214] on label "20,8" at bounding box center [489, 225] width 525 height 23
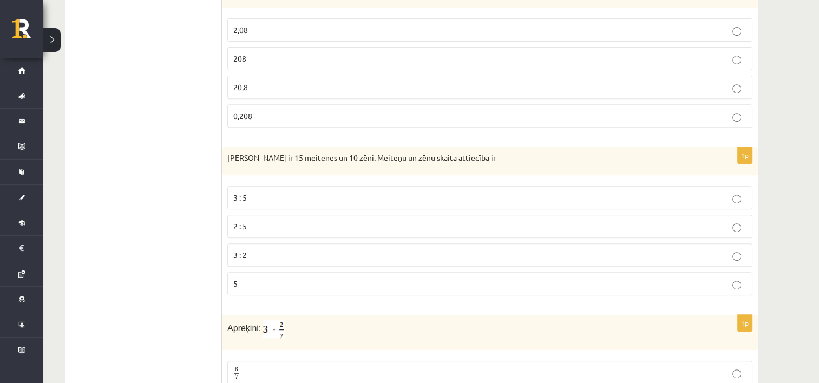
scroll to position [4550, 0]
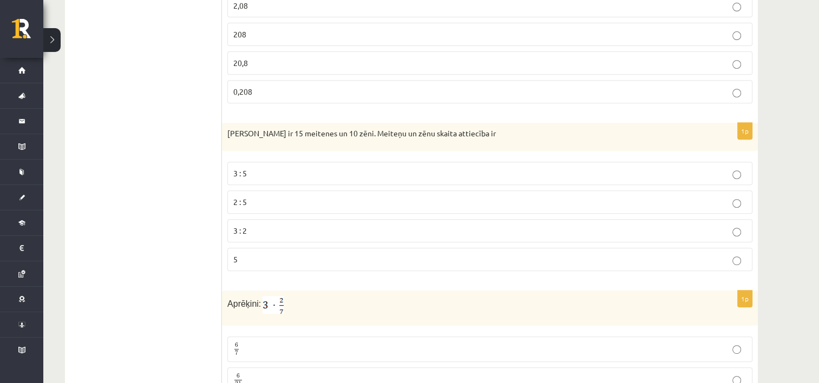
click at [247, 225] on p "3 : 2" at bounding box center [489, 230] width 513 height 11
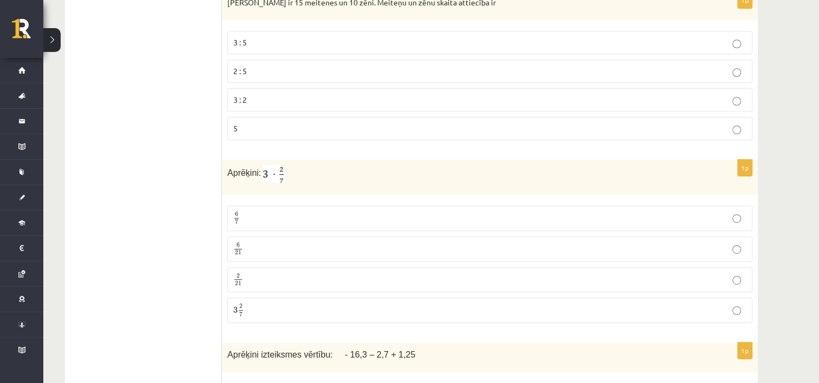
scroll to position [4712, 0]
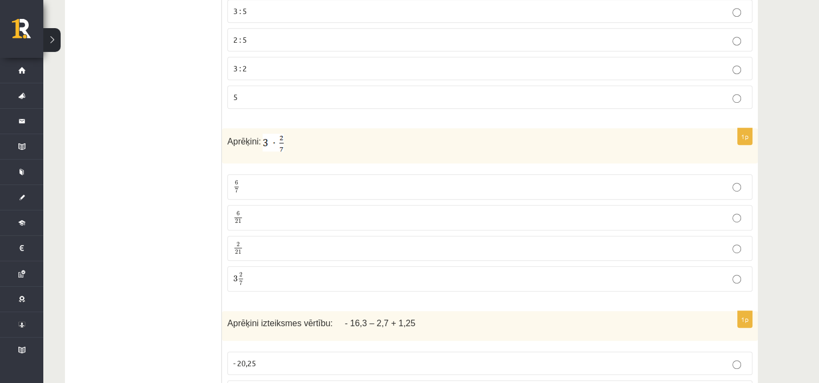
click at [247, 180] on p "6 7 6 7" at bounding box center [489, 187] width 513 height 14
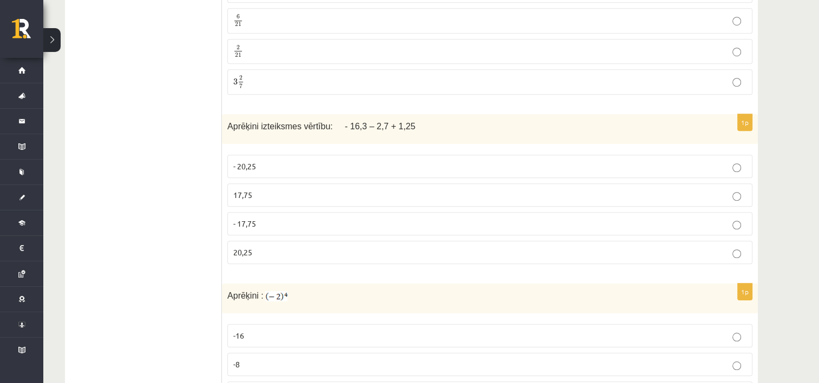
scroll to position [4929, 0]
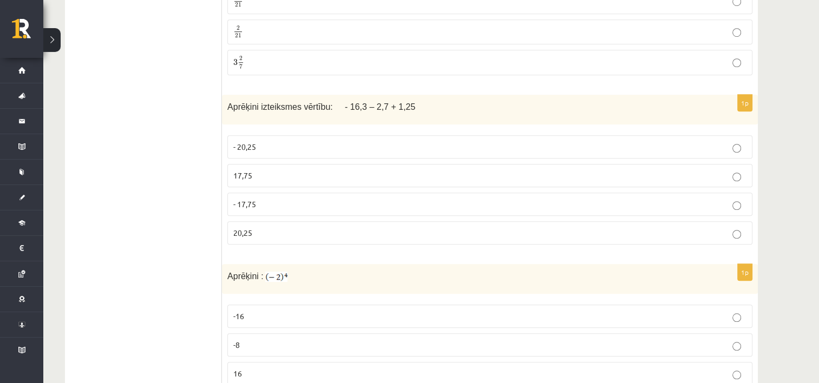
click at [253, 170] on p "17,75" at bounding box center [489, 175] width 513 height 11
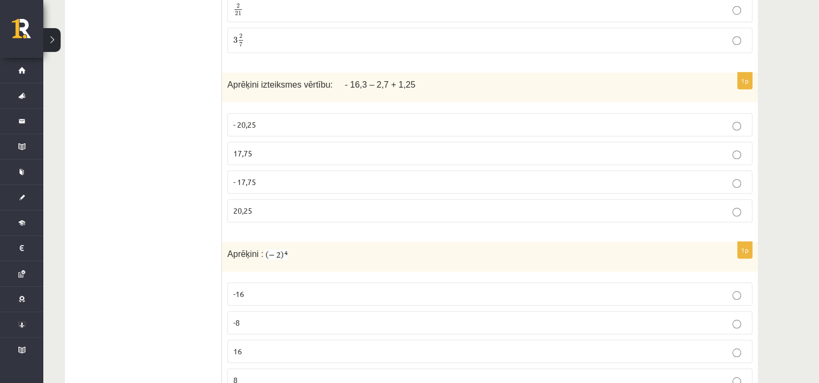
scroll to position [4972, 0]
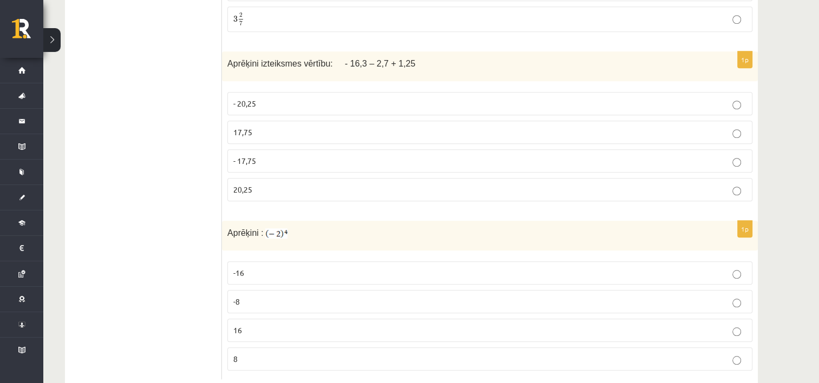
click at [245, 296] on p "-8" at bounding box center [489, 301] width 513 height 11
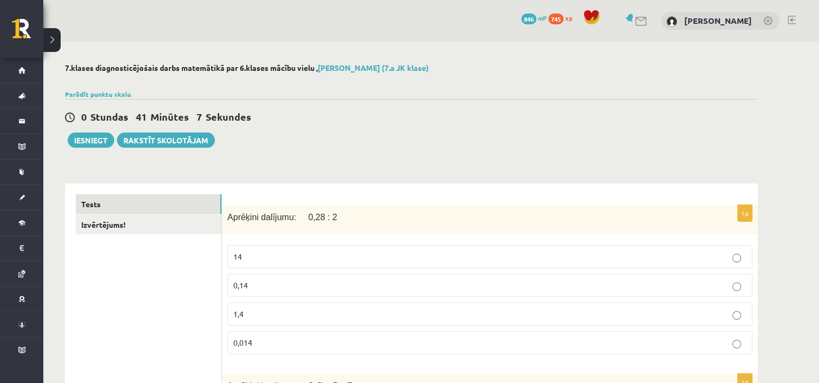
scroll to position [0, 0]
click at [82, 141] on button "Iesniegt" at bounding box center [91, 140] width 47 height 15
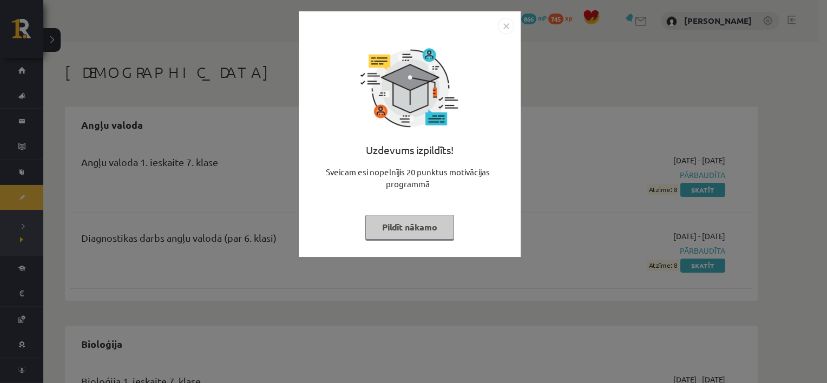
click at [418, 227] on button "Pildīt nākamo" at bounding box center [409, 227] width 89 height 25
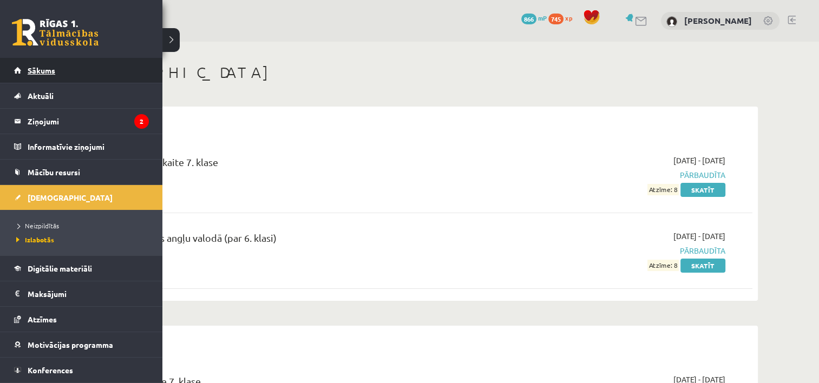
click at [89, 74] on link "Sākums" at bounding box center [81, 70] width 135 height 25
